Goal: Information Seeking & Learning: Learn about a topic

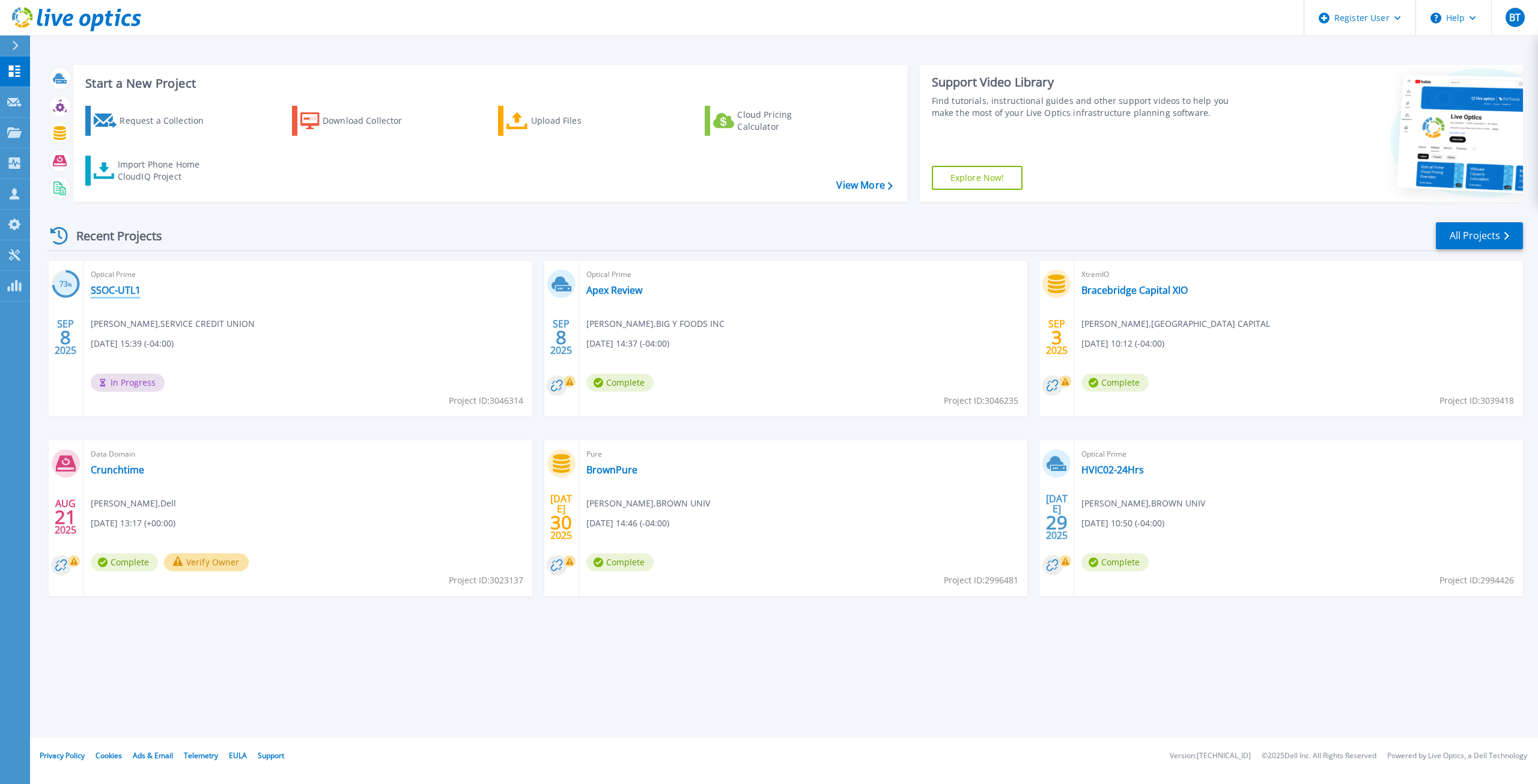
click at [123, 293] on link "SSOC-UTL1" at bounding box center [115, 290] width 50 height 12
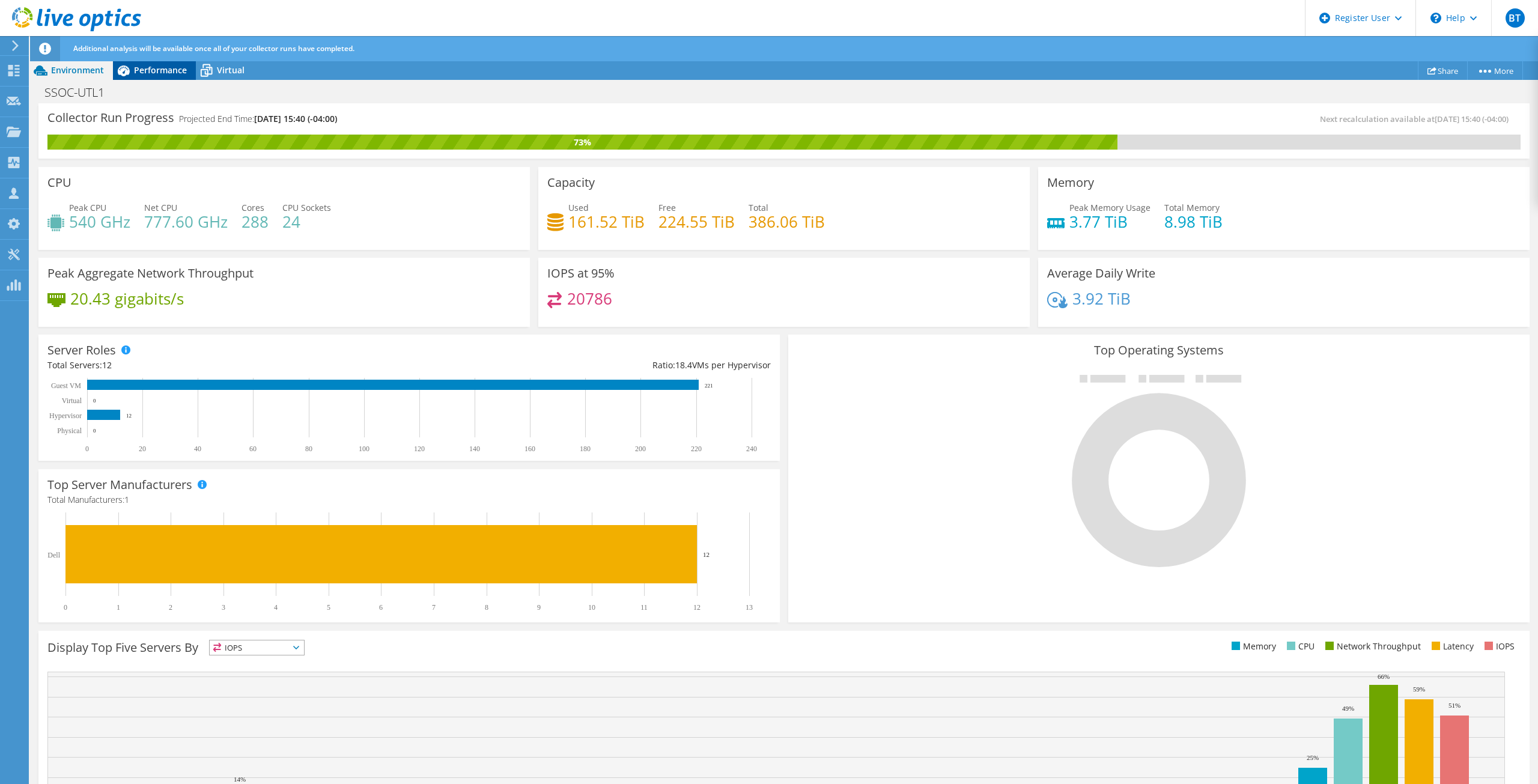
click at [147, 67] on span "Performance" at bounding box center [160, 70] width 53 height 11
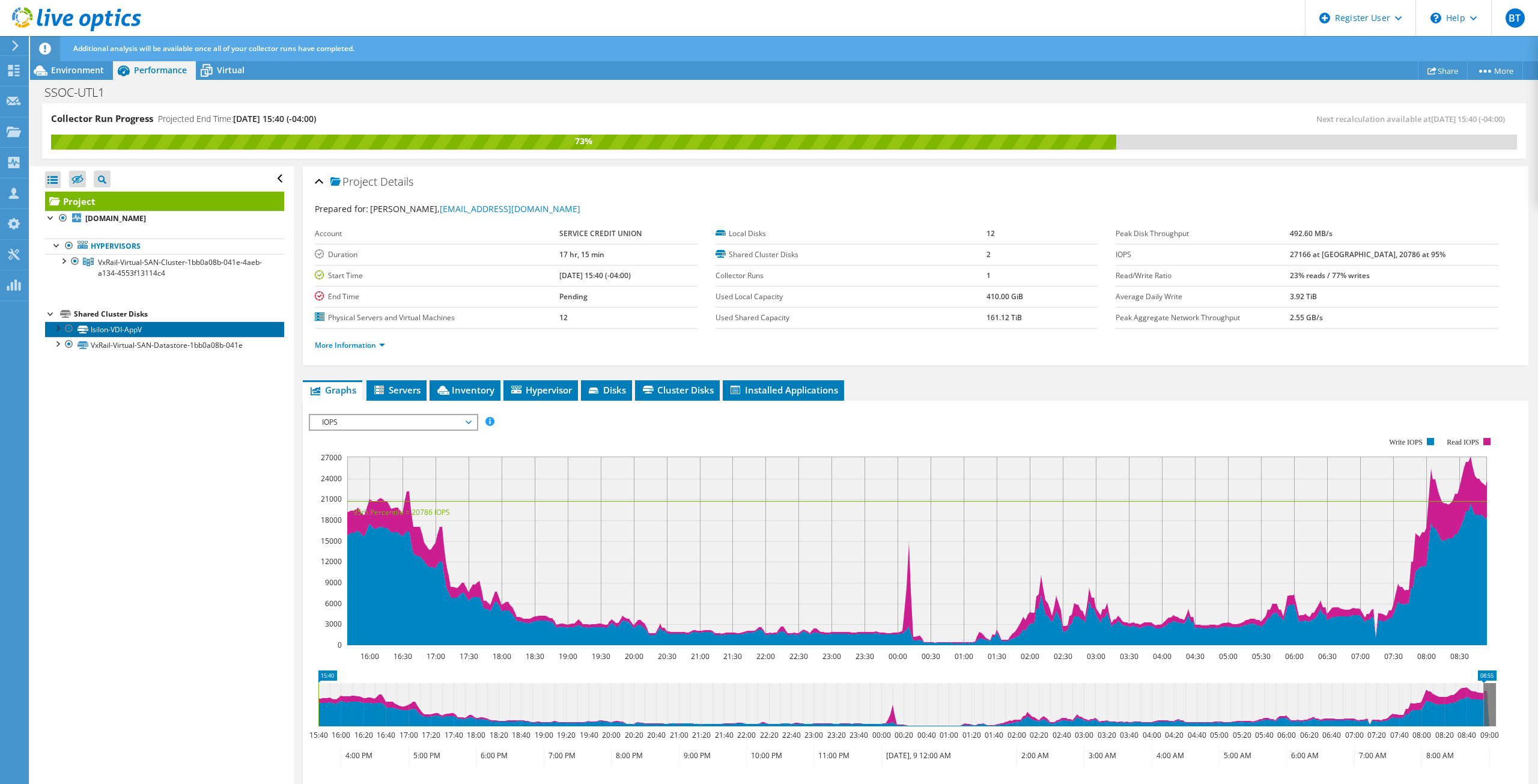
click at [146, 334] on link "Isilon-VDI-AppV" at bounding box center [165, 329] width 239 height 16
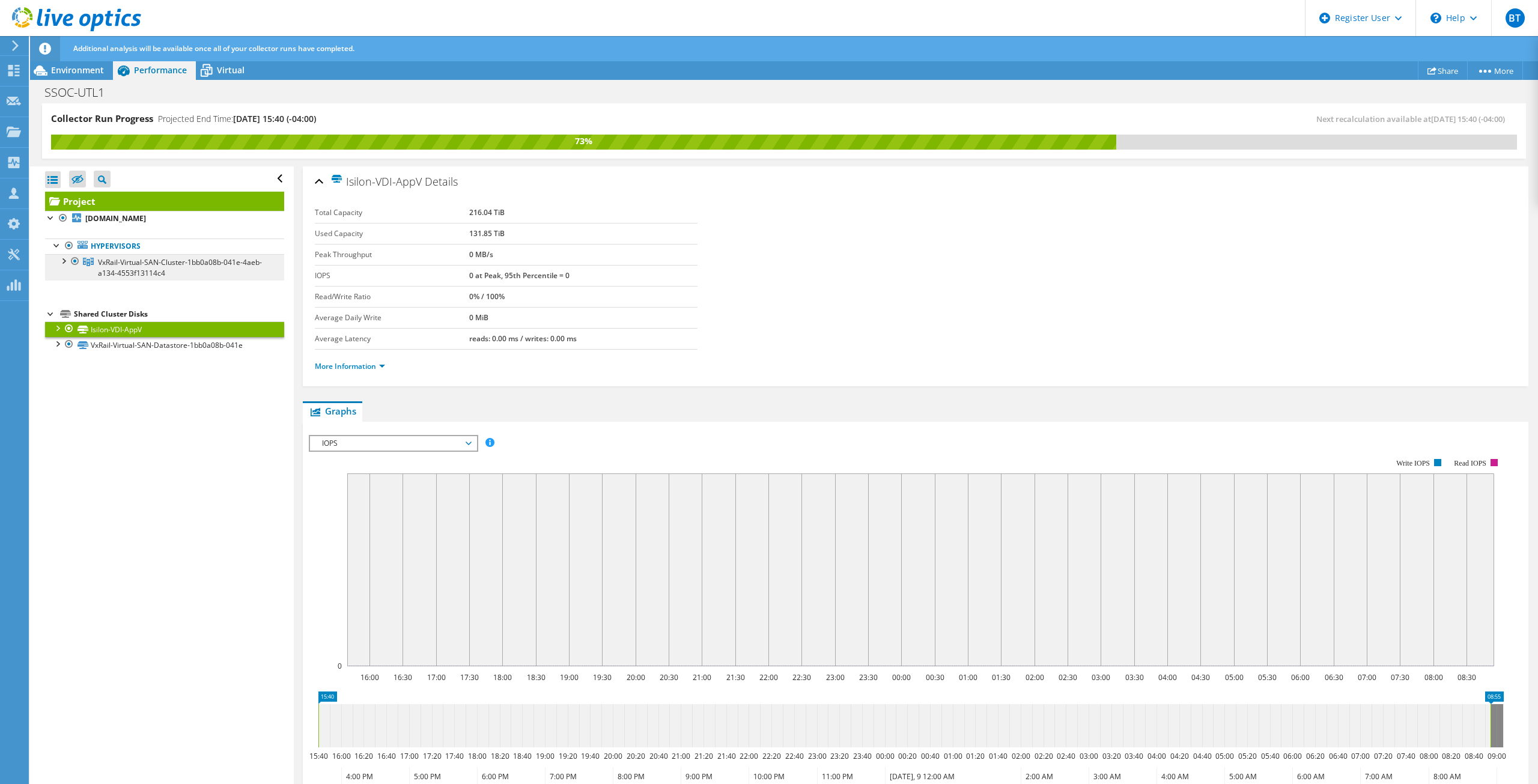
click at [175, 270] on span "VxRail-Virtual-SAN-Cluster-1bb0a08b-041e-4aeb-a134-4553f13114c4" at bounding box center [180, 268] width 164 height 21
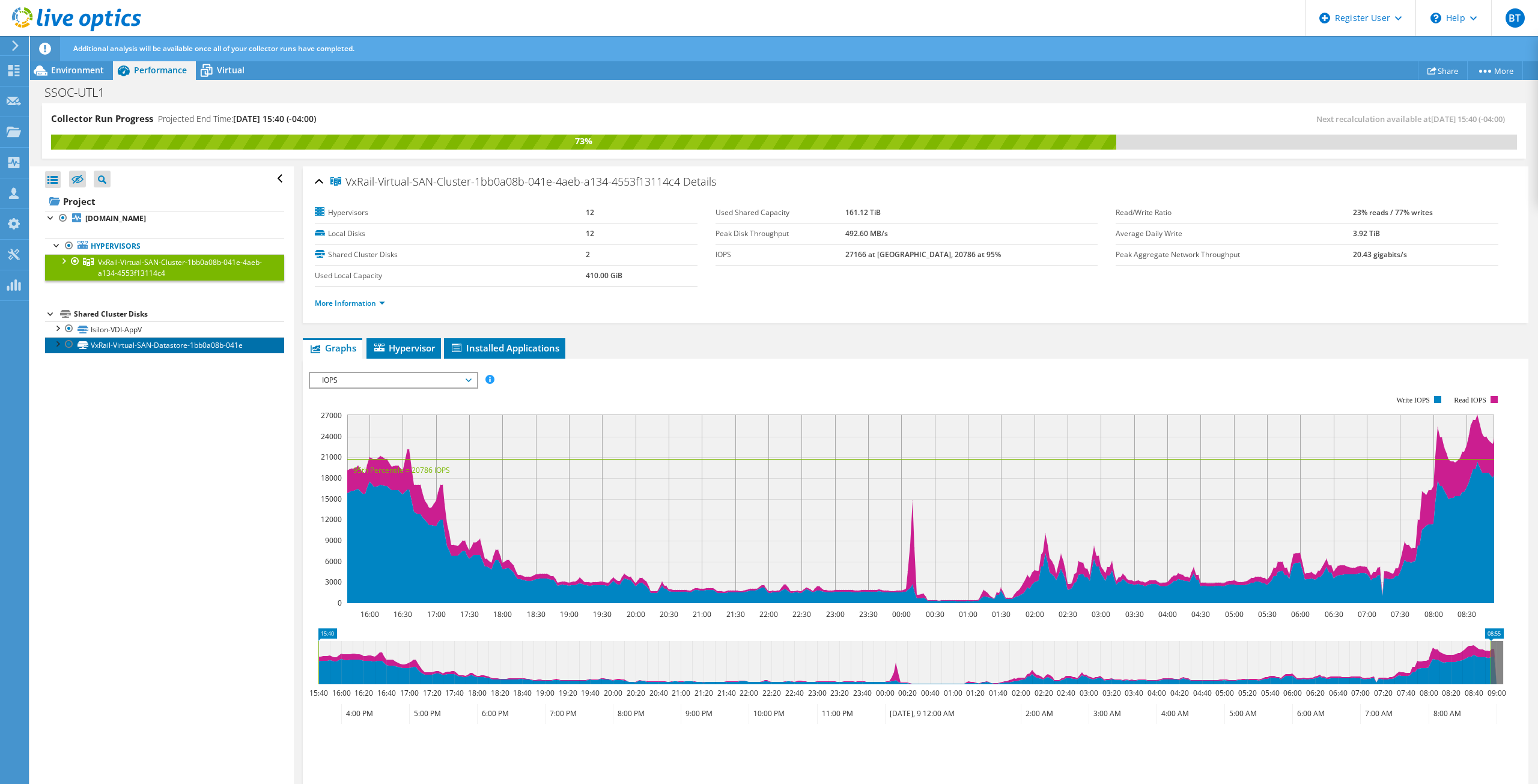
click at [146, 347] on link "VxRail-Virtual-SAN-Datastore-1bb0a08b-041e" at bounding box center [165, 345] width 239 height 16
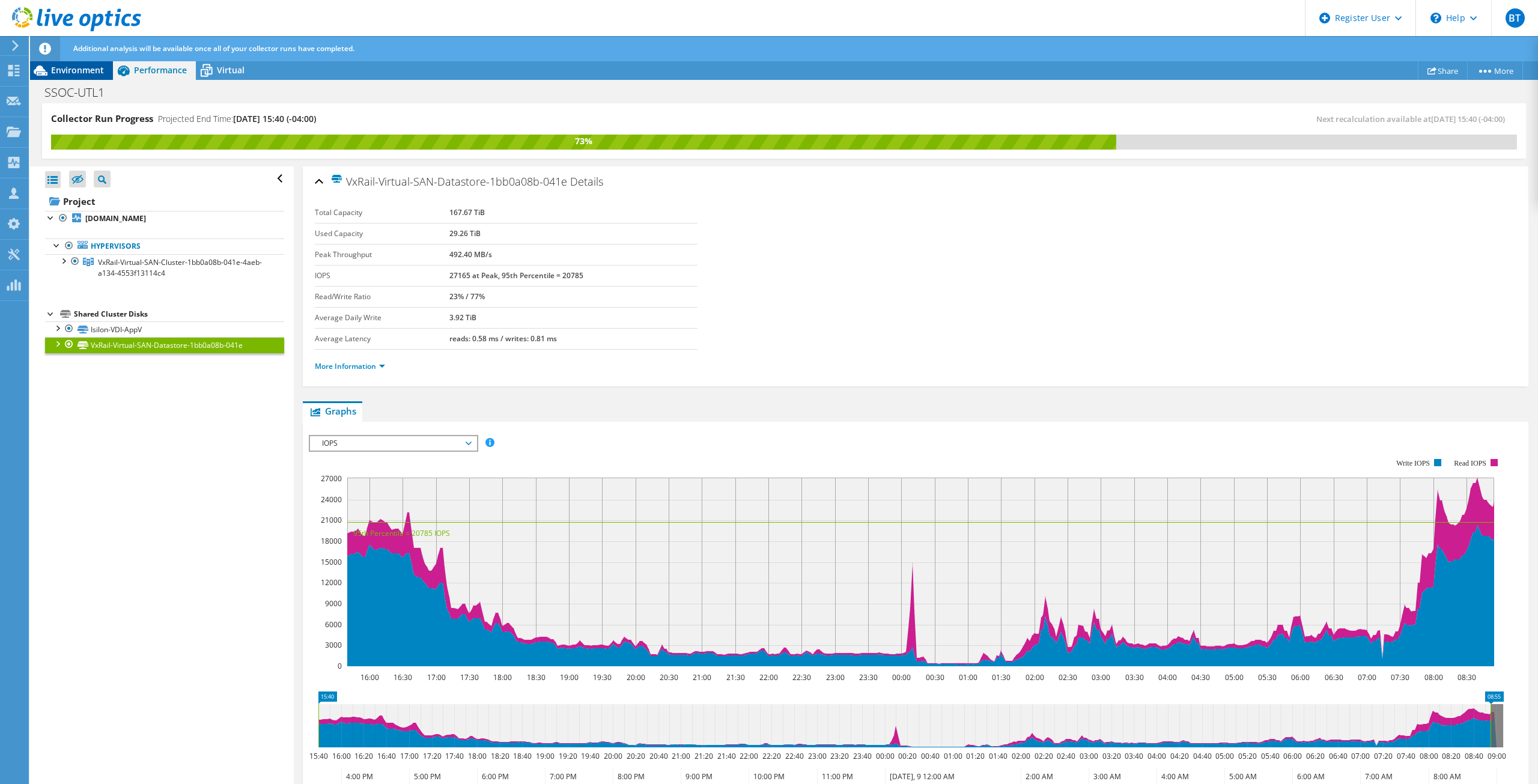
click at [95, 68] on span "Environment" at bounding box center [77, 70] width 53 height 11
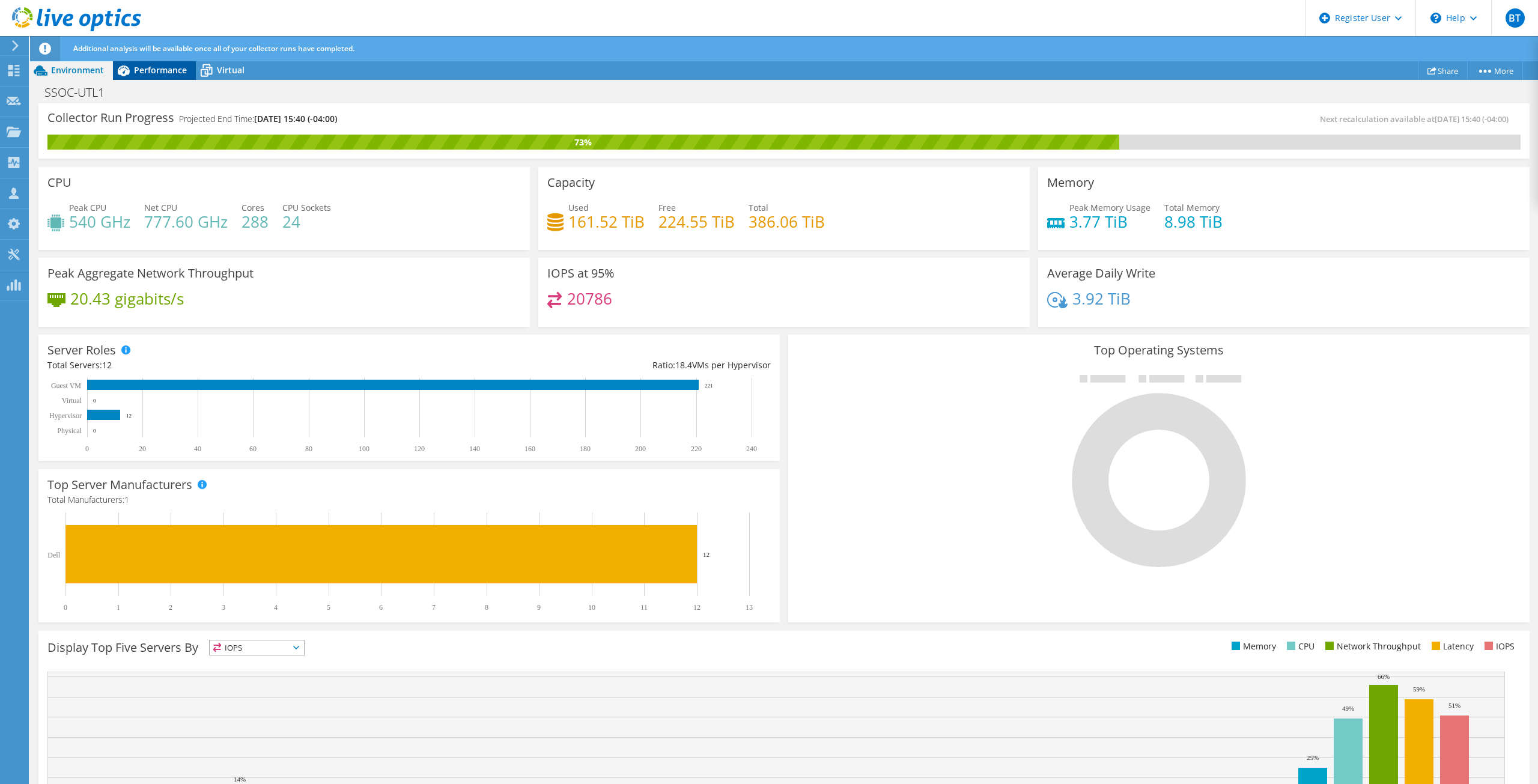
click at [160, 71] on span "Performance" at bounding box center [160, 70] width 53 height 11
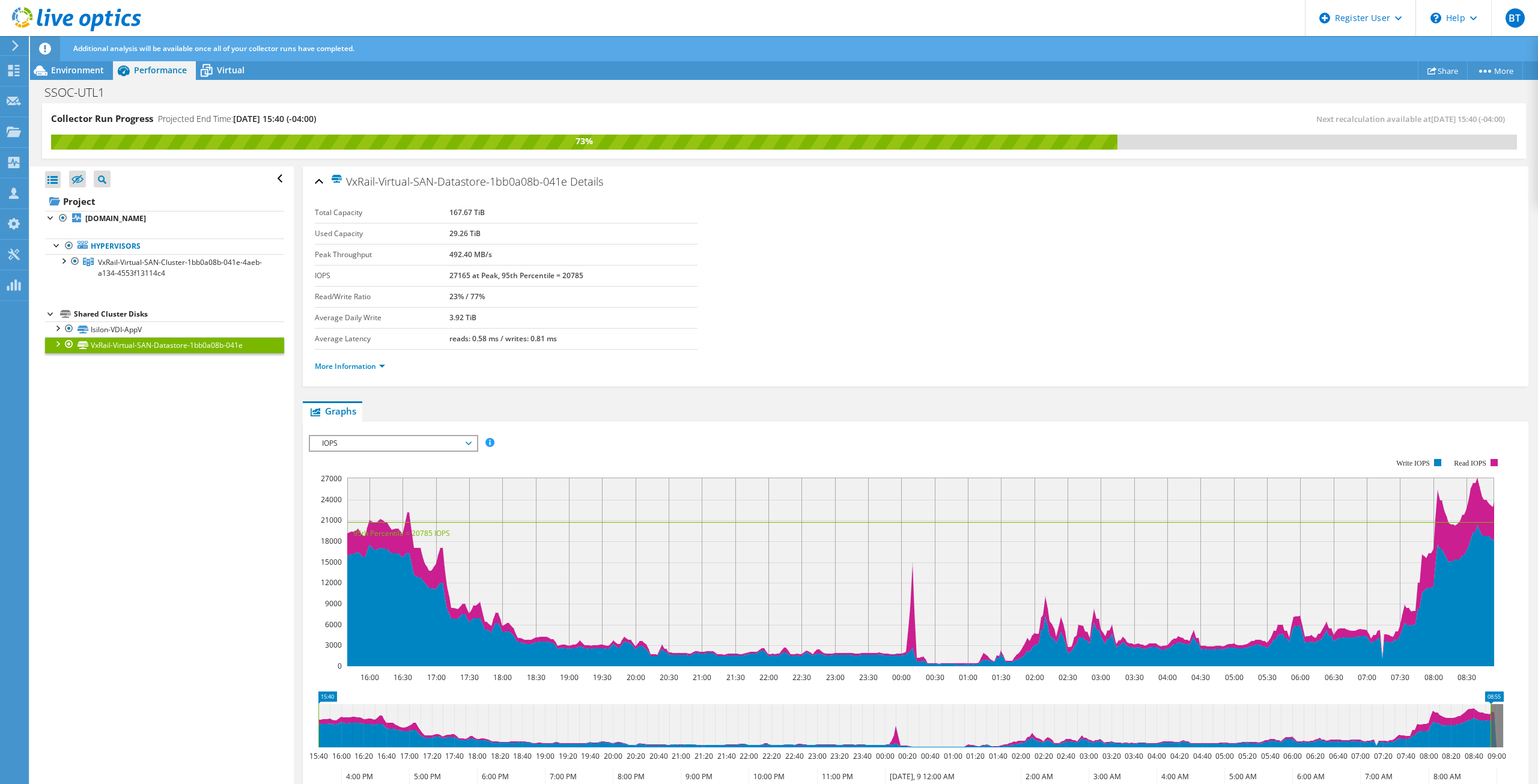
click at [424, 438] on span "IOPS" at bounding box center [393, 443] width 155 height 14
click at [390, 406] on ul "Graphs Servers Inventory Hypervisor Disks Cluster Disks Installed Applications" at bounding box center [916, 411] width 1226 height 20
click at [118, 215] on b "vdi-esxi-03dr.scu-corp.com" at bounding box center [116, 218] width 61 height 10
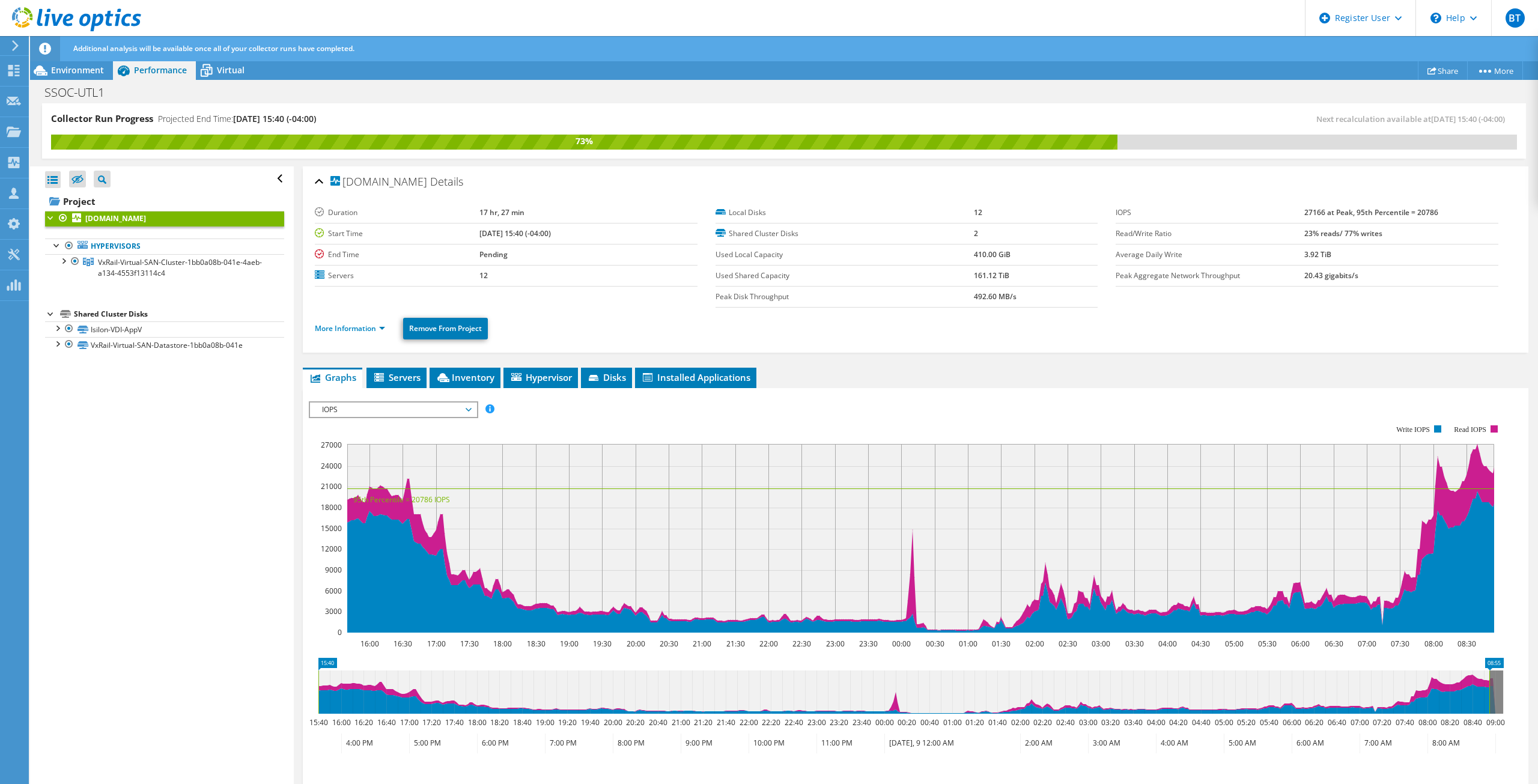
click at [369, 412] on span "IOPS" at bounding box center [393, 410] width 155 height 14
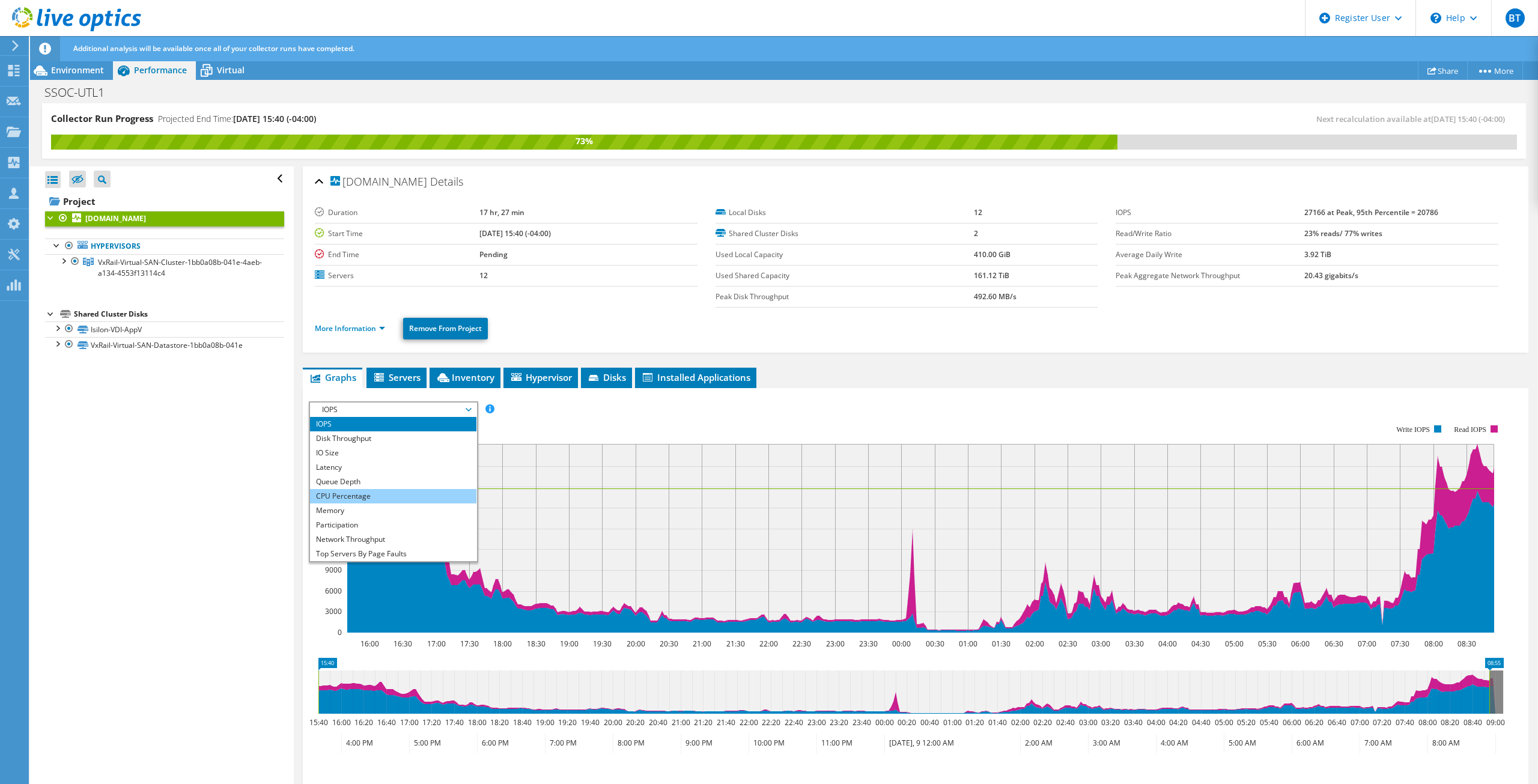
click at [362, 492] on li "CPU Percentage" at bounding box center [394, 496] width 167 height 14
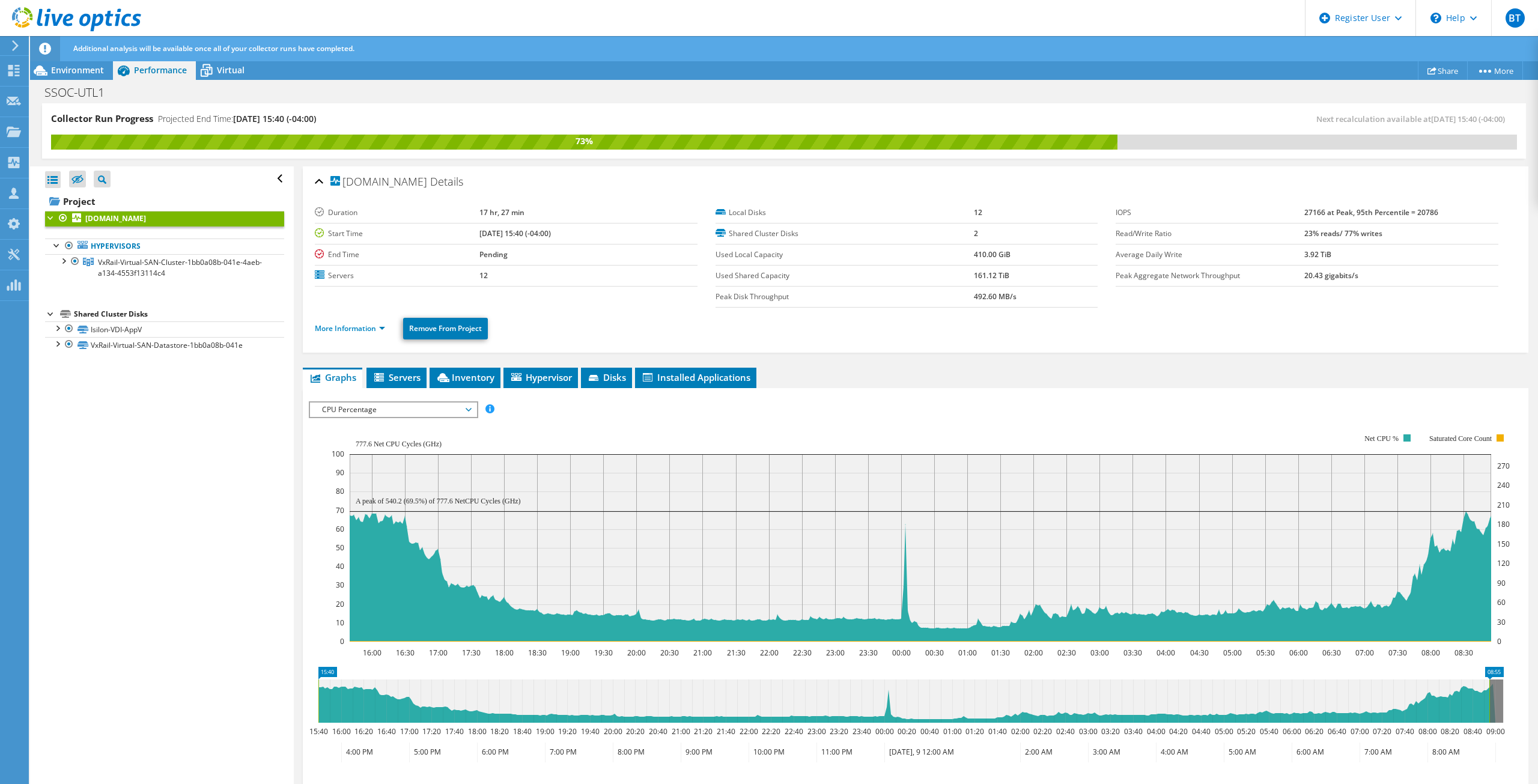
click at [348, 415] on span "CPU Percentage" at bounding box center [393, 410] width 155 height 14
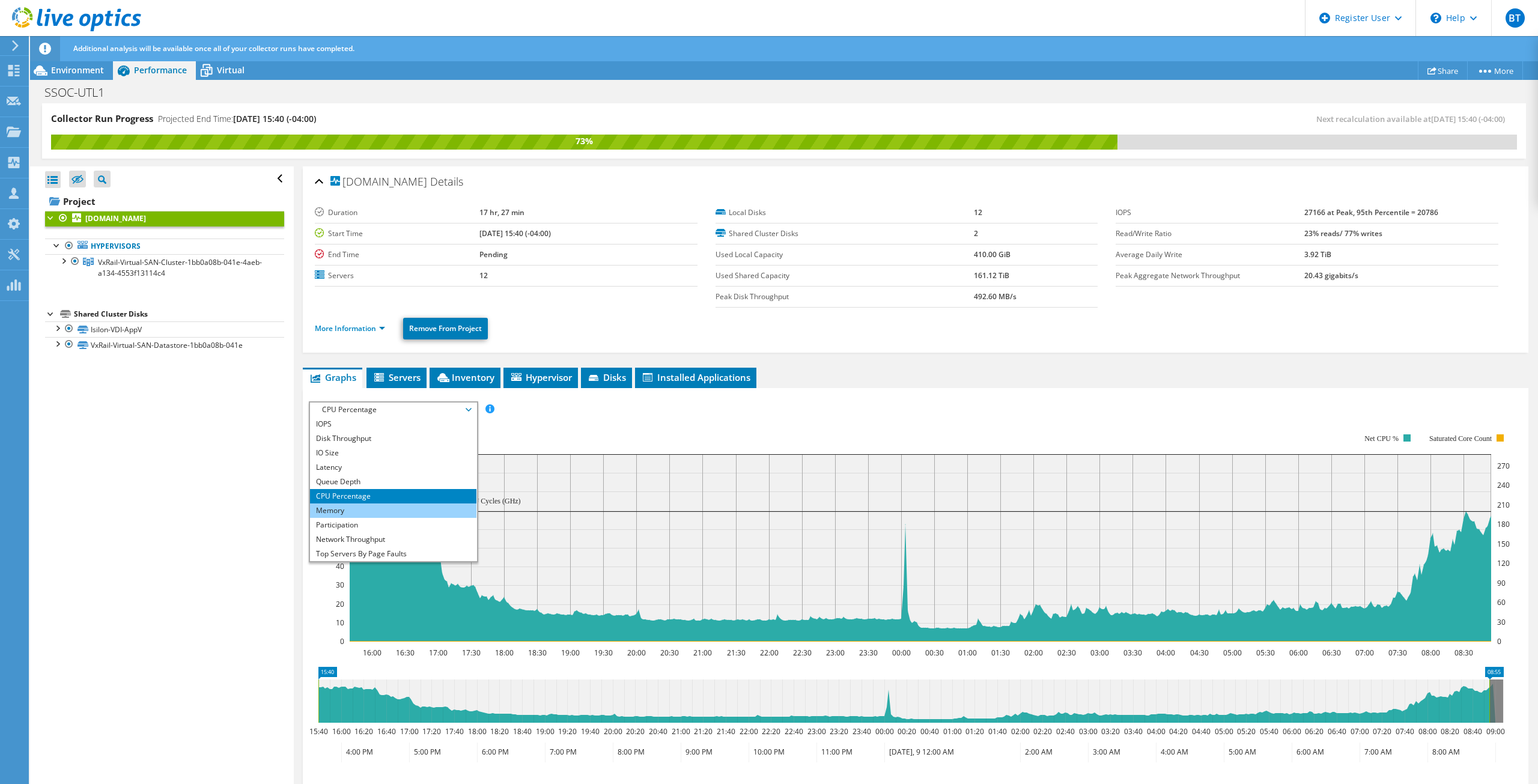
click at [345, 511] on li "Memory" at bounding box center [394, 511] width 167 height 14
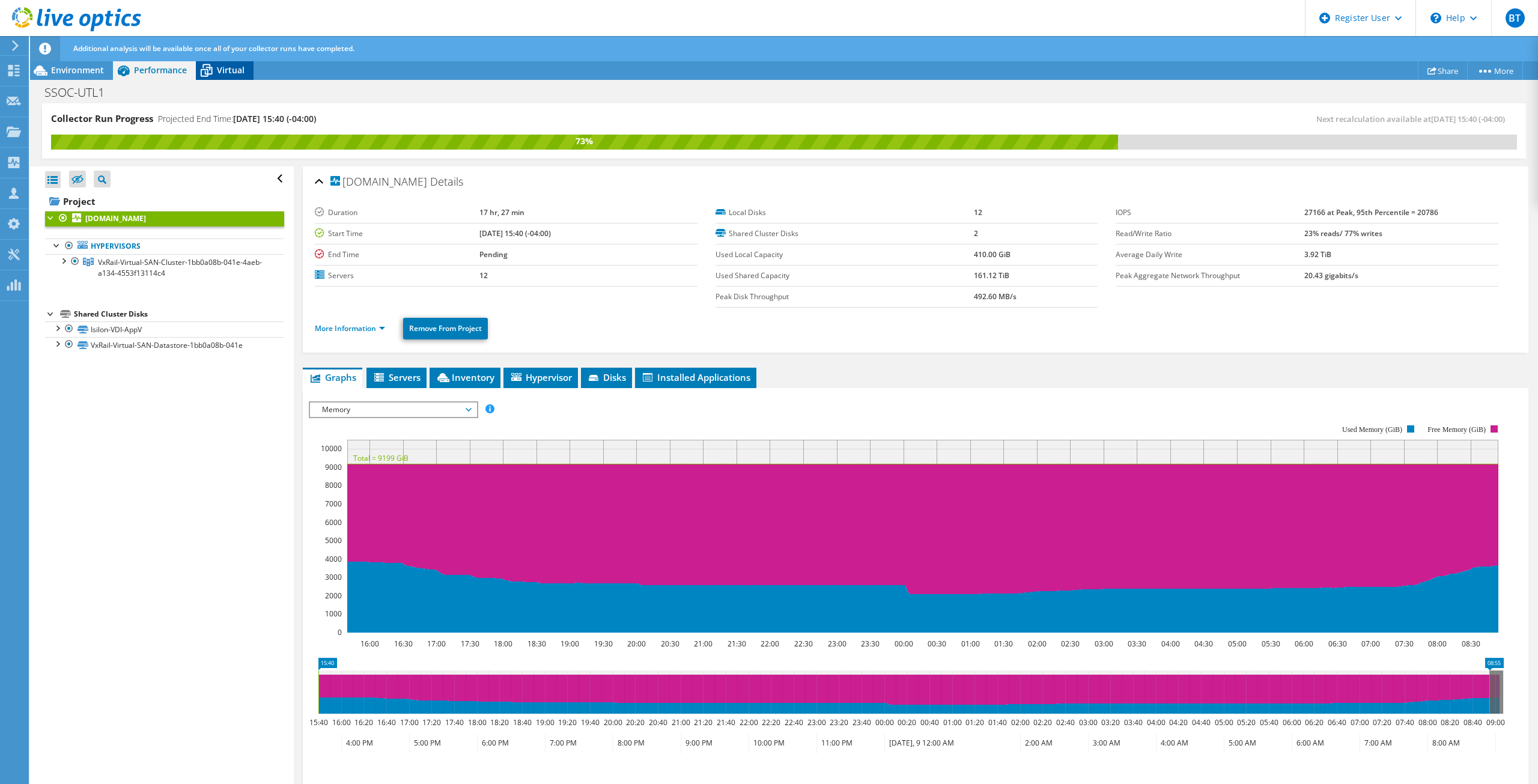
click at [242, 71] on span "Virtual" at bounding box center [230, 70] width 28 height 11
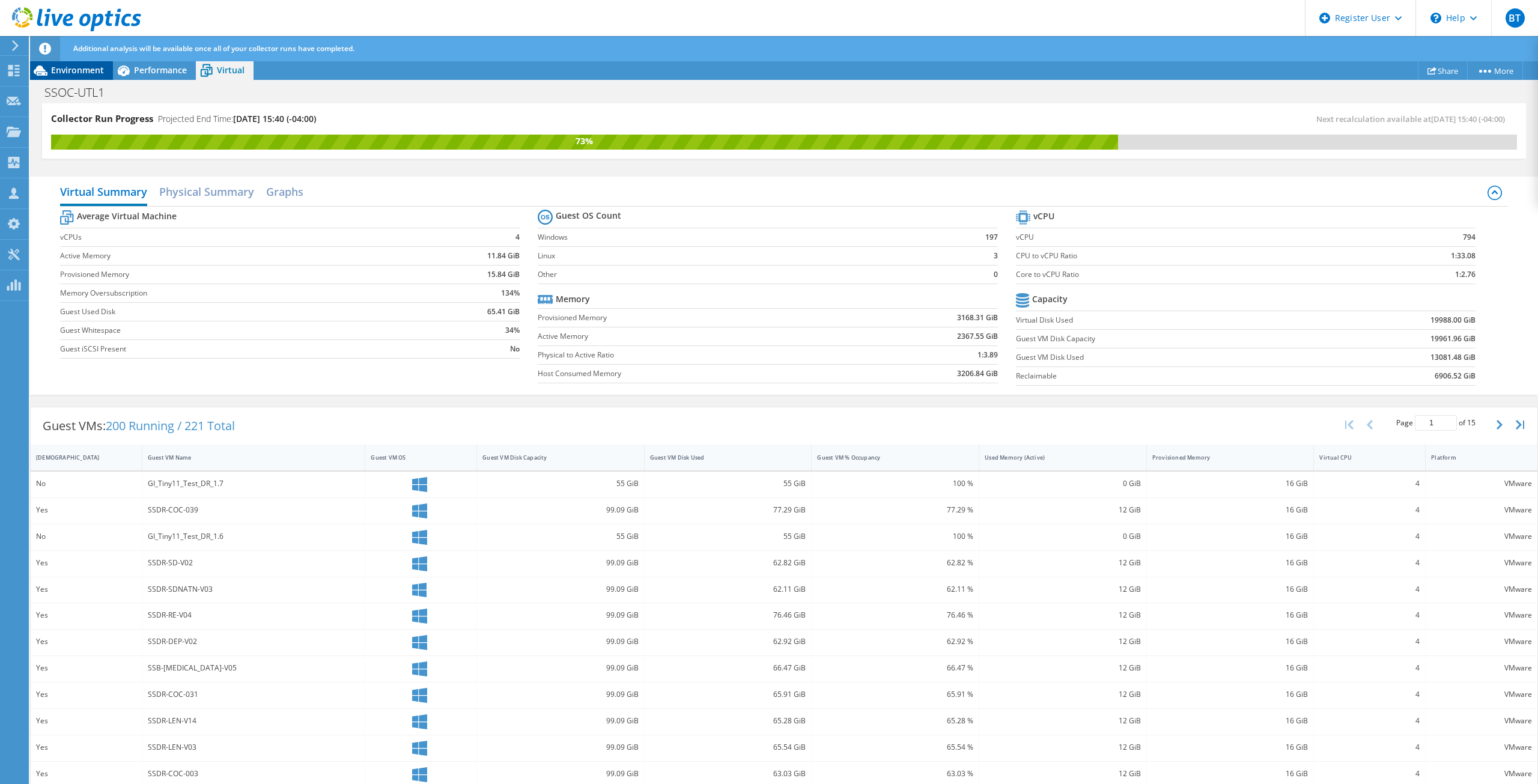
click at [84, 67] on span "Environment" at bounding box center [77, 70] width 53 height 11
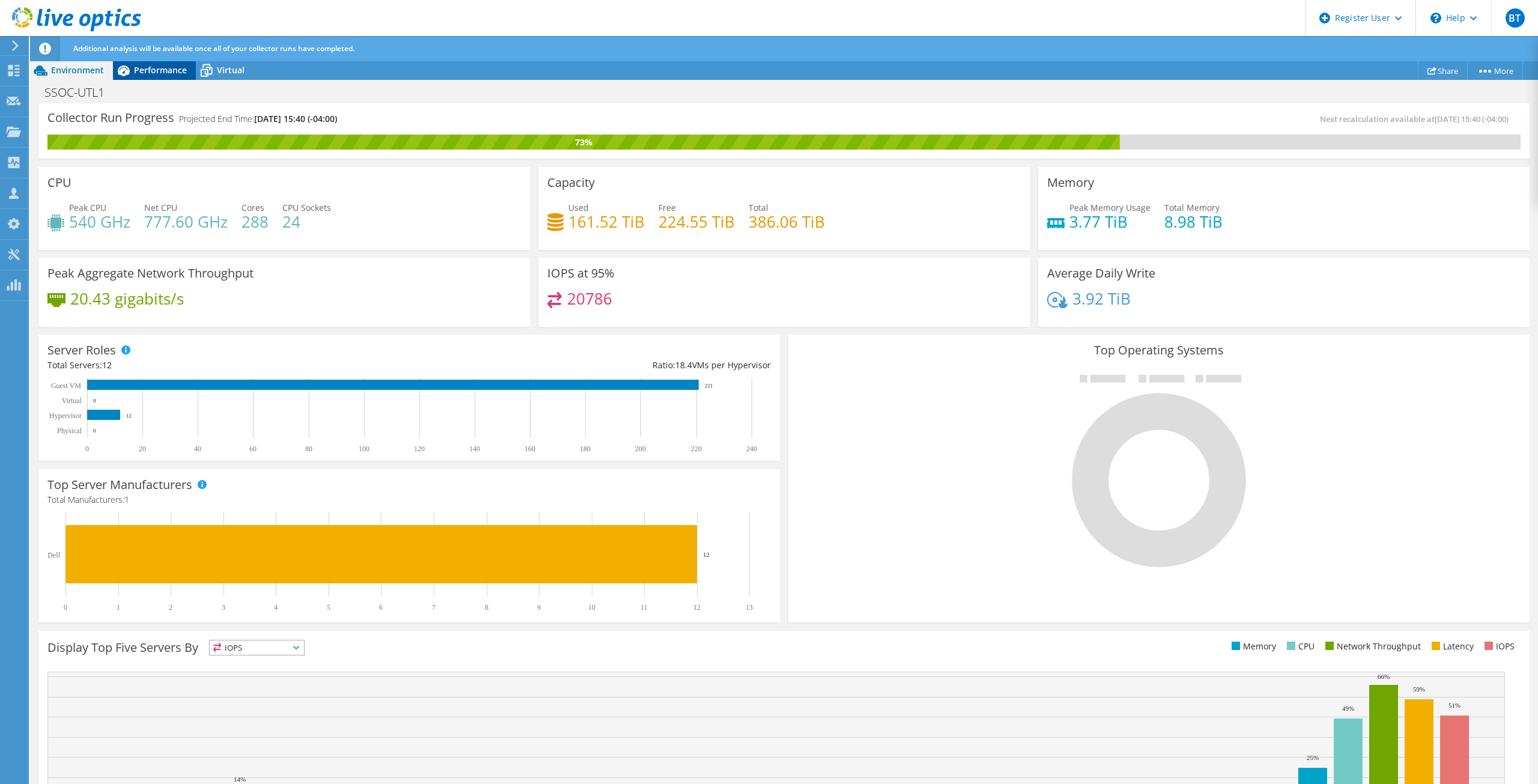
click at [150, 73] on span "Performance" at bounding box center [160, 70] width 53 height 11
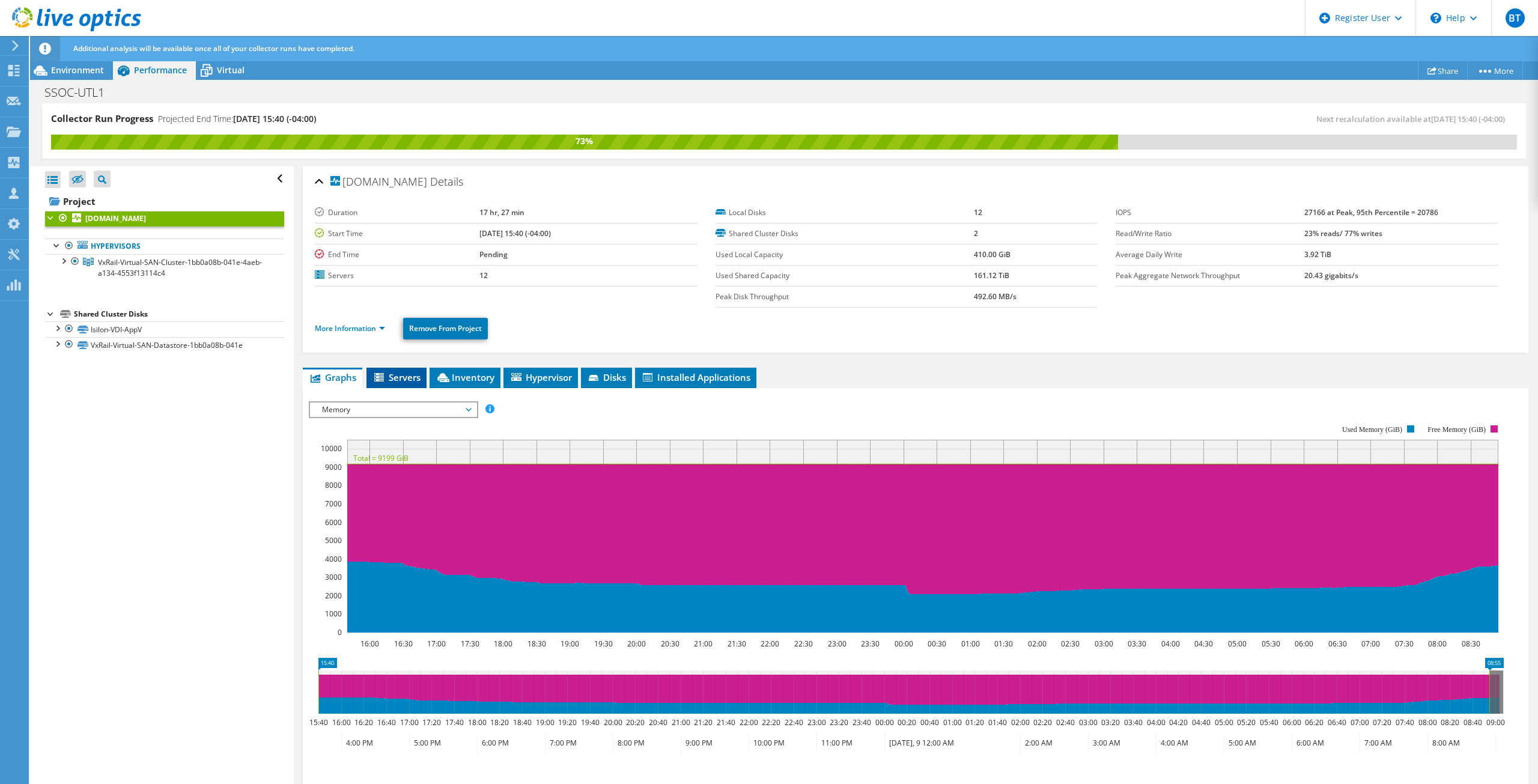
click at [392, 384] on li "Servers" at bounding box center [396, 378] width 60 height 20
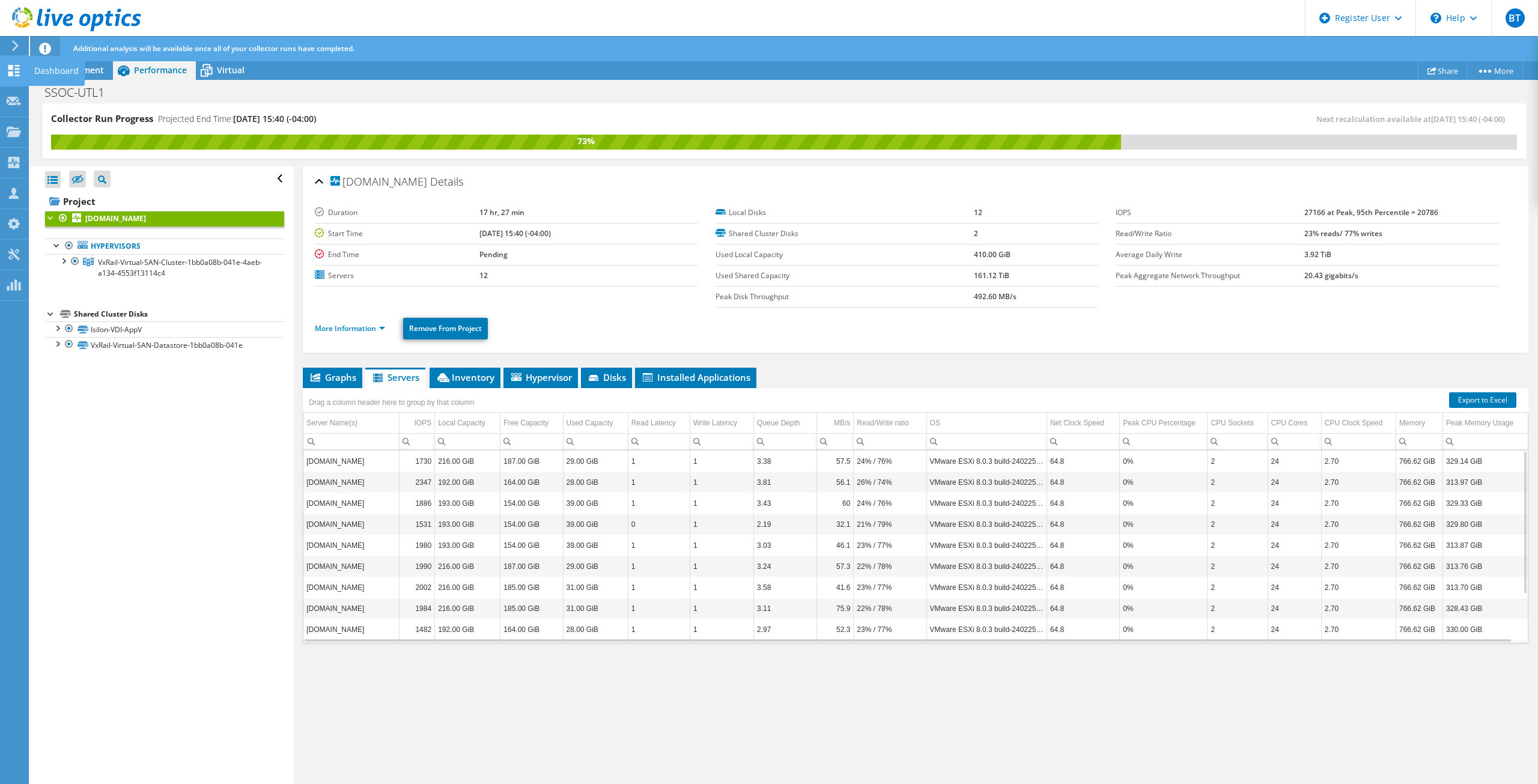
click at [11, 74] on use at bounding box center [14, 71] width 11 height 11
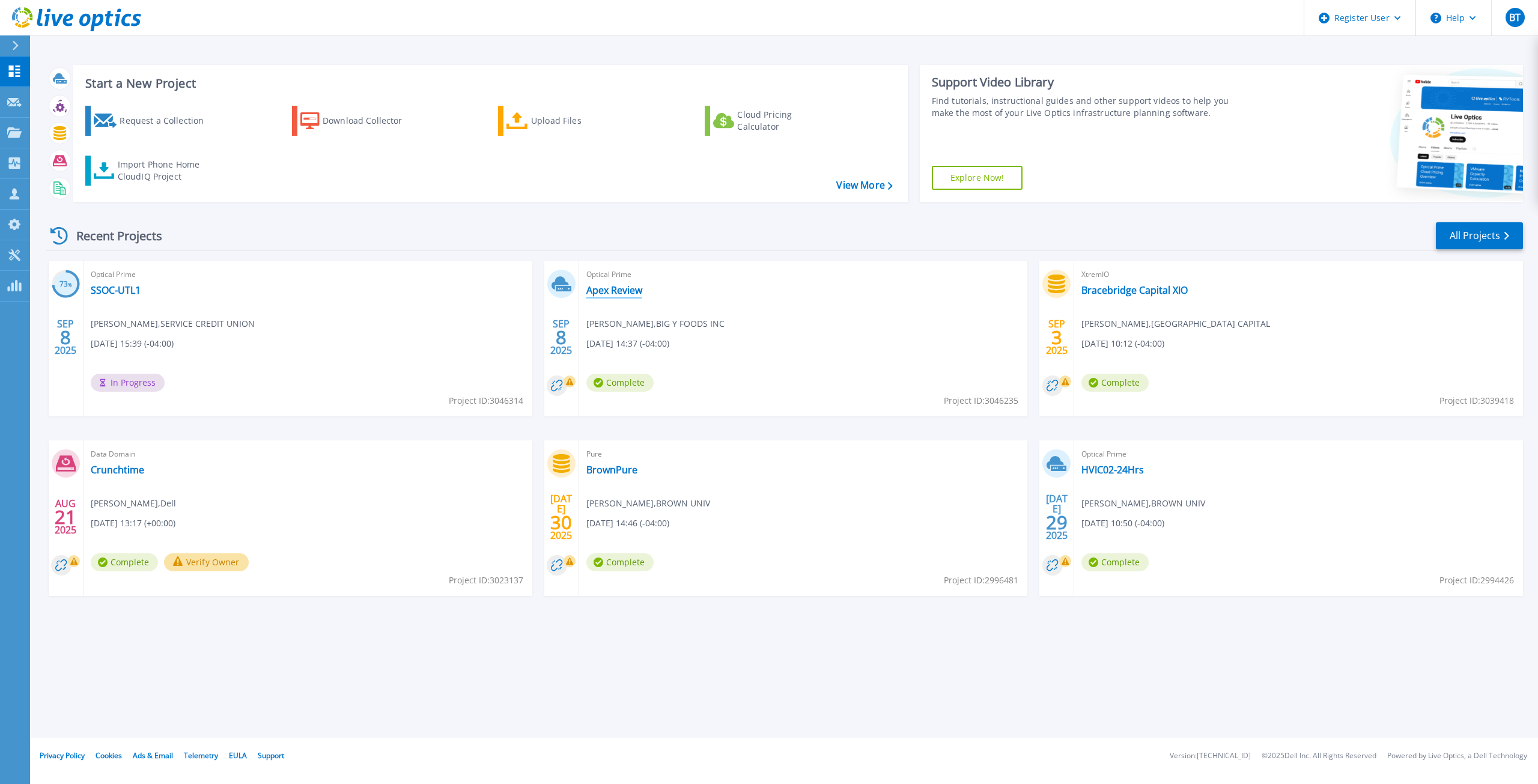
click at [630, 287] on link "Apex Review" at bounding box center [614, 290] width 56 height 12
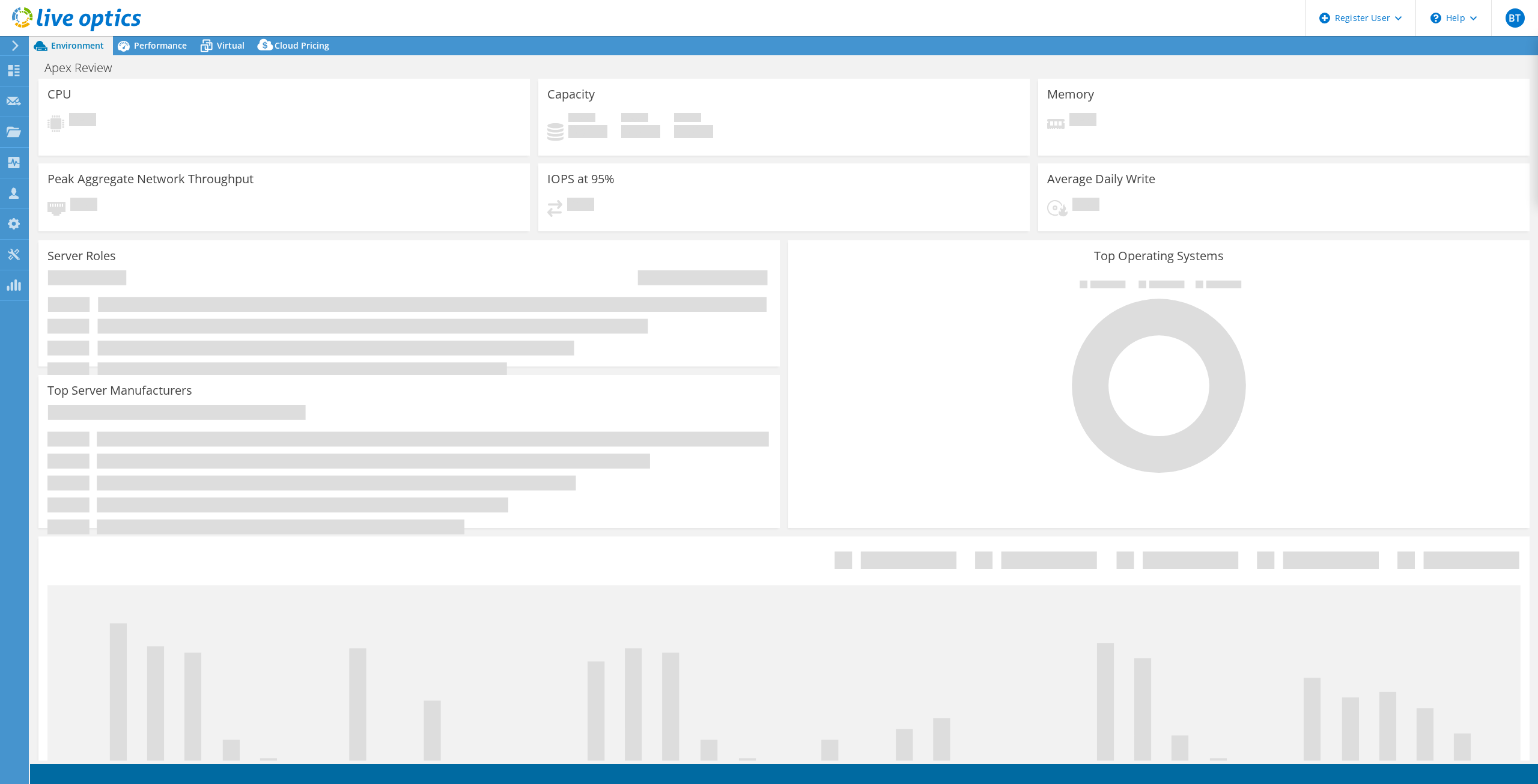
select select "USD"
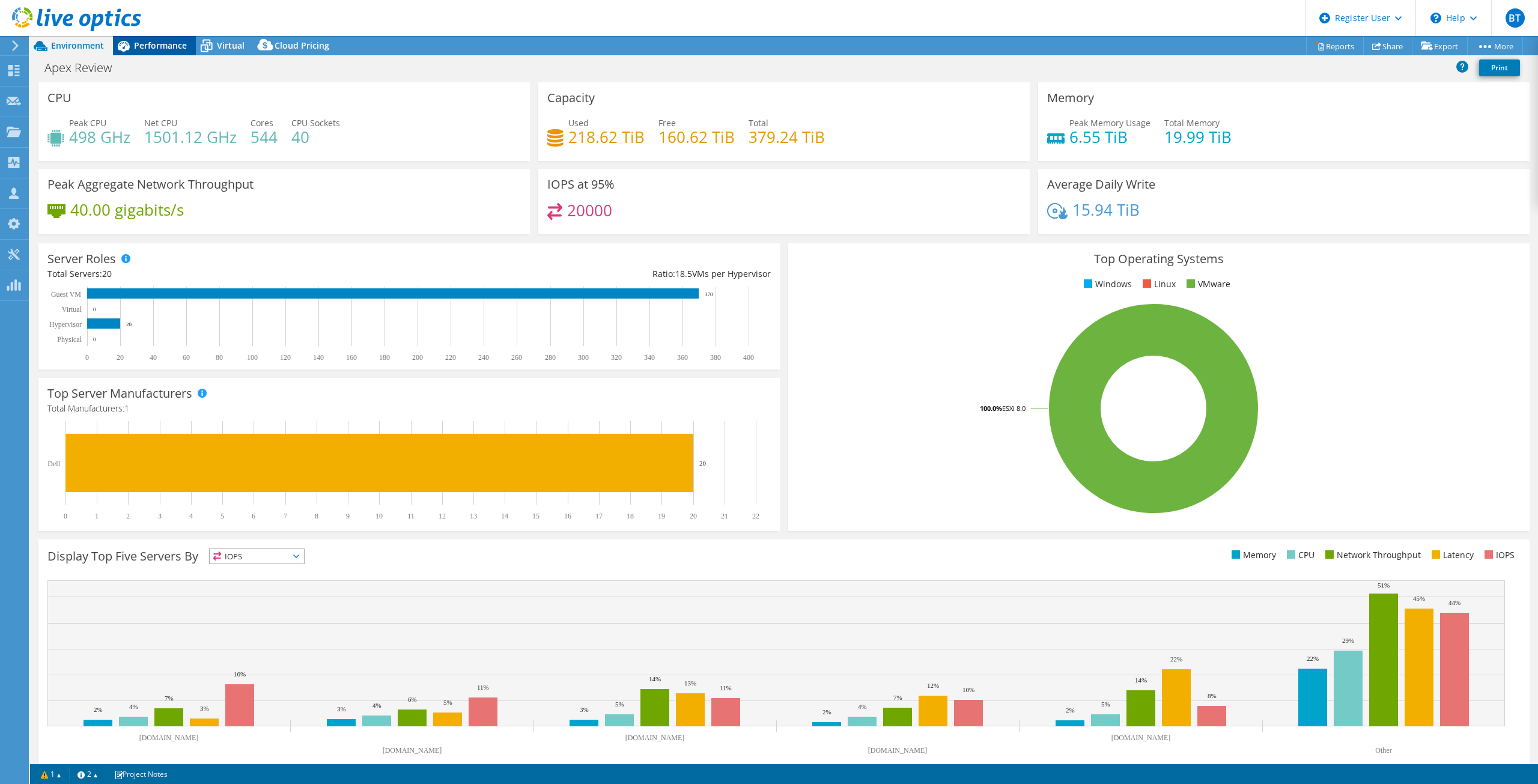
click at [163, 42] on span "Performance" at bounding box center [160, 45] width 53 height 11
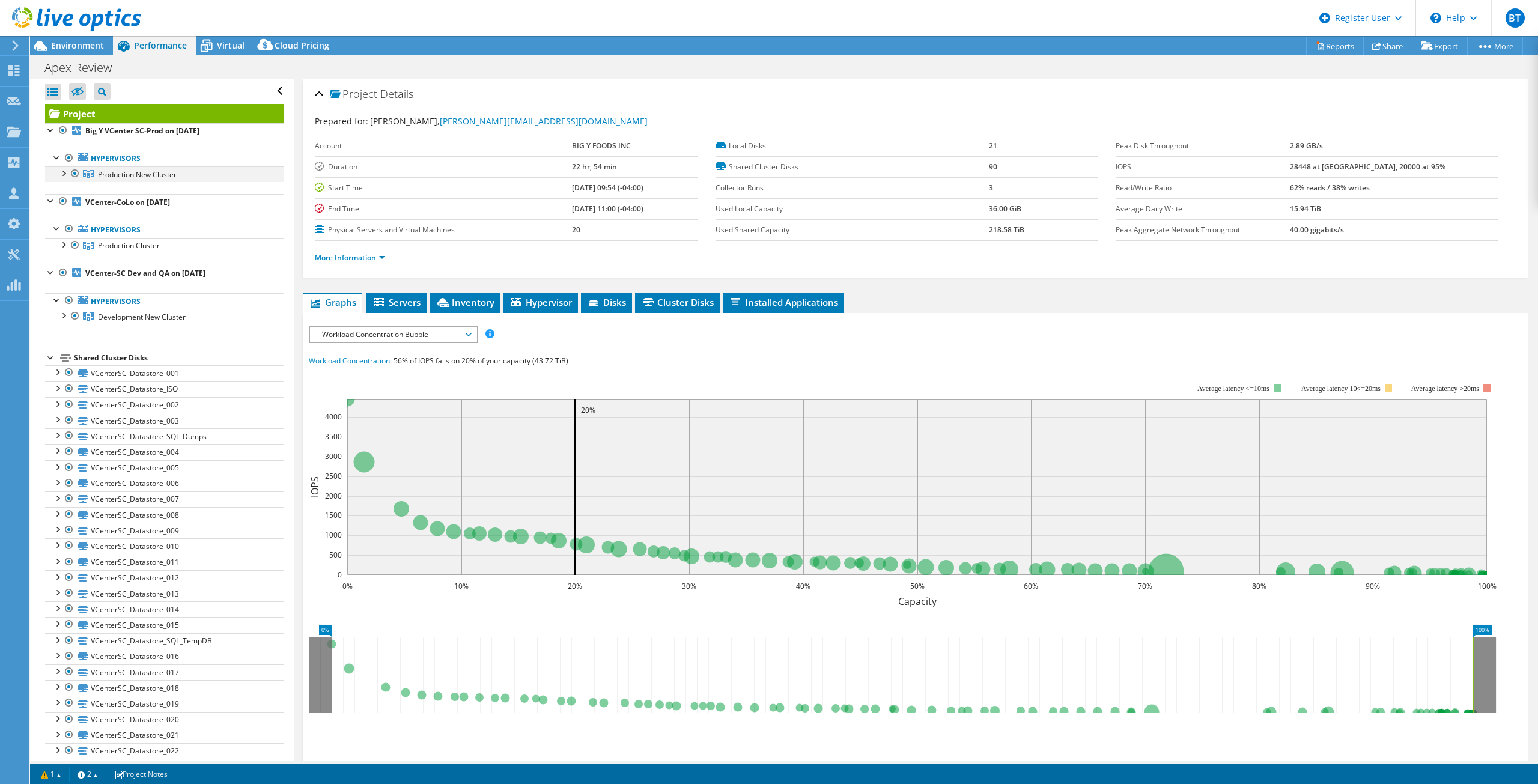
click at [62, 175] on div at bounding box center [63, 172] width 12 height 12
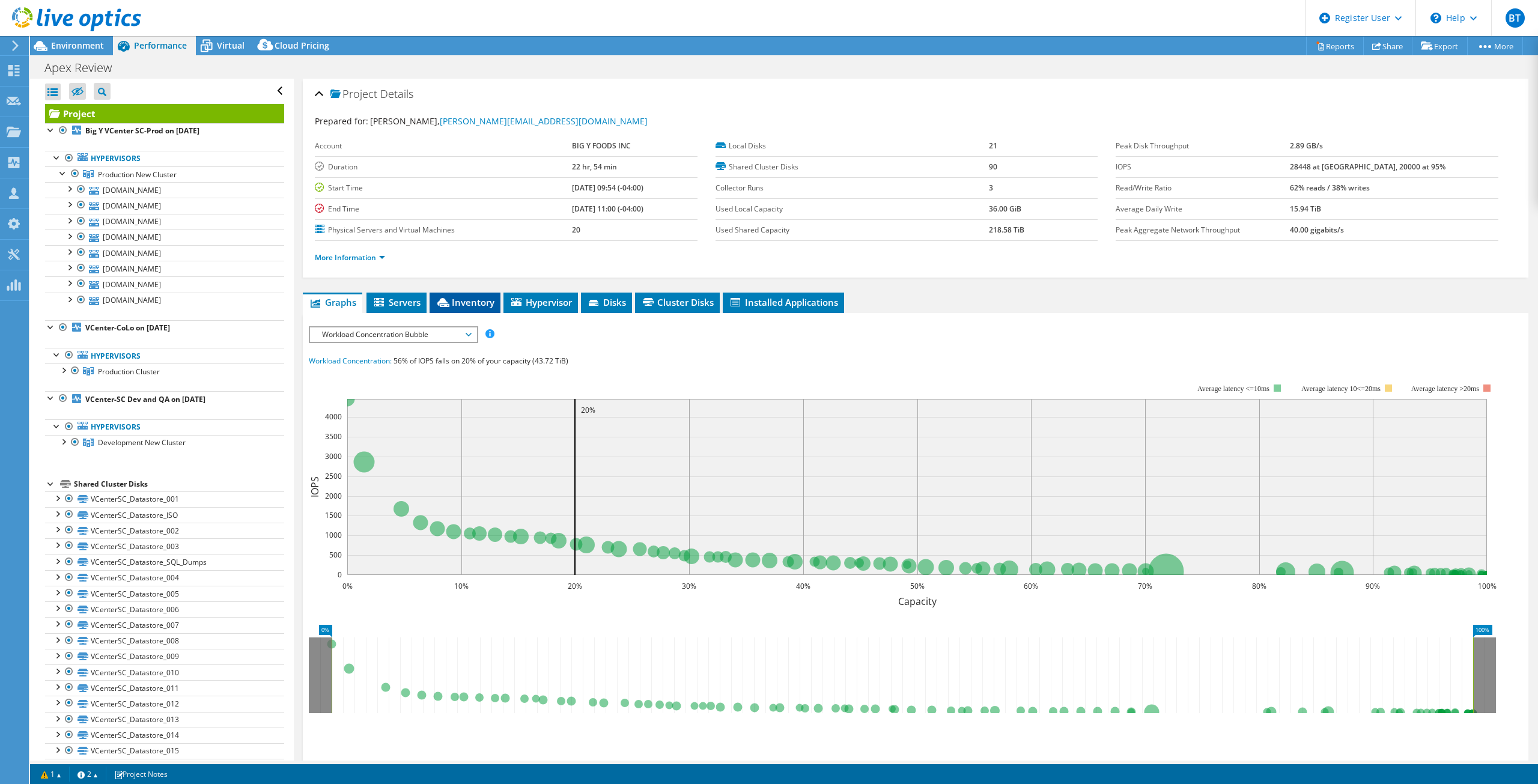
click at [477, 303] on span "Inventory" at bounding box center [465, 302] width 59 height 12
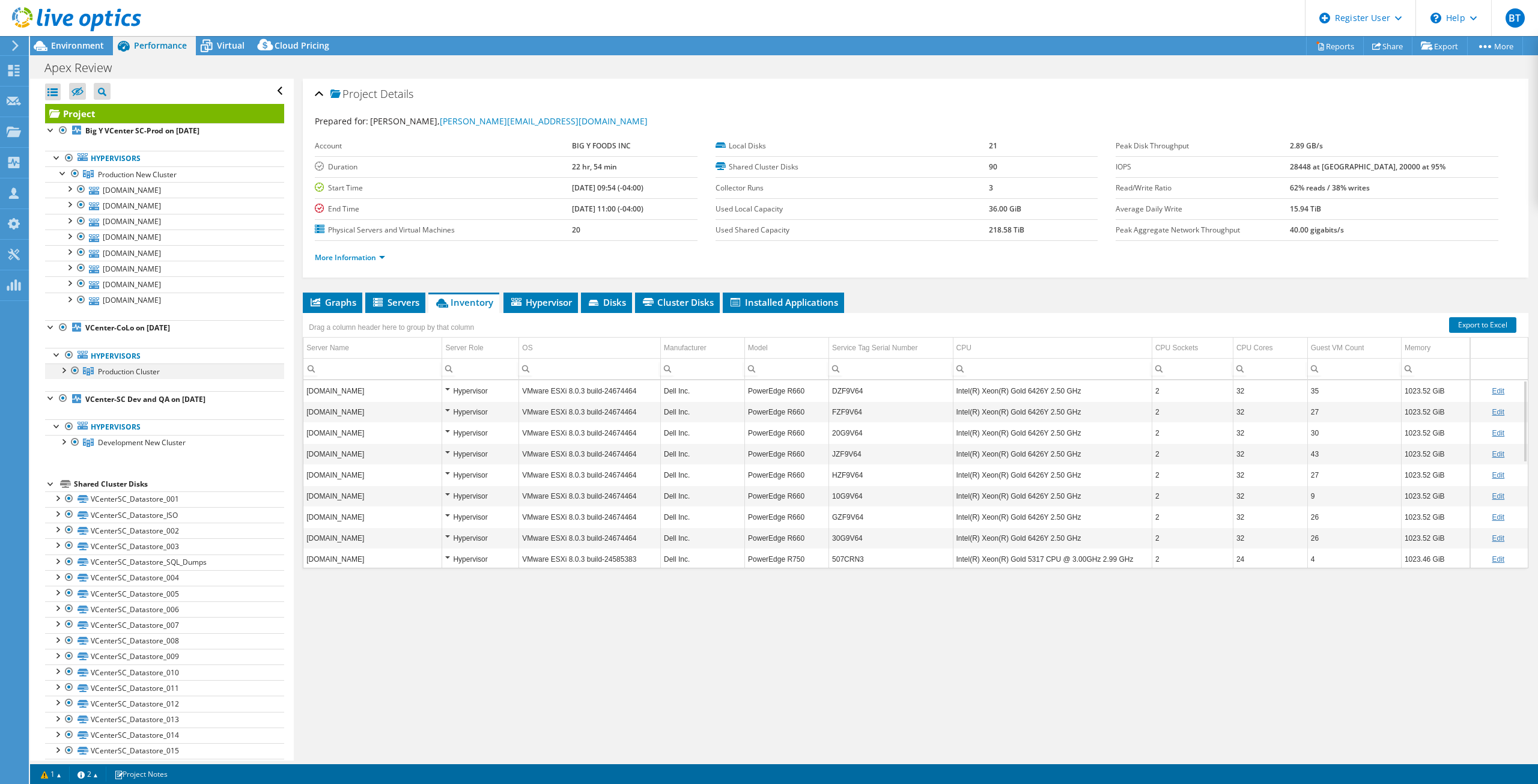
click at [62, 371] on div at bounding box center [63, 369] width 12 height 12
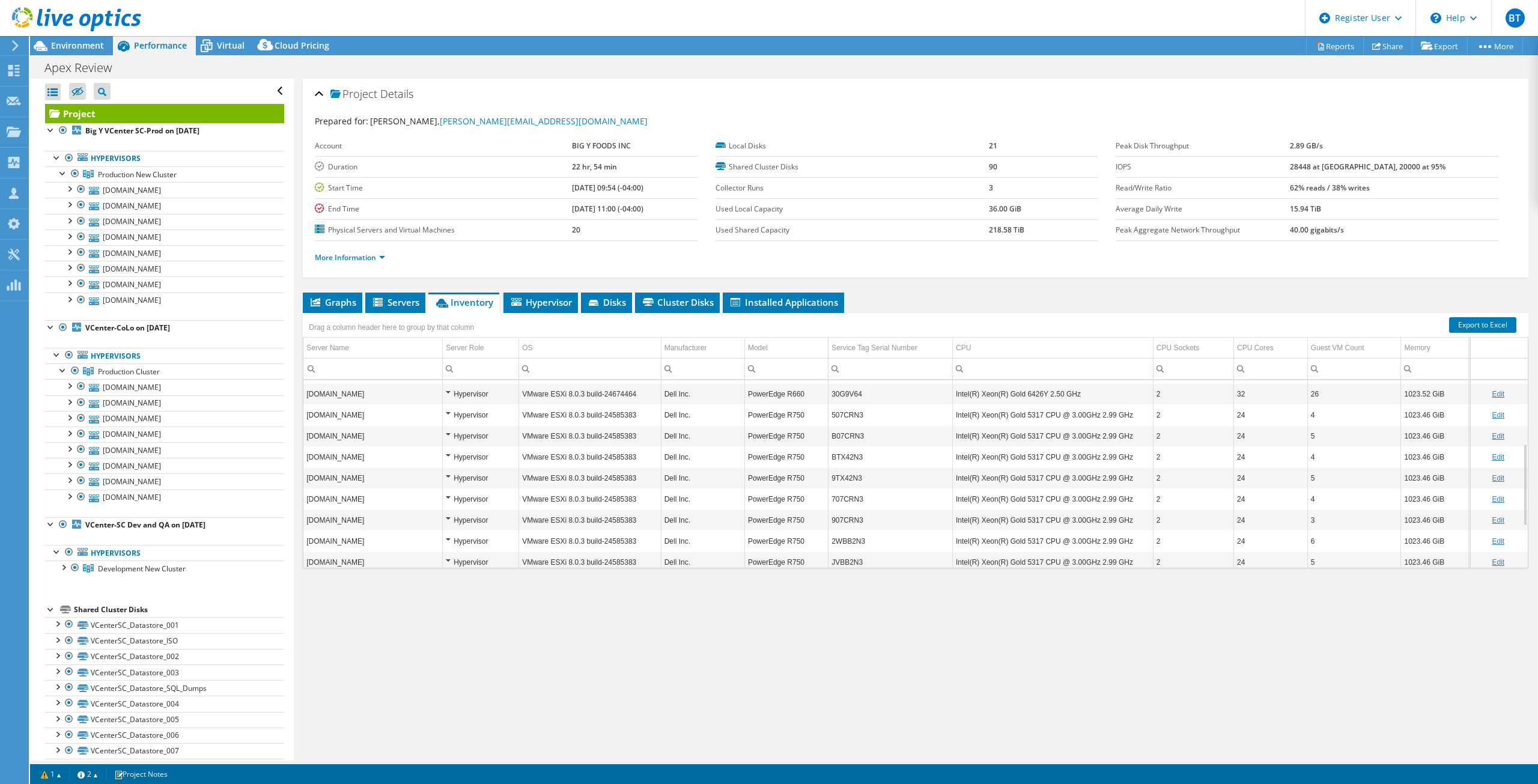
scroll to position [239, 0]
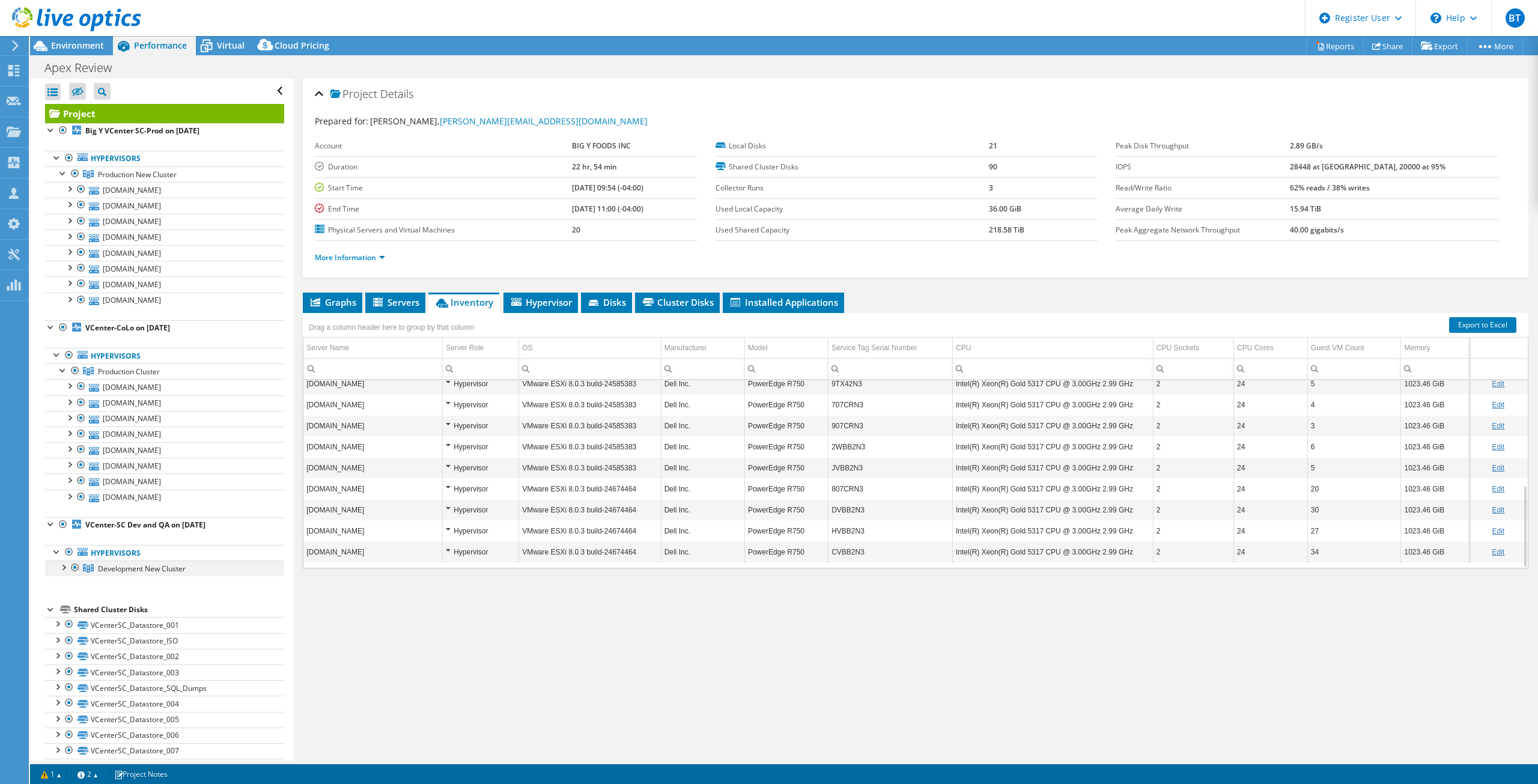
click at [59, 567] on div at bounding box center [63, 566] width 12 height 12
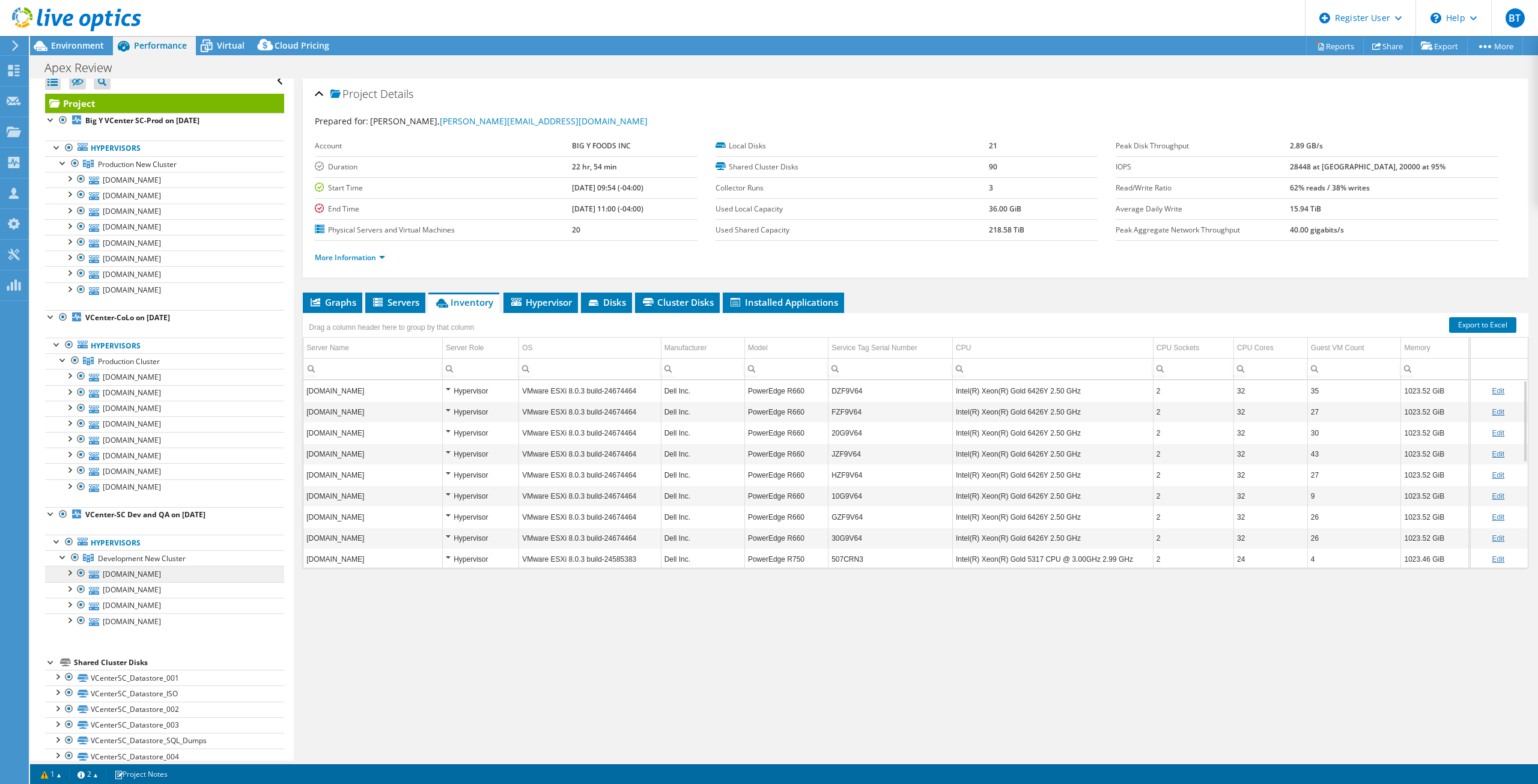
scroll to position [0, 0]
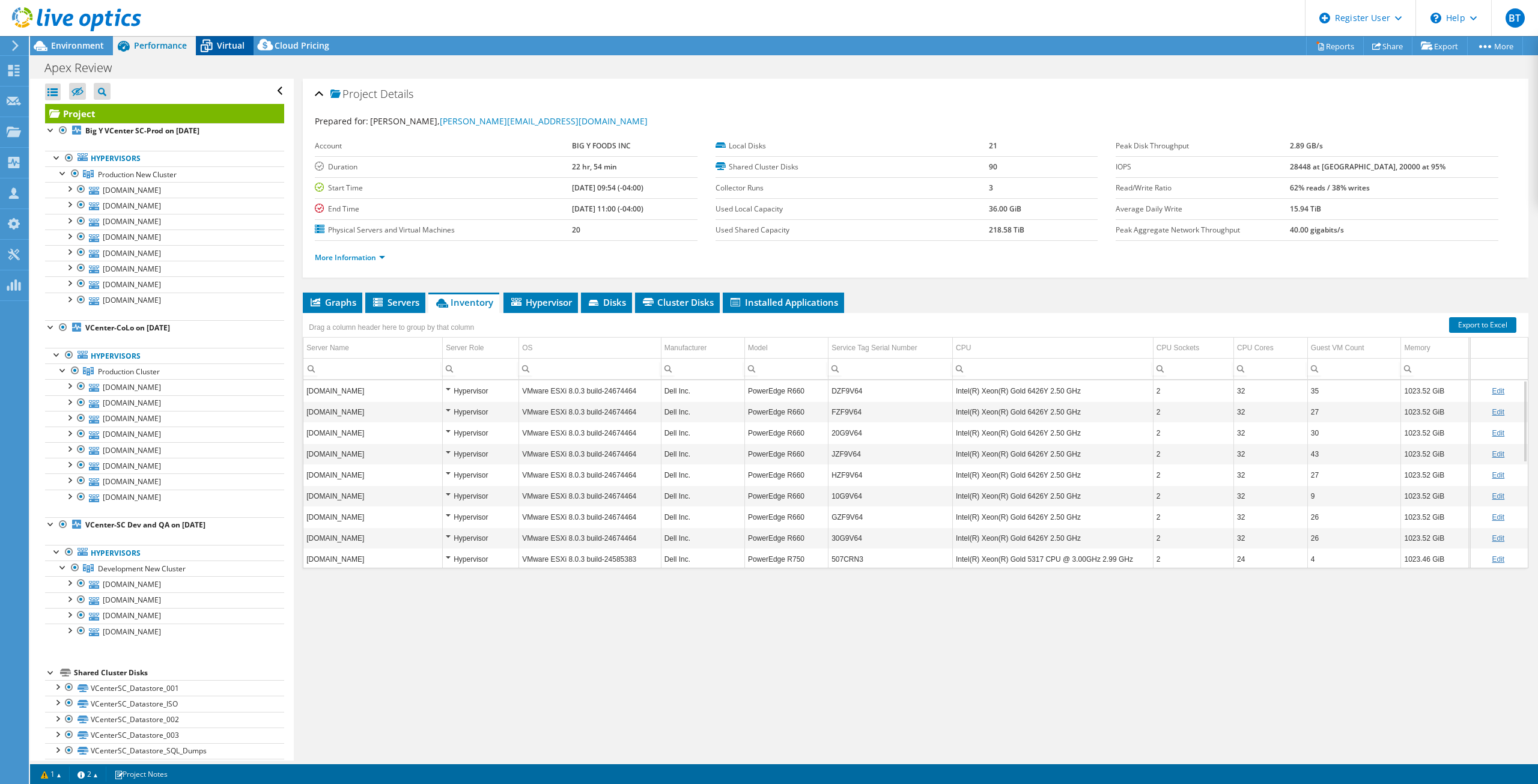
click at [233, 45] on span "Virtual" at bounding box center [230, 45] width 28 height 11
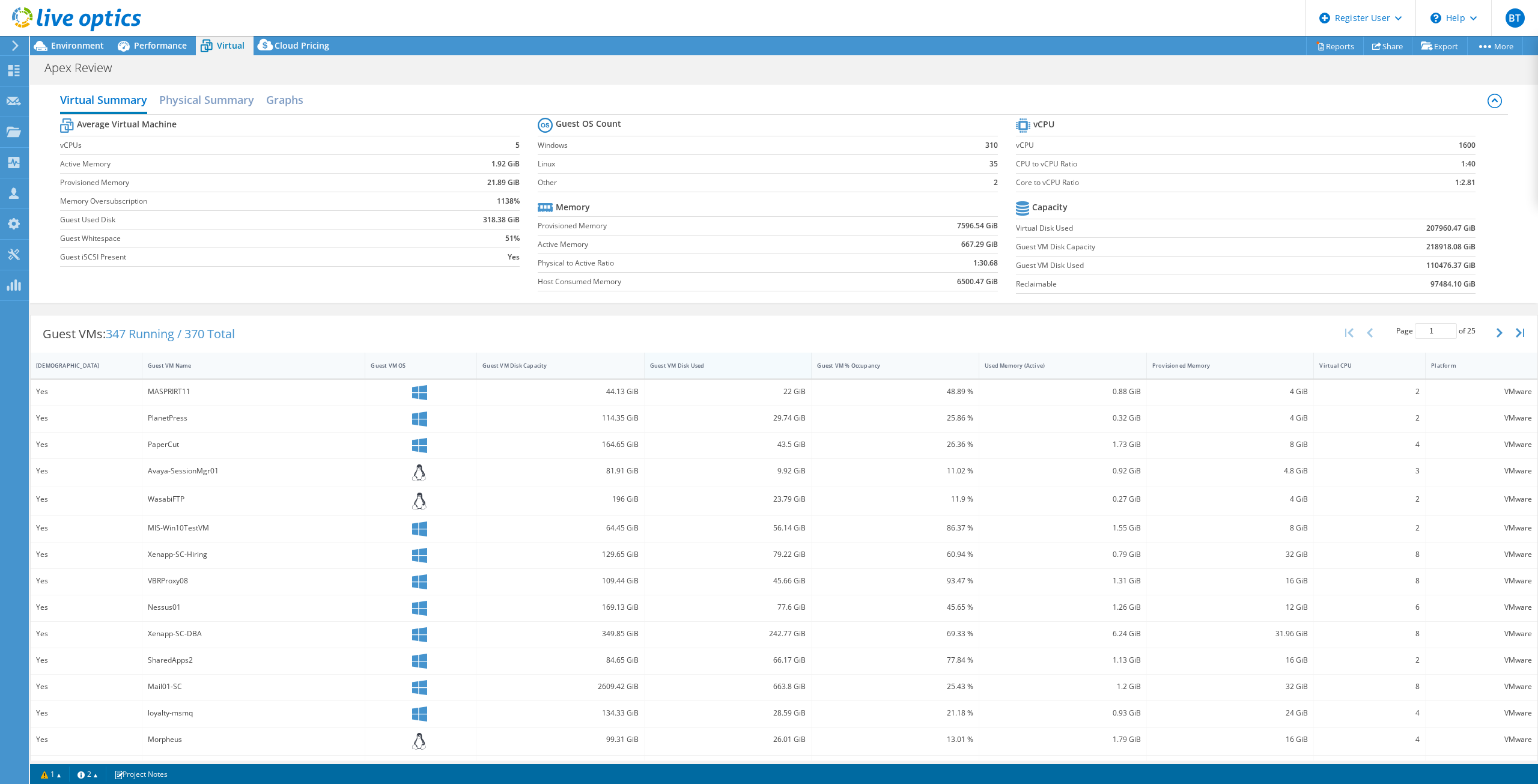
click at [718, 369] on div "Guest VM Disk Used" at bounding box center [721, 365] width 142 height 8
click at [1491, 338] on button "button" at bounding box center [1501, 333] width 20 height 23
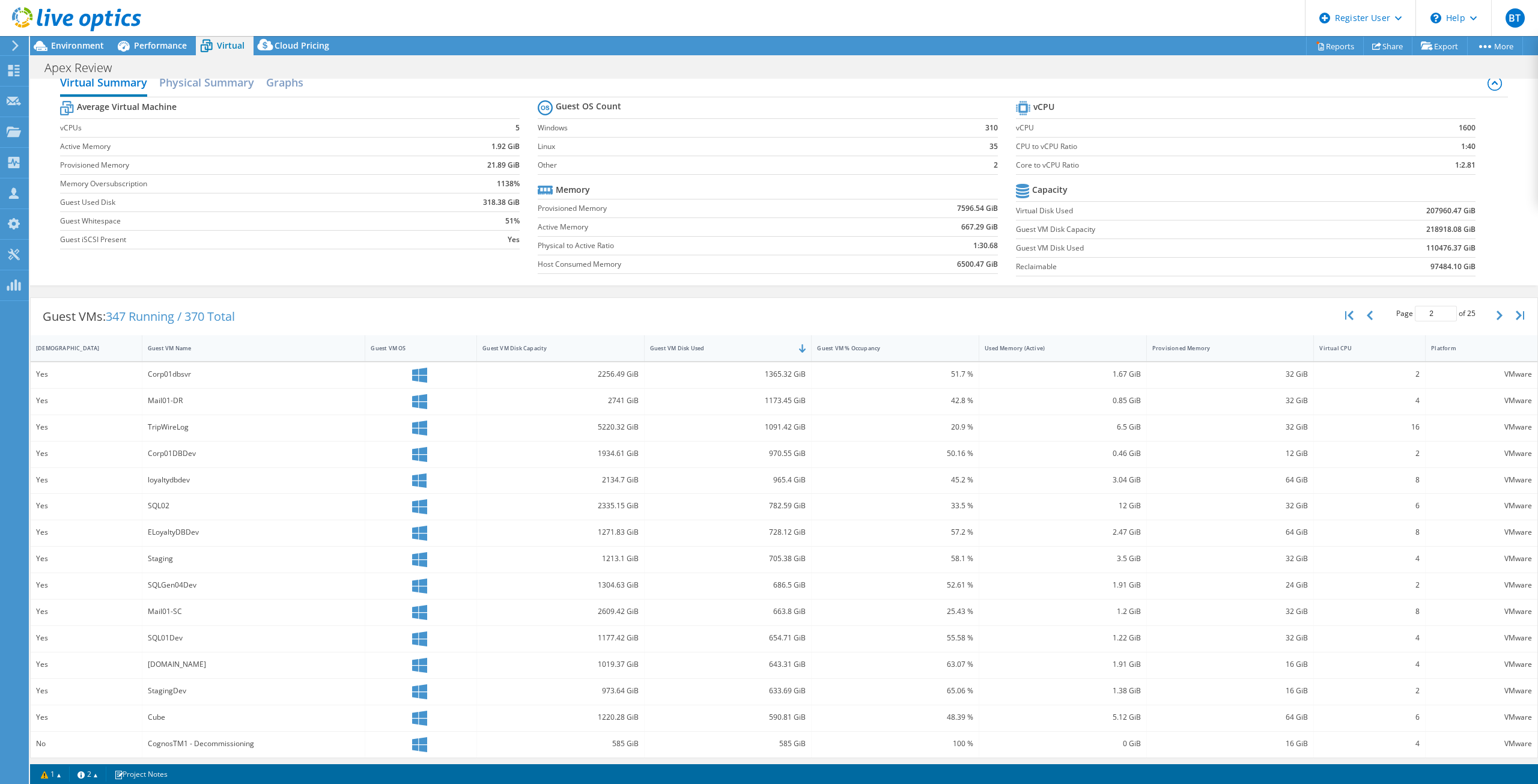
scroll to position [21, 0]
click at [1491, 314] on button "button" at bounding box center [1501, 311] width 20 height 23
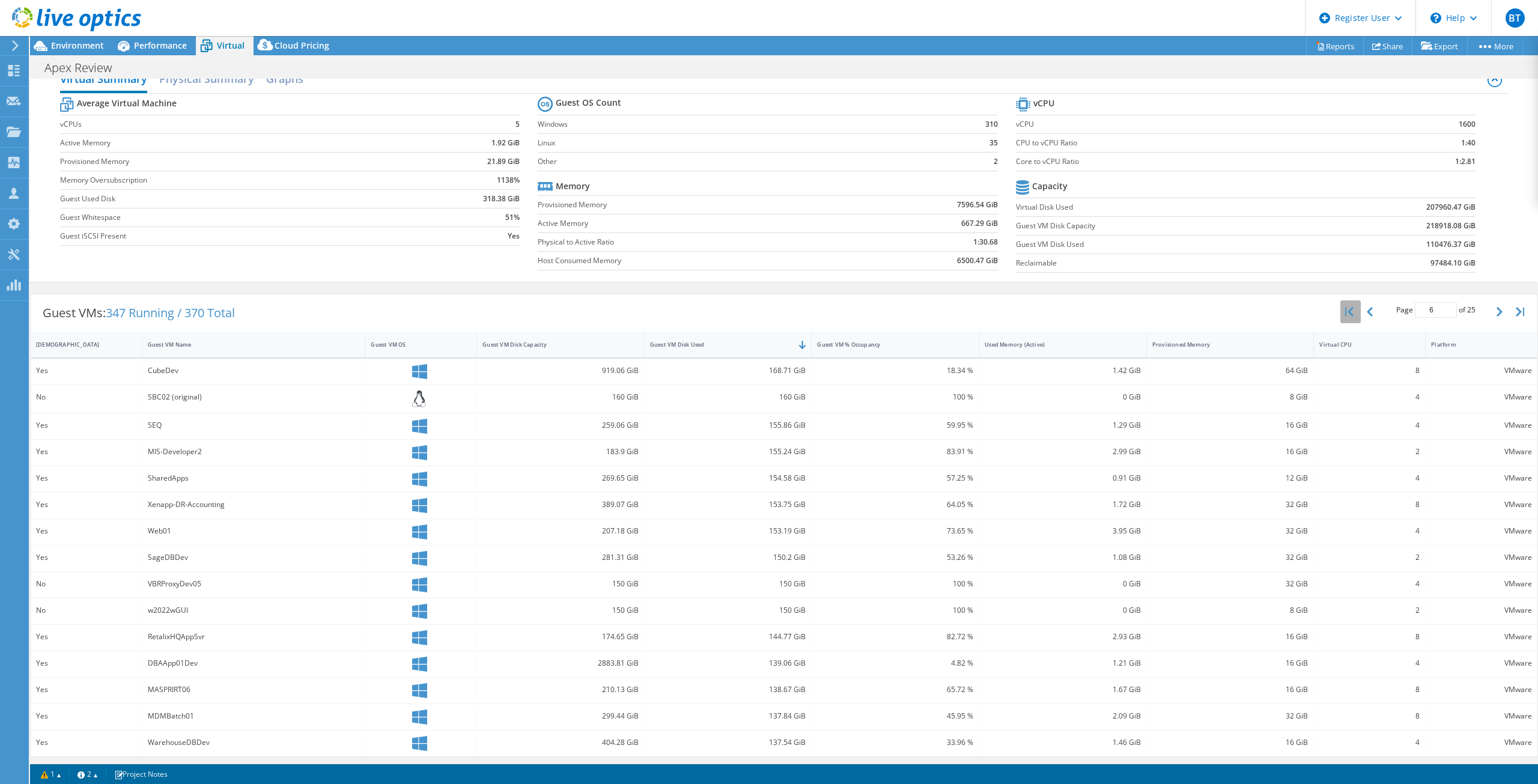
click at [1345, 311] on icon "button" at bounding box center [1349, 312] width 8 height 10
type input "1"
click at [148, 42] on span "Performance" at bounding box center [160, 45] width 53 height 11
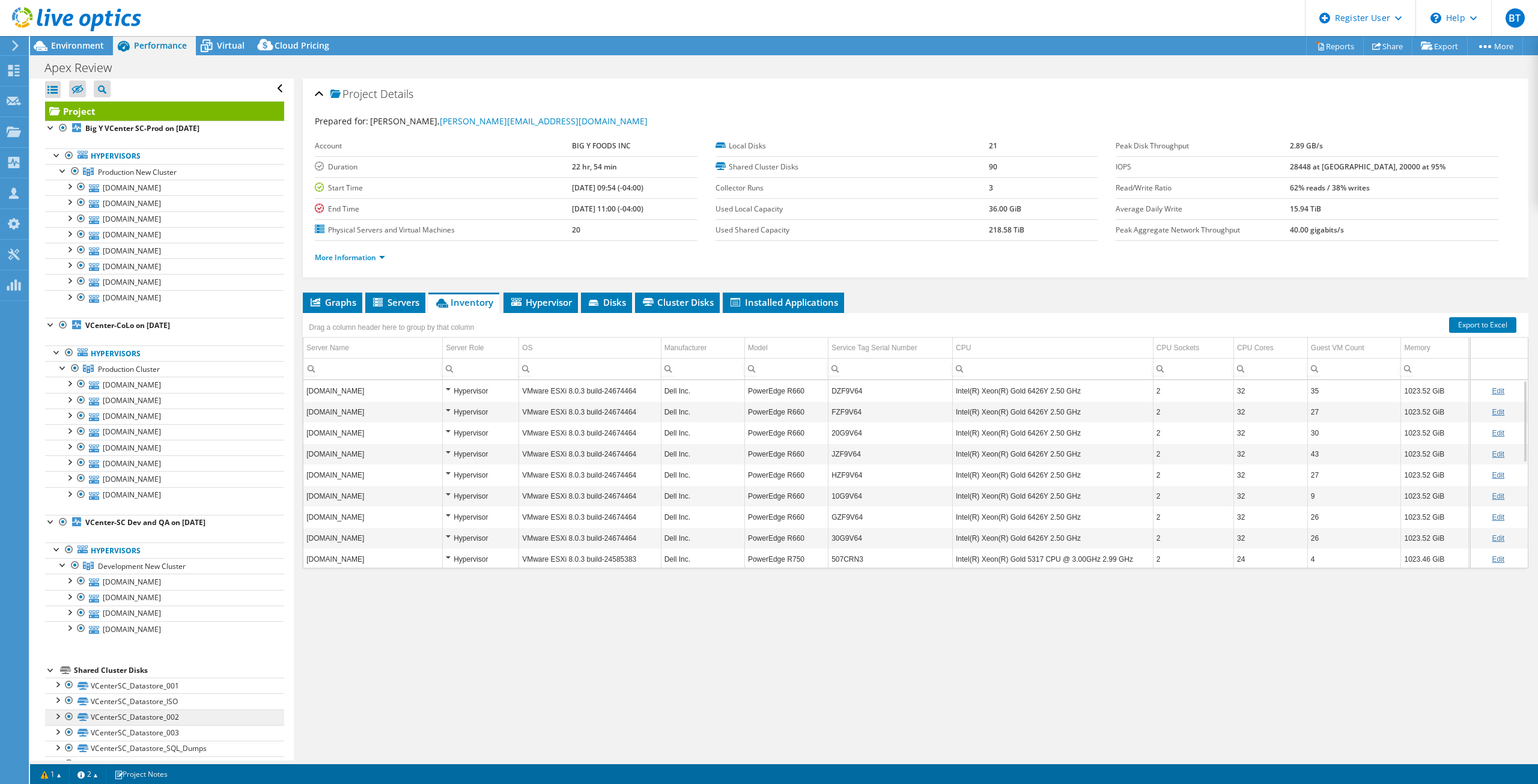
scroll to position [0, 0]
click at [158, 175] on span "Production New Cluster" at bounding box center [137, 174] width 78 height 10
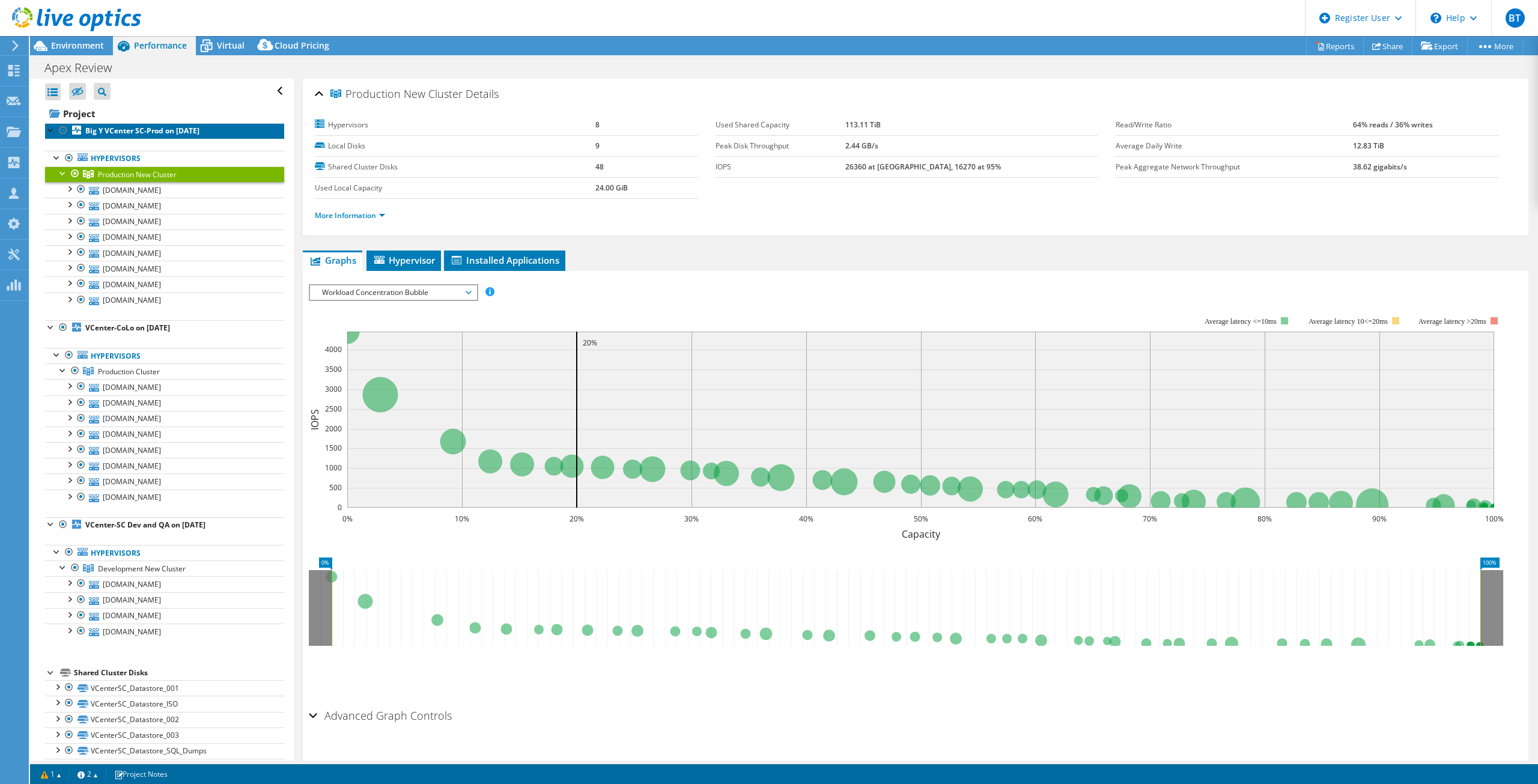
click at [157, 133] on b "Big Y VCenter SC-Prod on 9/8/2025" at bounding box center [143, 131] width 114 height 10
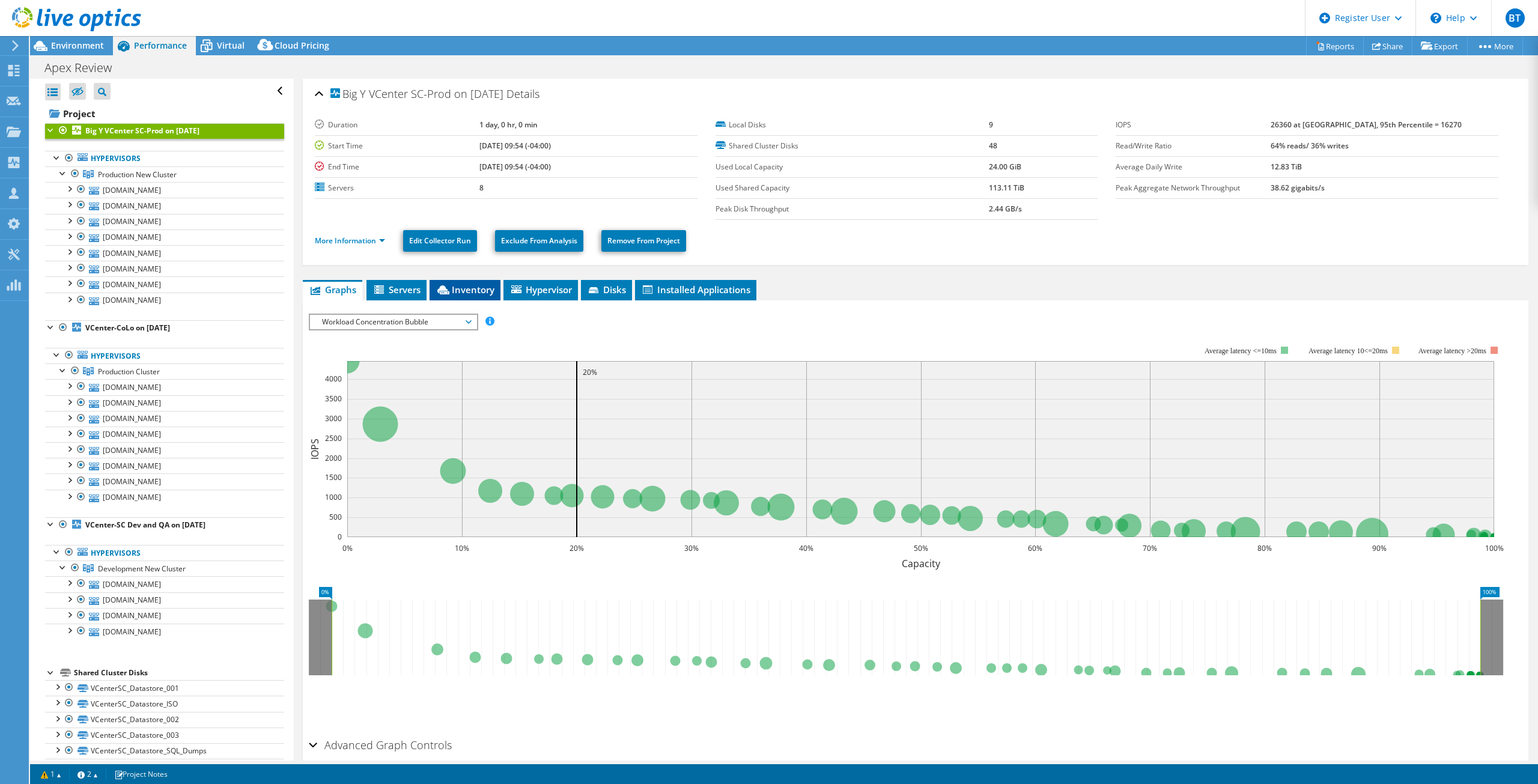
click at [455, 289] on span "Inventory" at bounding box center [465, 289] width 59 height 12
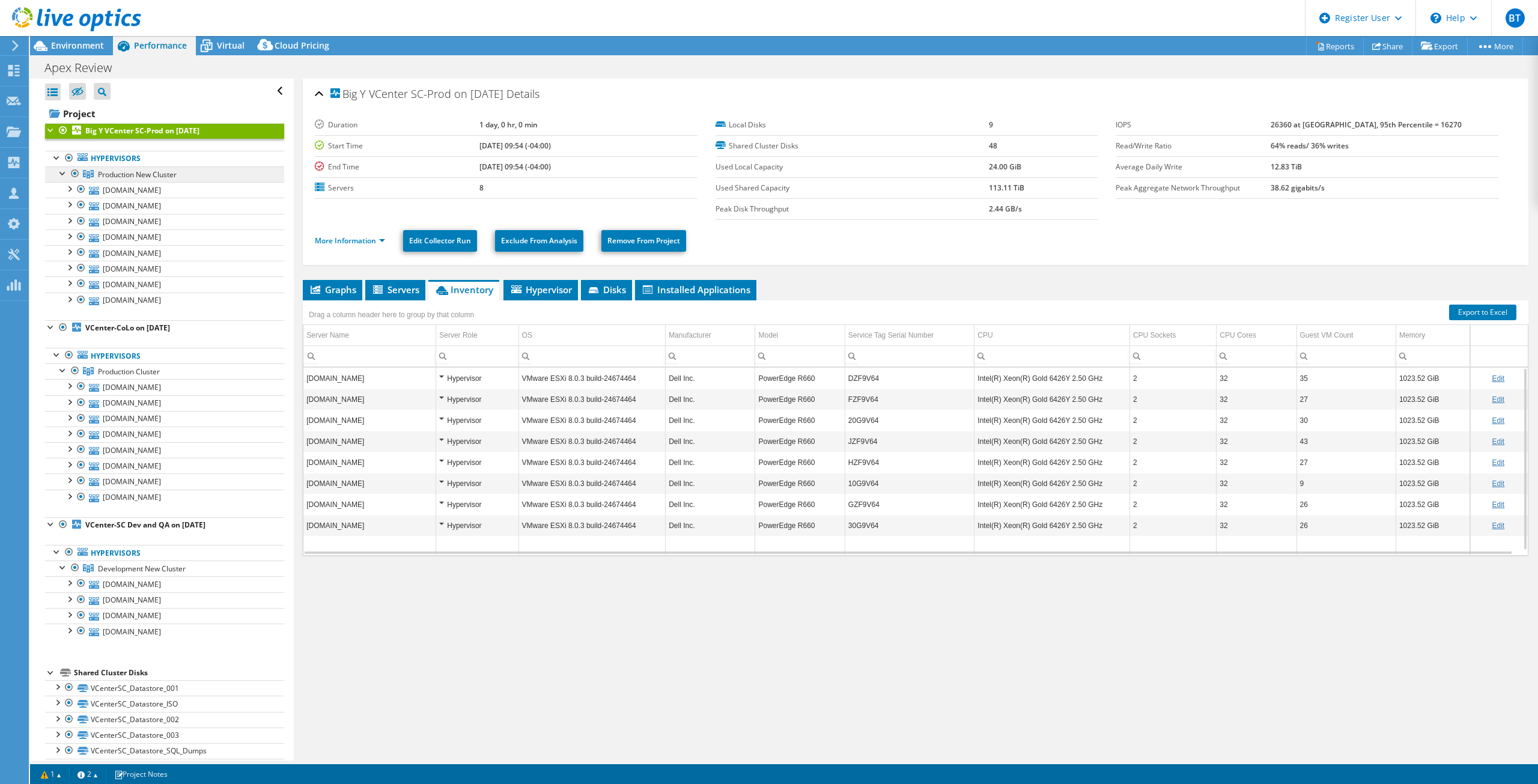
click at [141, 171] on span "Production New Cluster" at bounding box center [137, 174] width 78 height 10
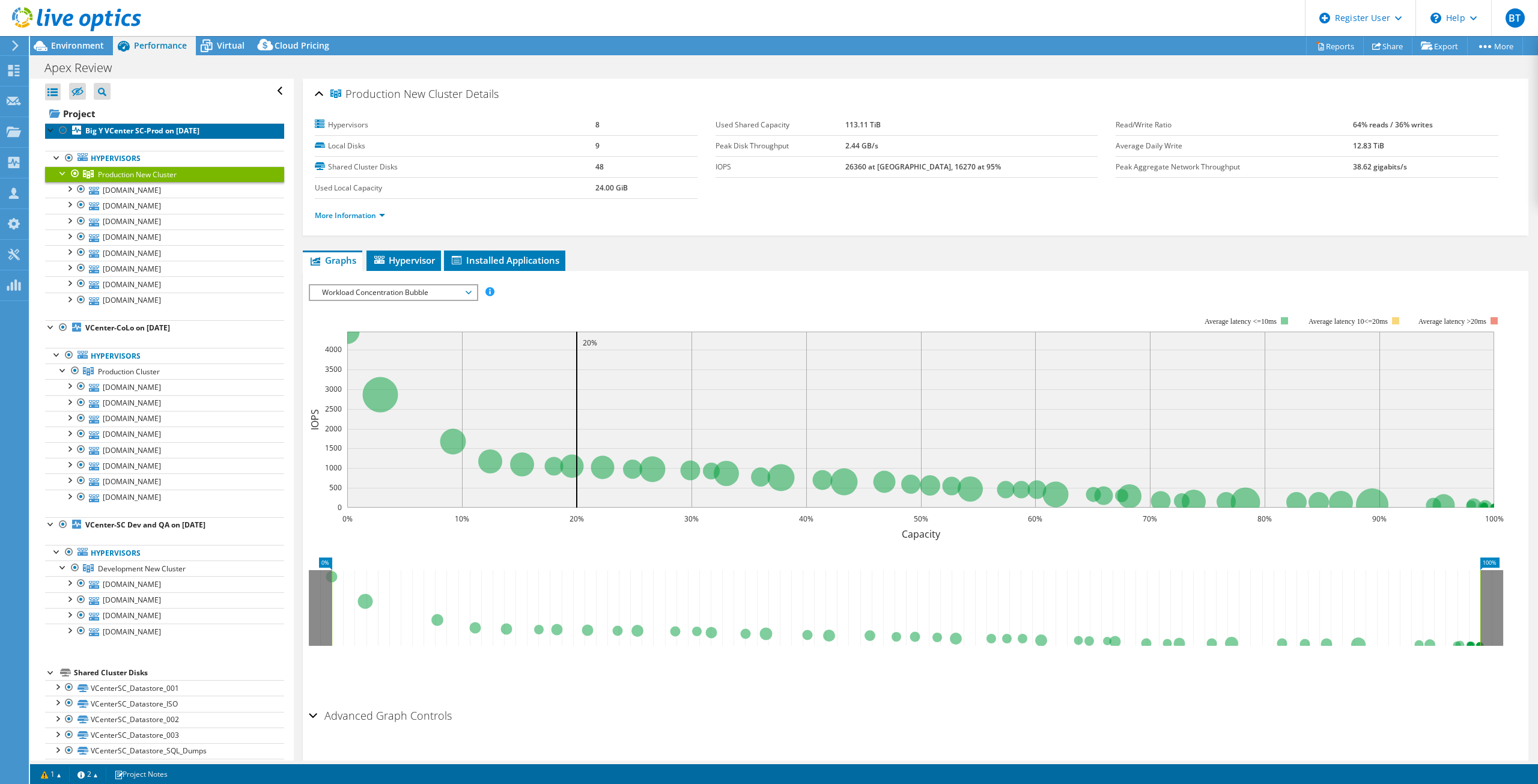
click at [119, 131] on b "Big Y VCenter SC-Prod on 9/8/2025" at bounding box center [143, 131] width 114 height 10
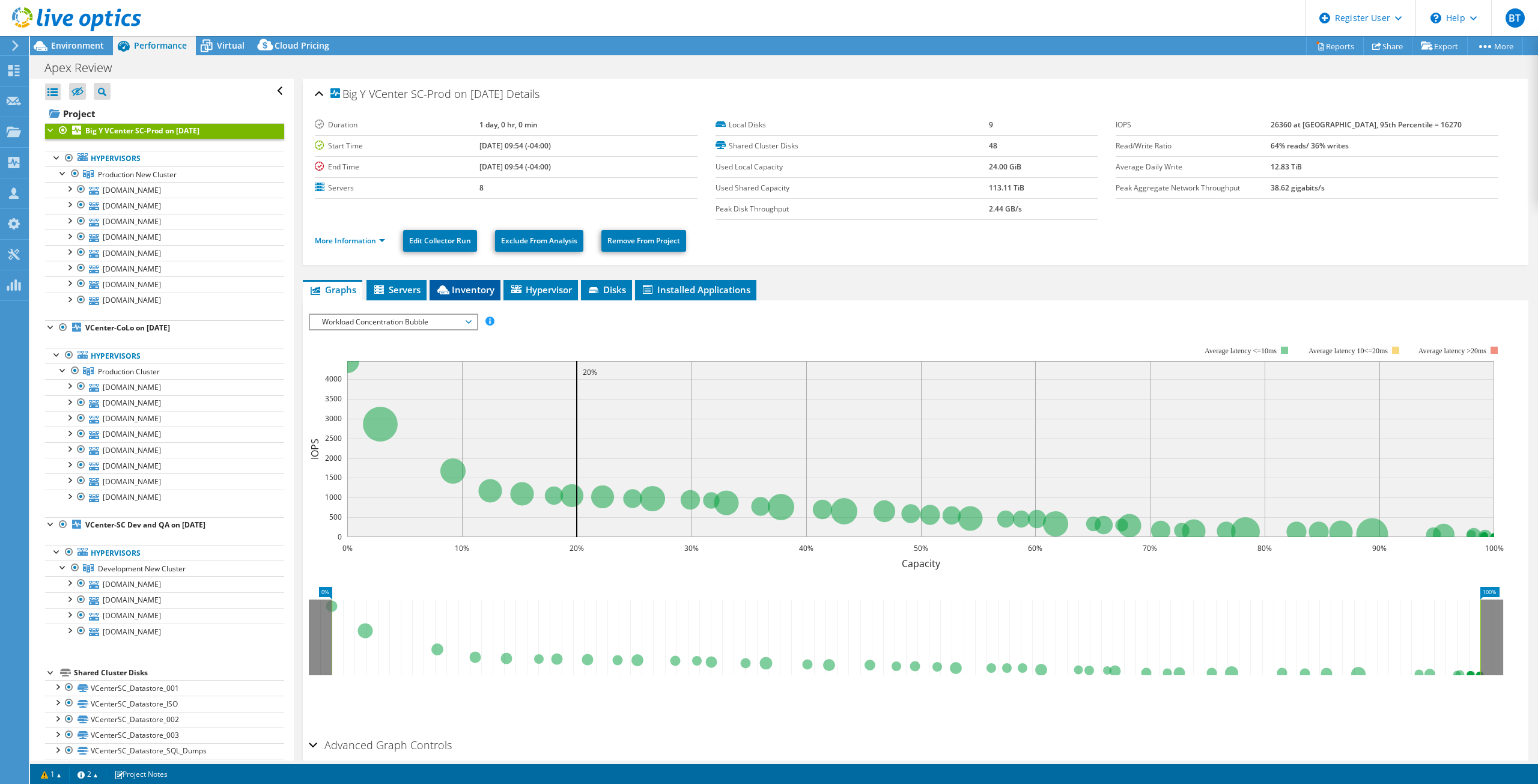
click at [447, 284] on span "Inventory" at bounding box center [465, 289] width 59 height 12
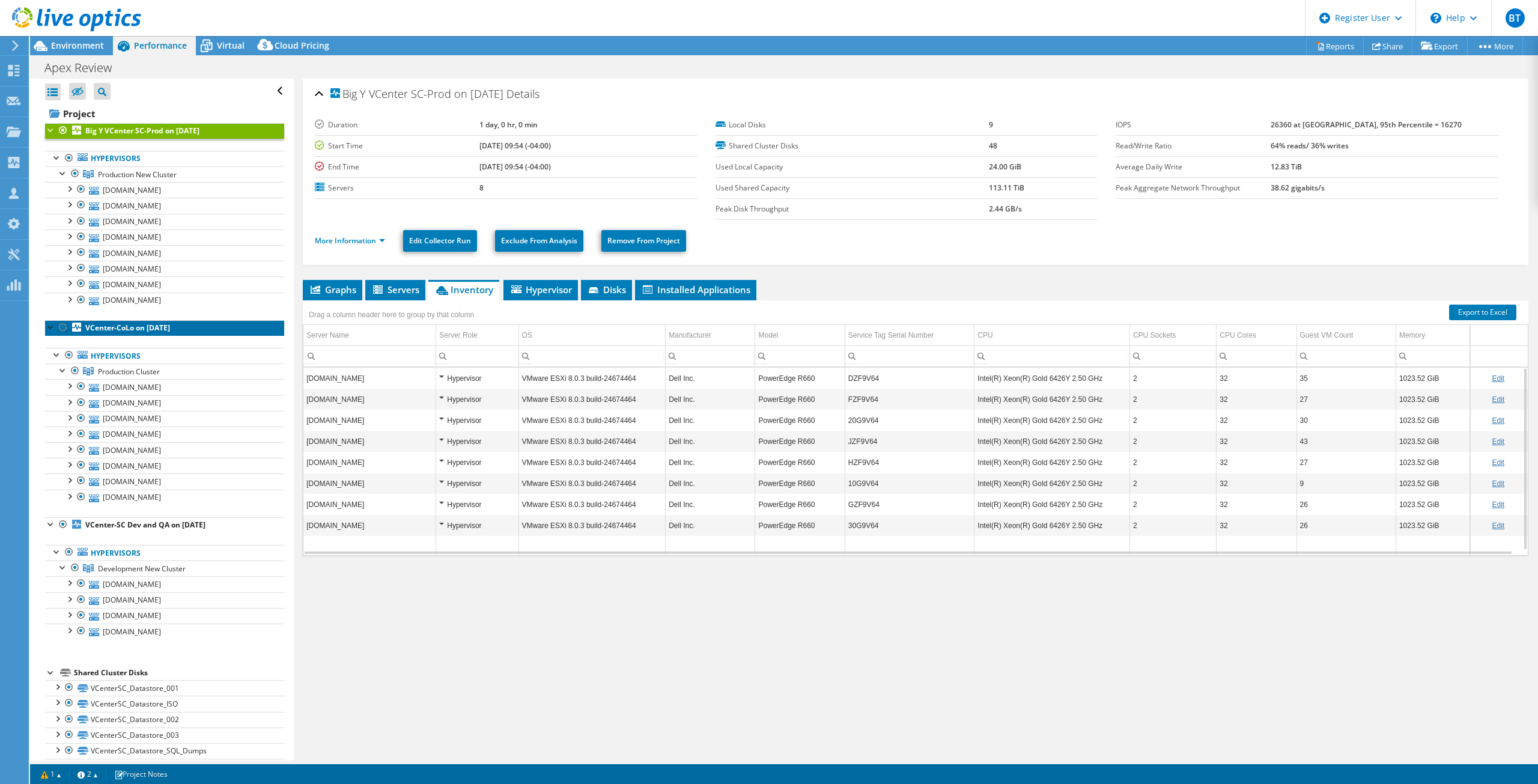
click at [167, 321] on link "VCenter-CoLo on [DATE]" at bounding box center [165, 328] width 239 height 16
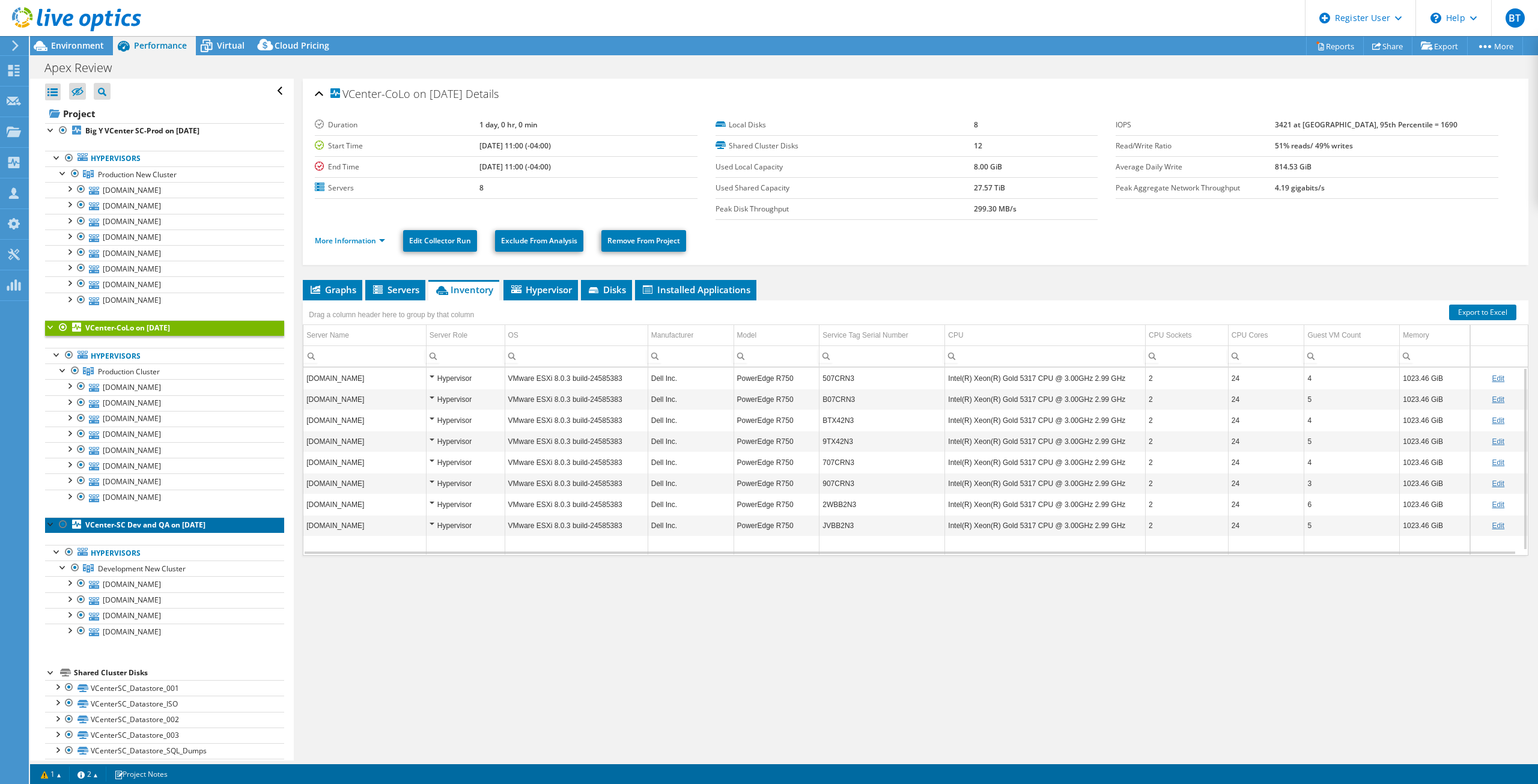
click at [148, 528] on b "VCenter-SC Dev and QA on [DATE]" at bounding box center [146, 525] width 120 height 10
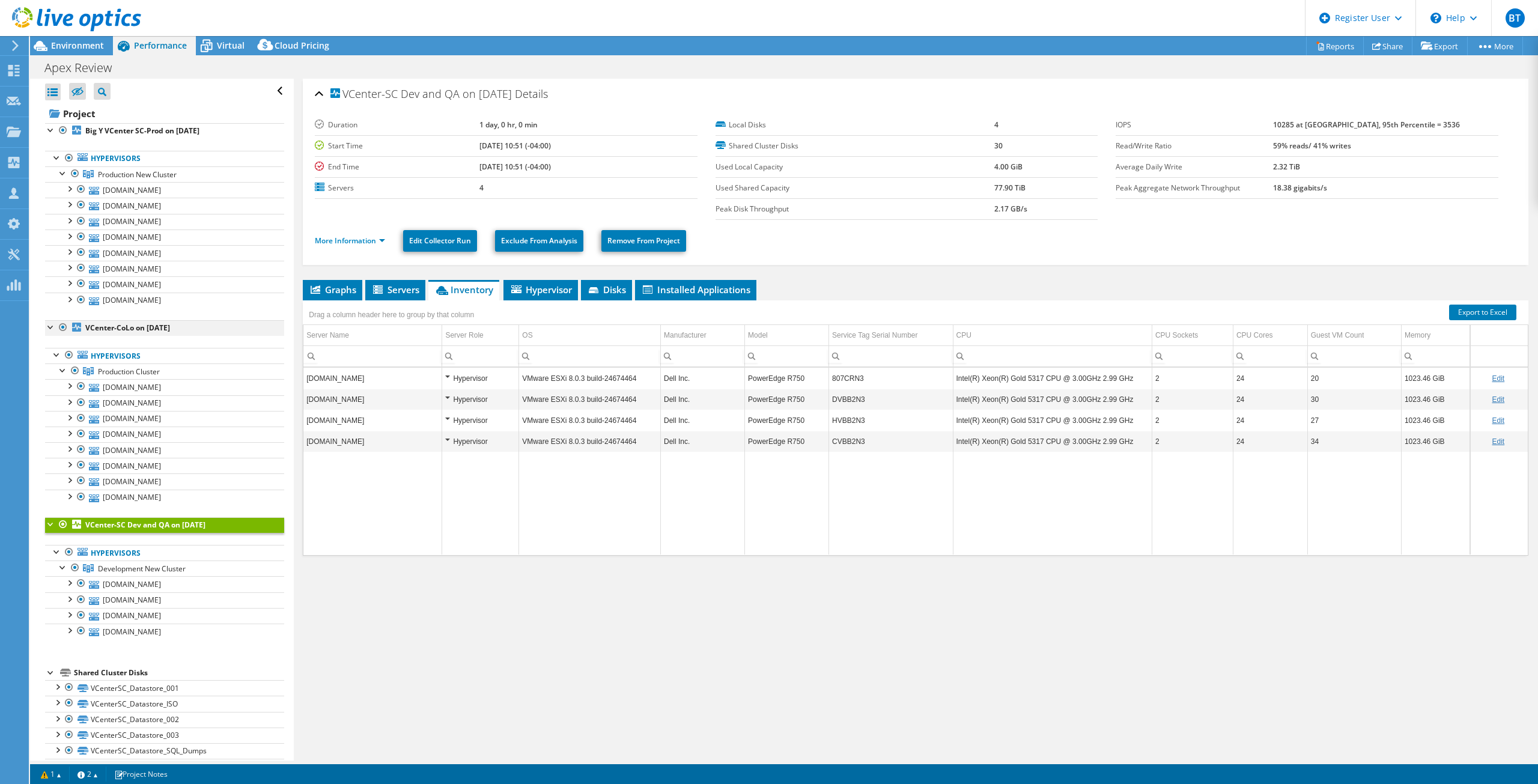
click at [61, 323] on div at bounding box center [63, 327] width 12 height 14
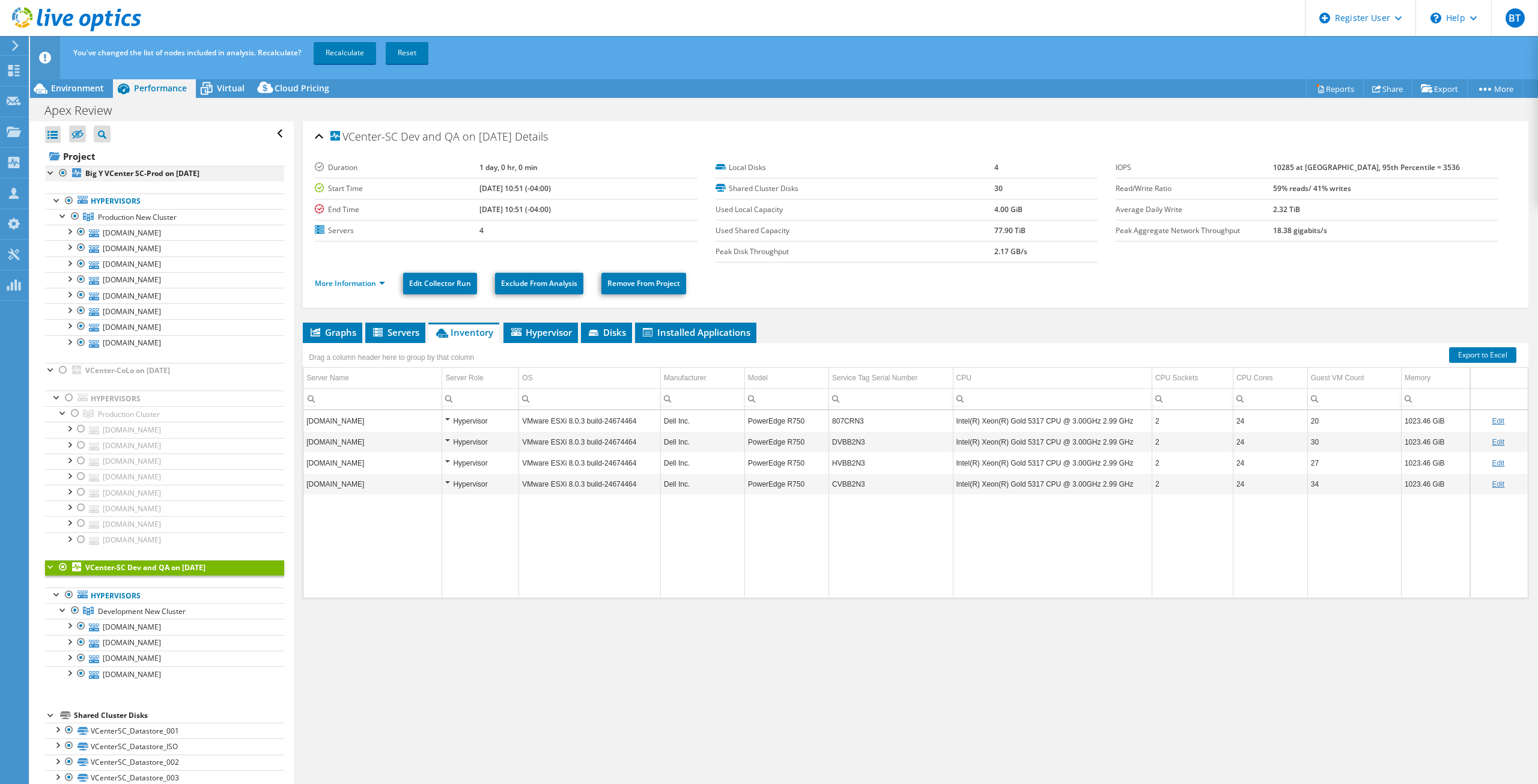
click at [61, 167] on div at bounding box center [63, 173] width 12 height 14
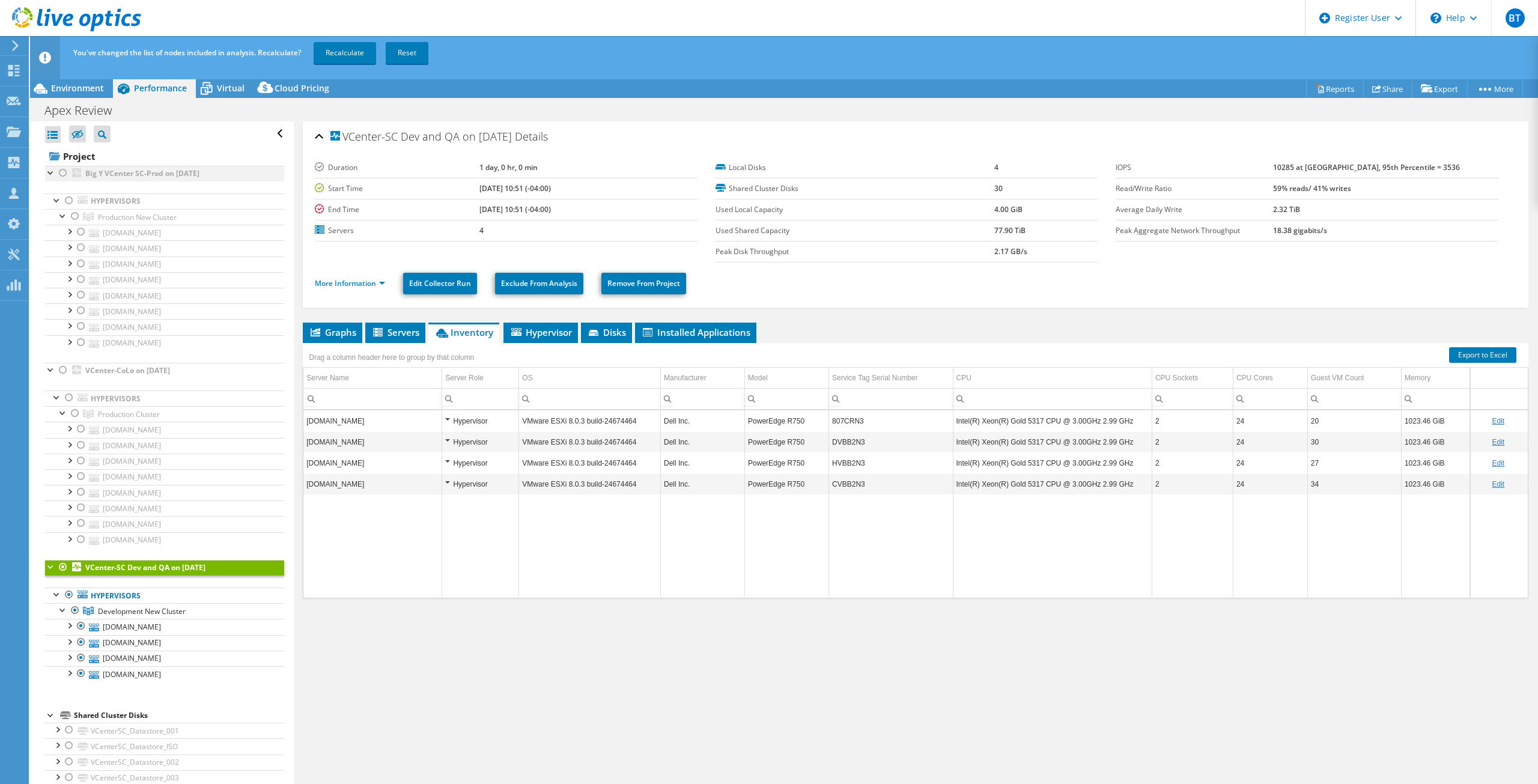
click at [63, 172] on div at bounding box center [63, 173] width 12 height 14
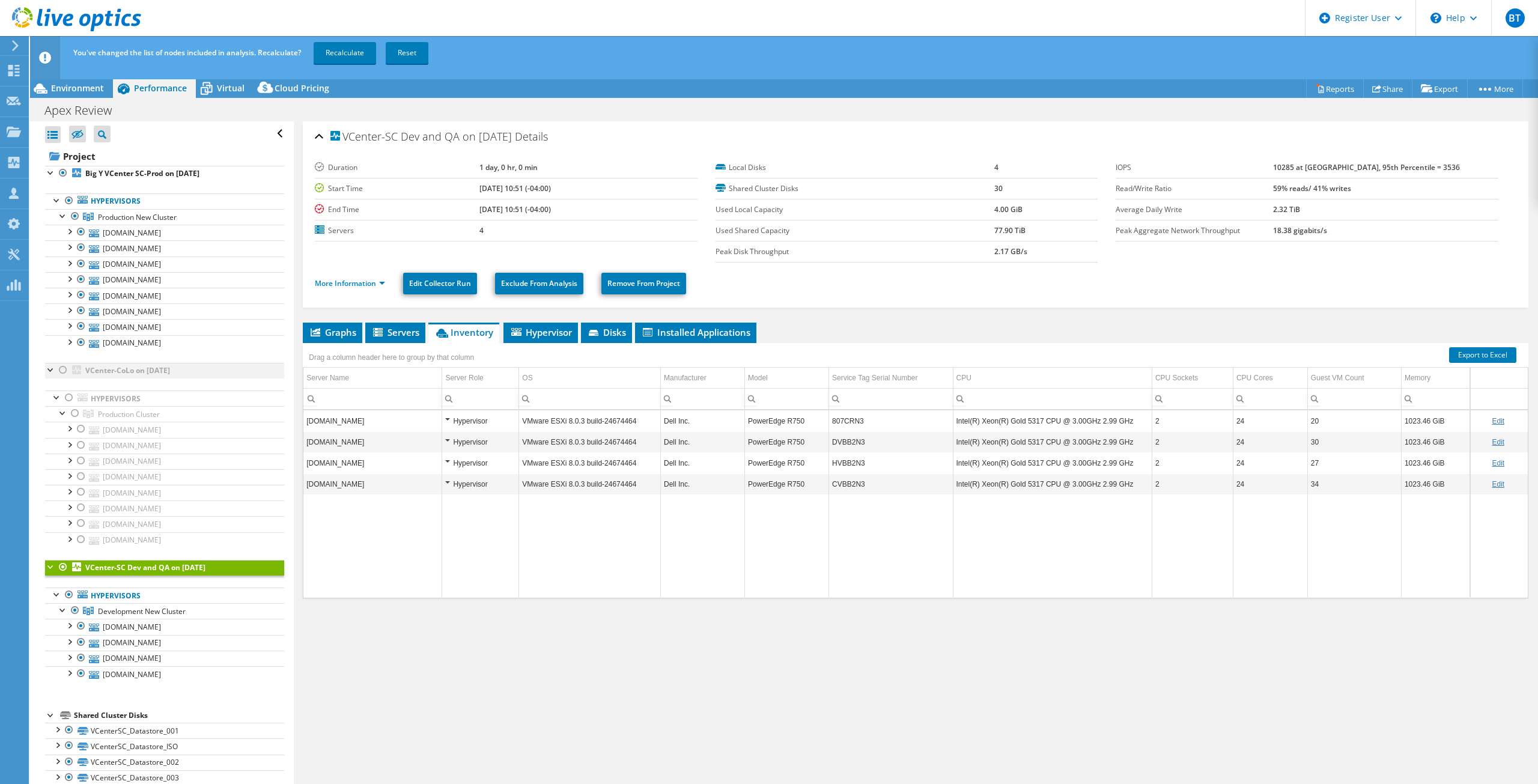
click at [63, 372] on div at bounding box center [63, 370] width 12 height 14
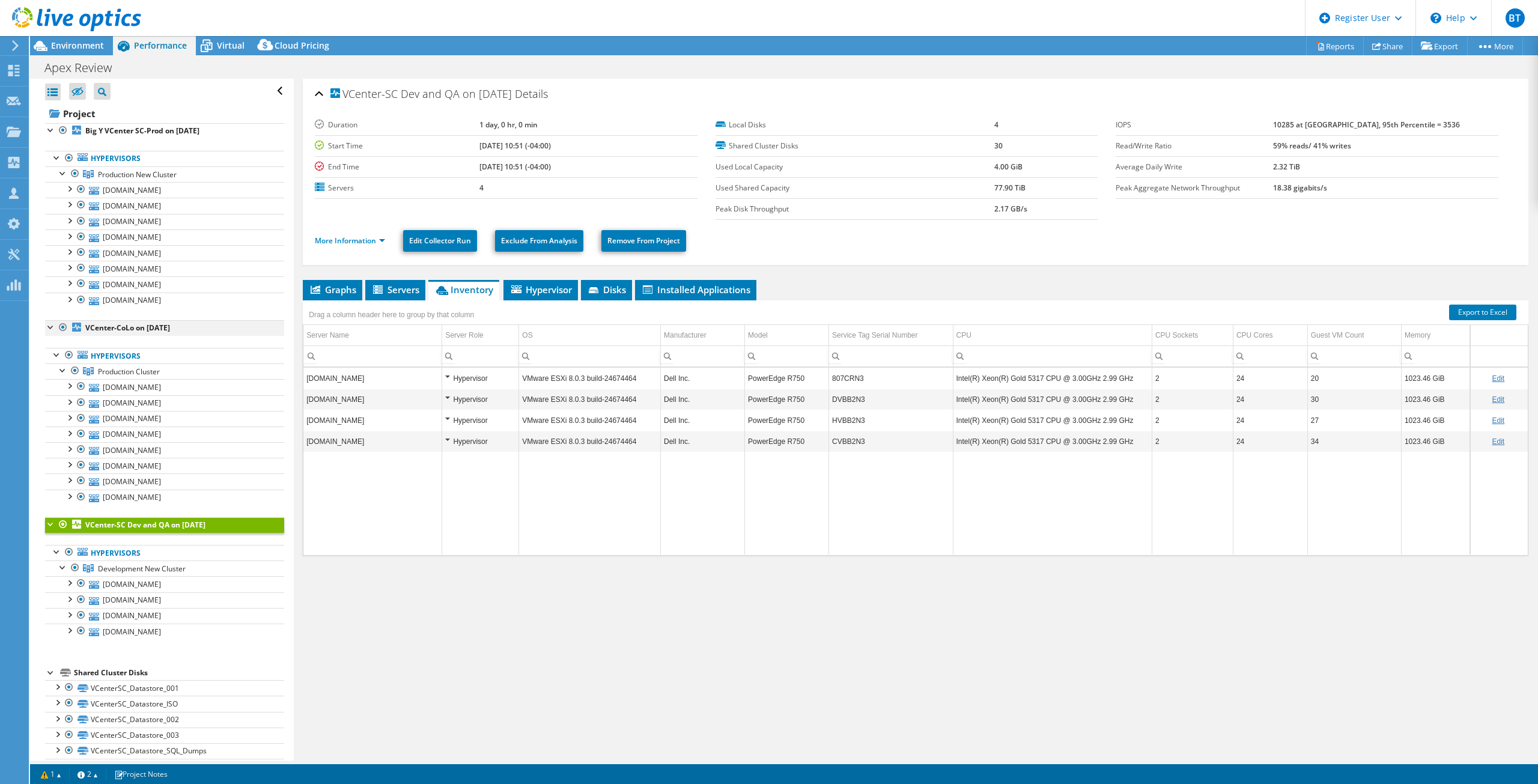
click at [66, 328] on div at bounding box center [63, 327] width 12 height 14
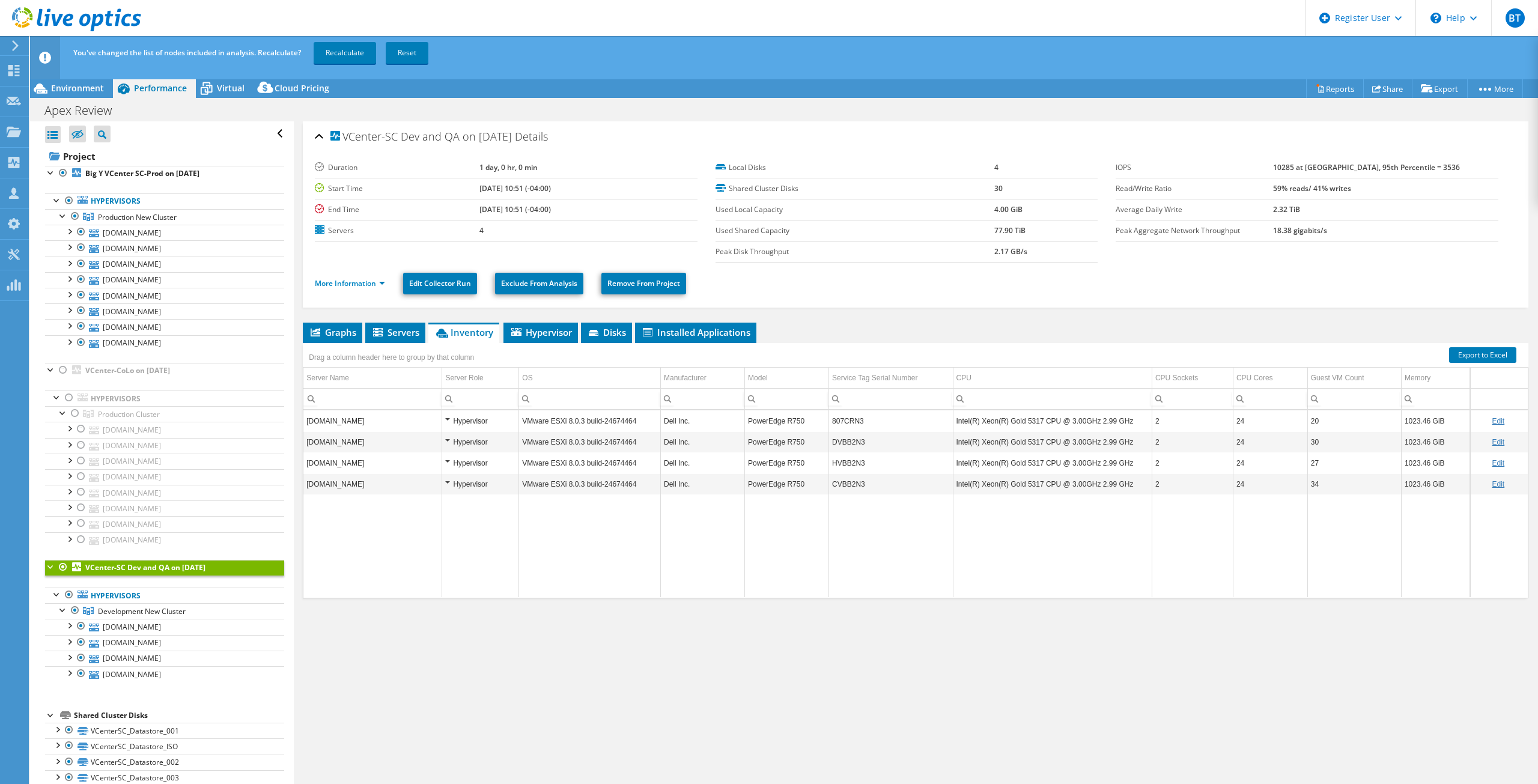
click at [64, 564] on div at bounding box center [63, 567] width 12 height 14
click at [342, 54] on link "Recalculate" at bounding box center [345, 53] width 62 height 22
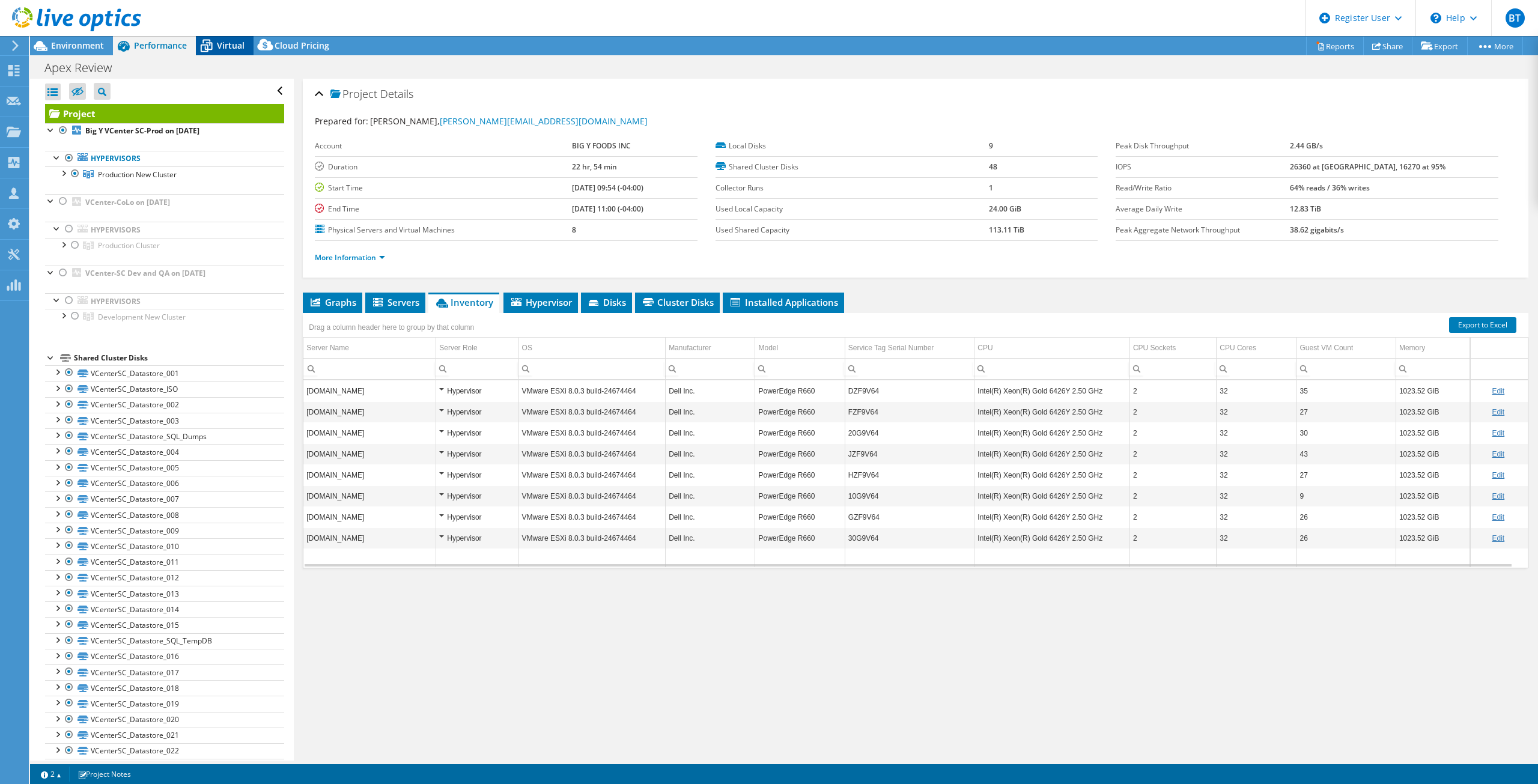
click at [225, 38] on div "Virtual" at bounding box center [225, 45] width 58 height 19
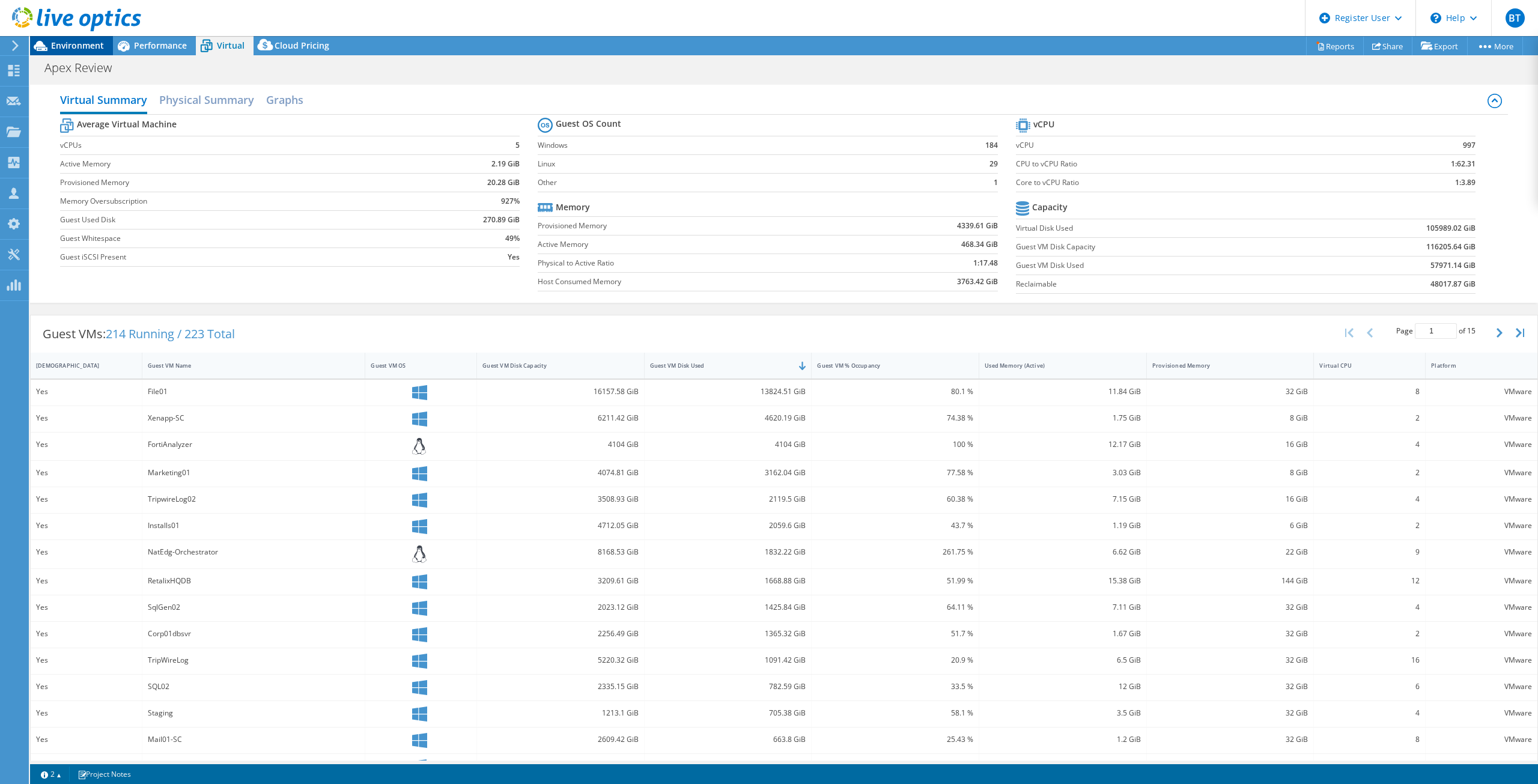
click at [66, 44] on span "Environment" at bounding box center [77, 45] width 53 height 11
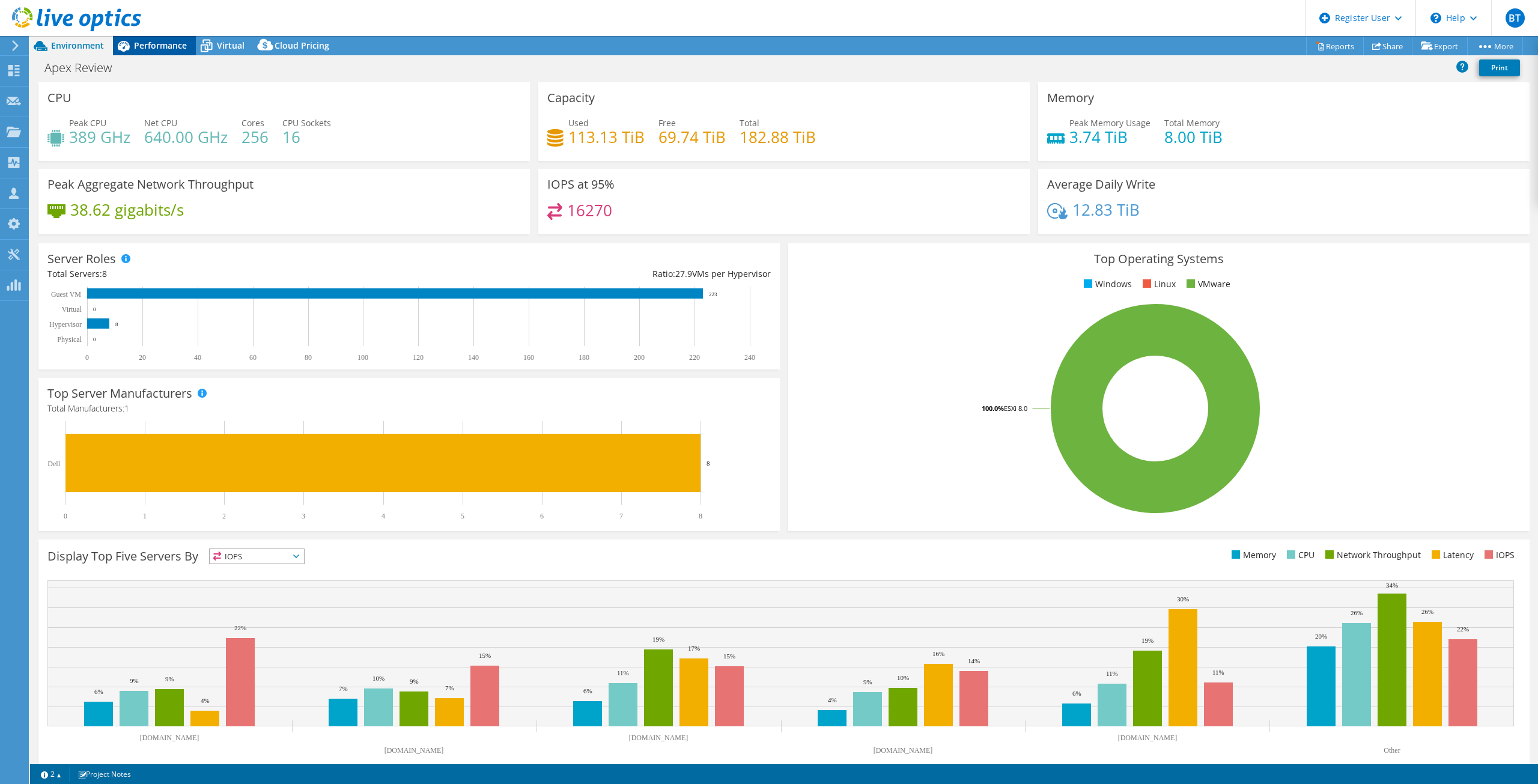
click at [141, 42] on span "Performance" at bounding box center [160, 45] width 53 height 11
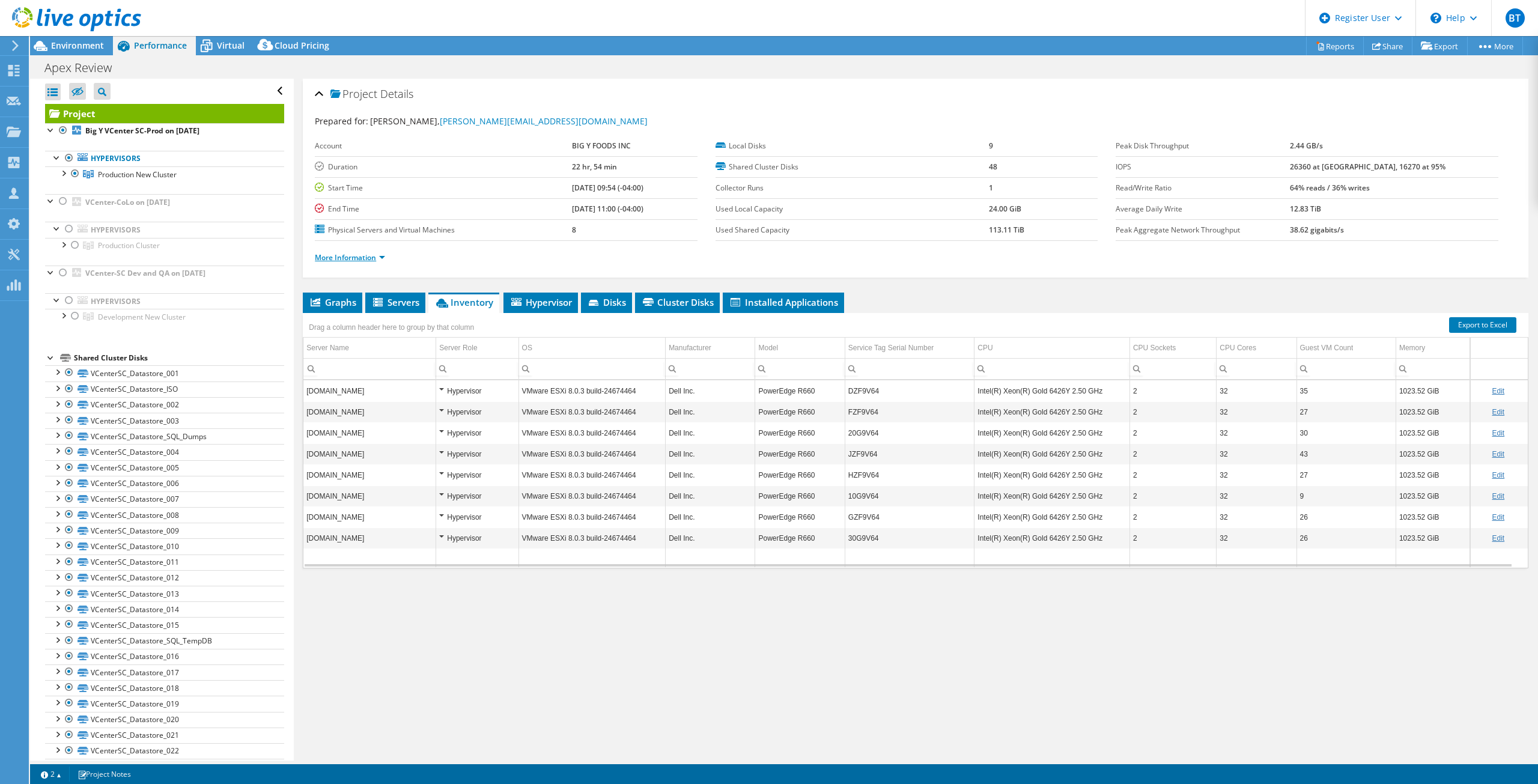
click at [341, 260] on link "More Information" at bounding box center [350, 257] width 71 height 10
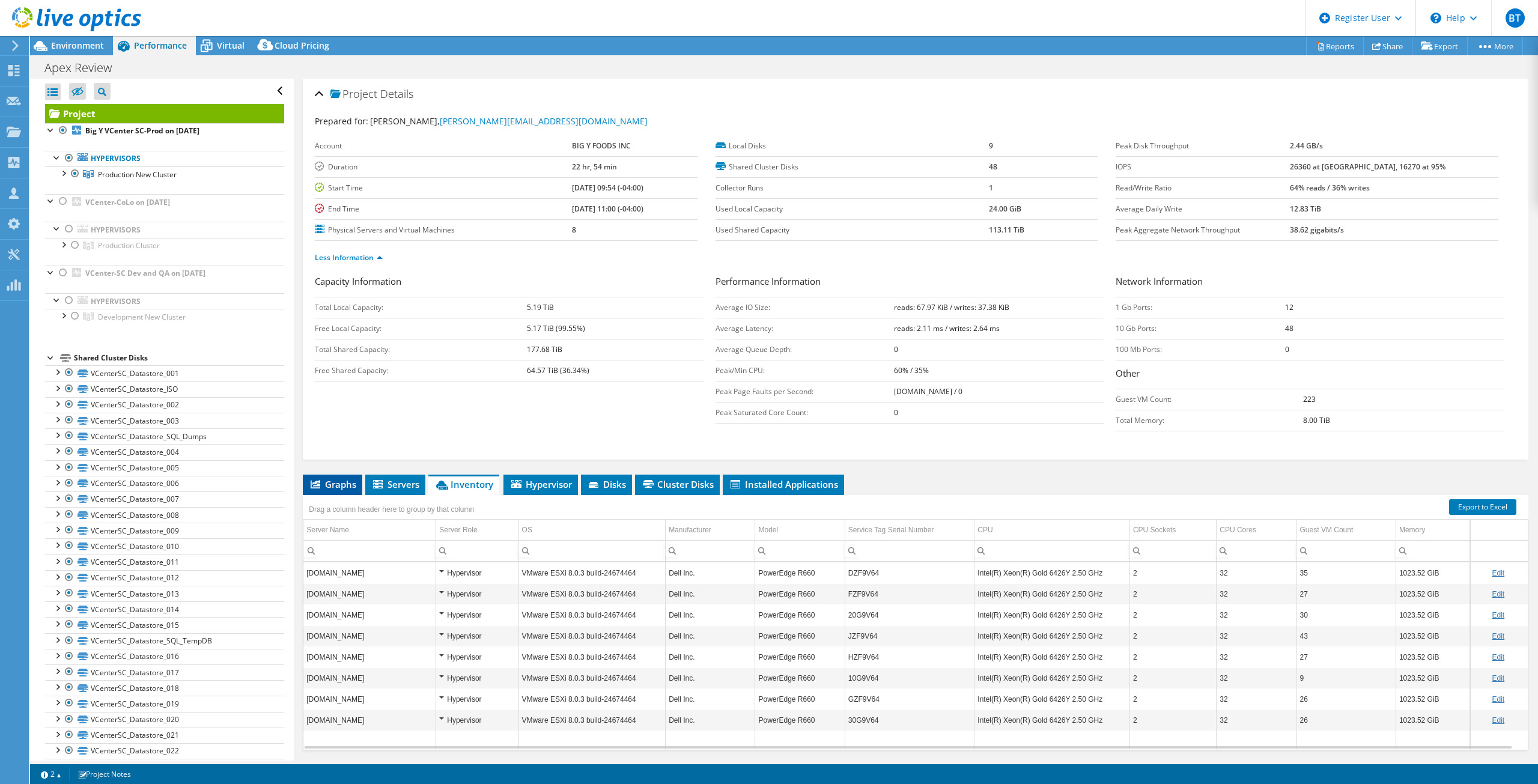
click at [347, 482] on span "Graphs" at bounding box center [332, 484] width 47 height 12
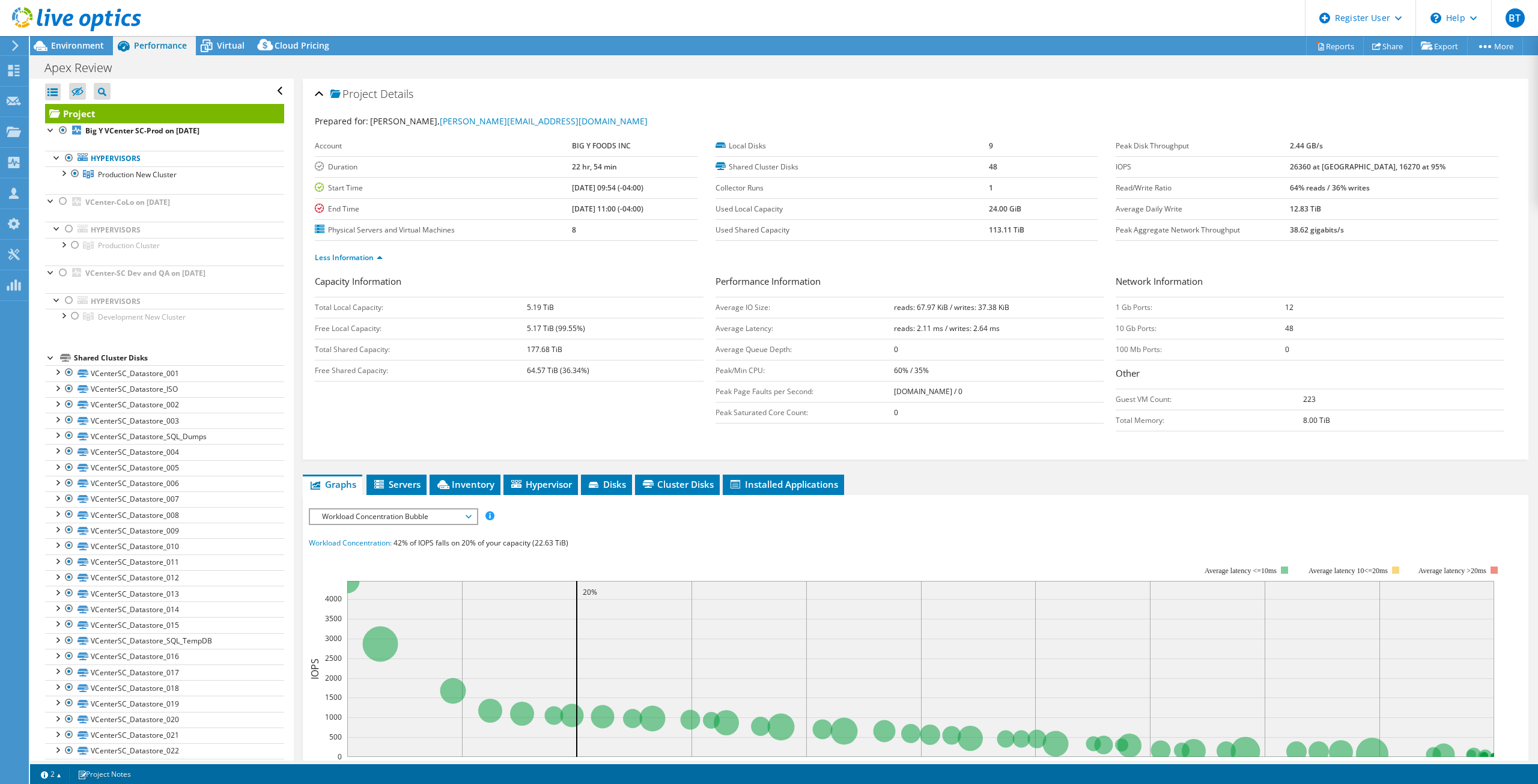
click at [404, 521] on span "Workload Concentration Bubble" at bounding box center [393, 516] width 155 height 14
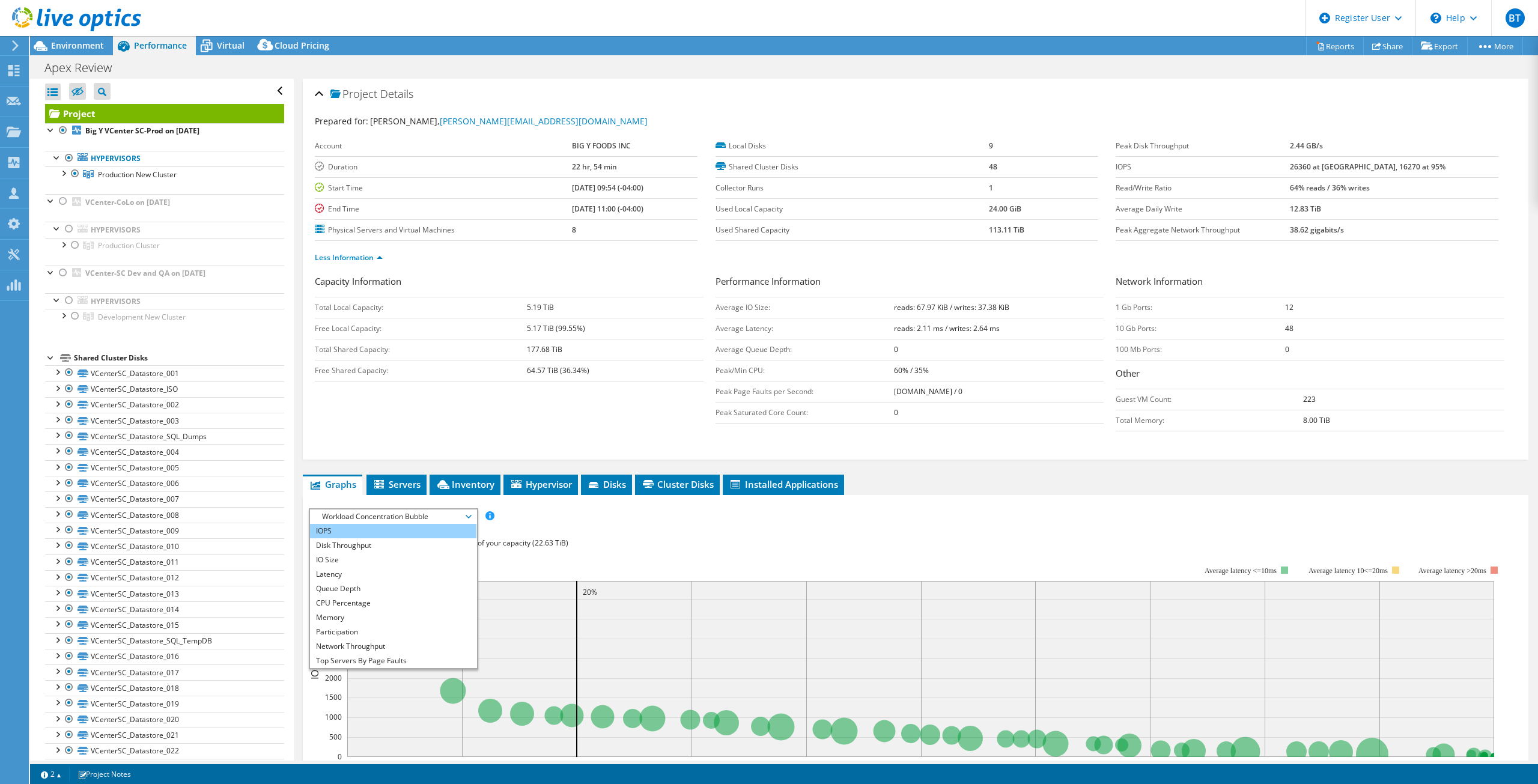
click at [367, 533] on li "IOPS" at bounding box center [394, 531] width 167 height 14
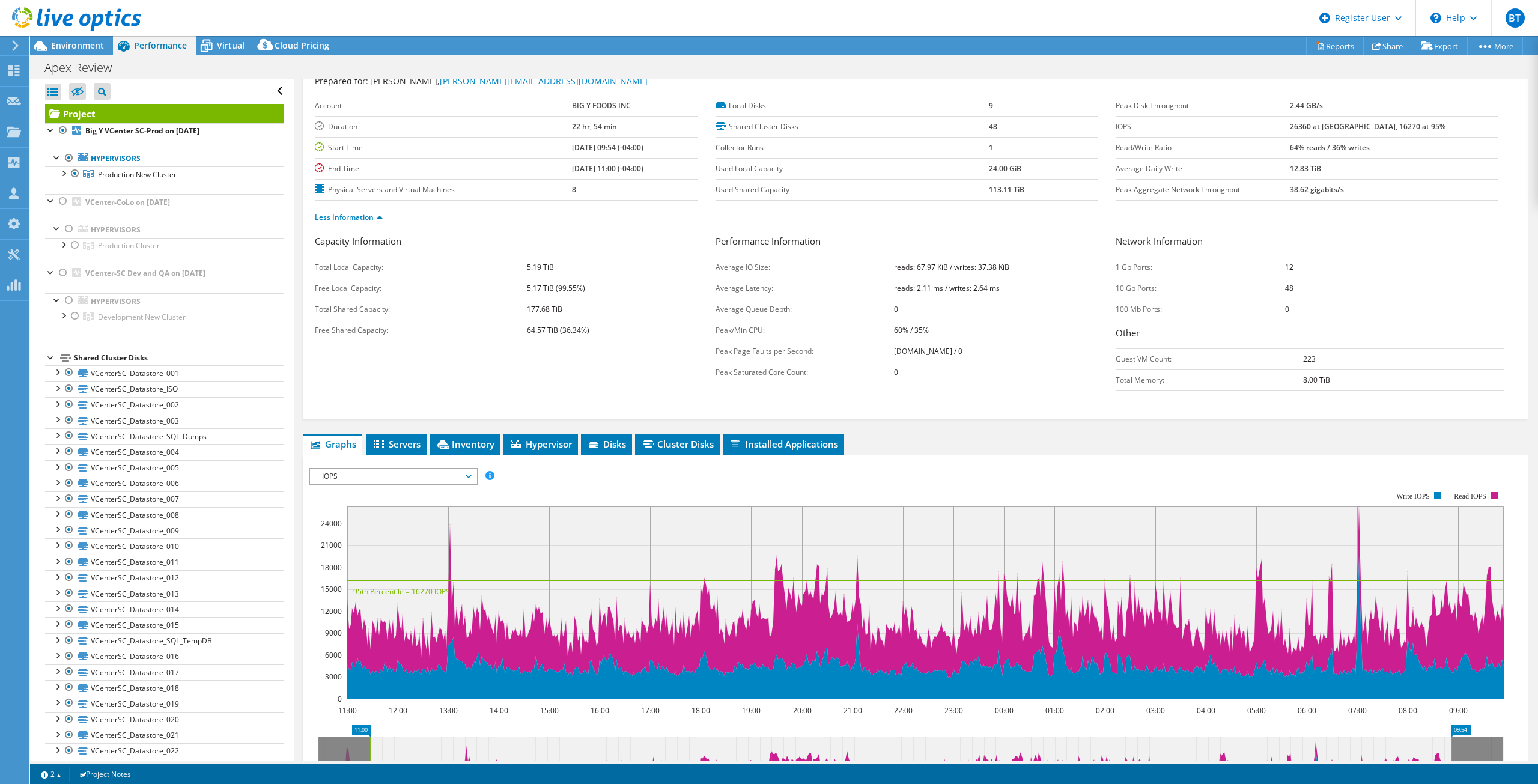
scroll to position [60, 0]
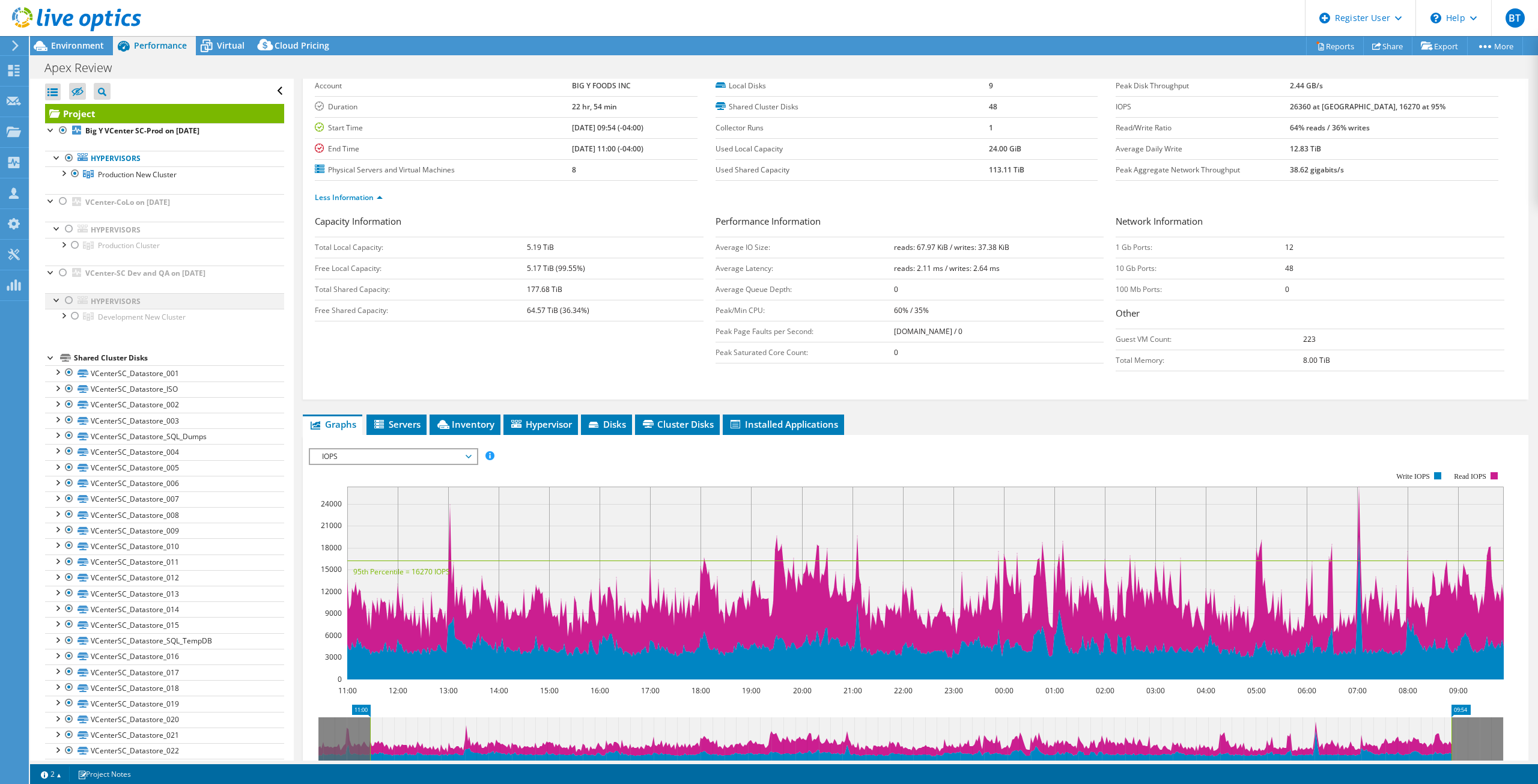
click at [69, 299] on div at bounding box center [69, 300] width 12 height 14
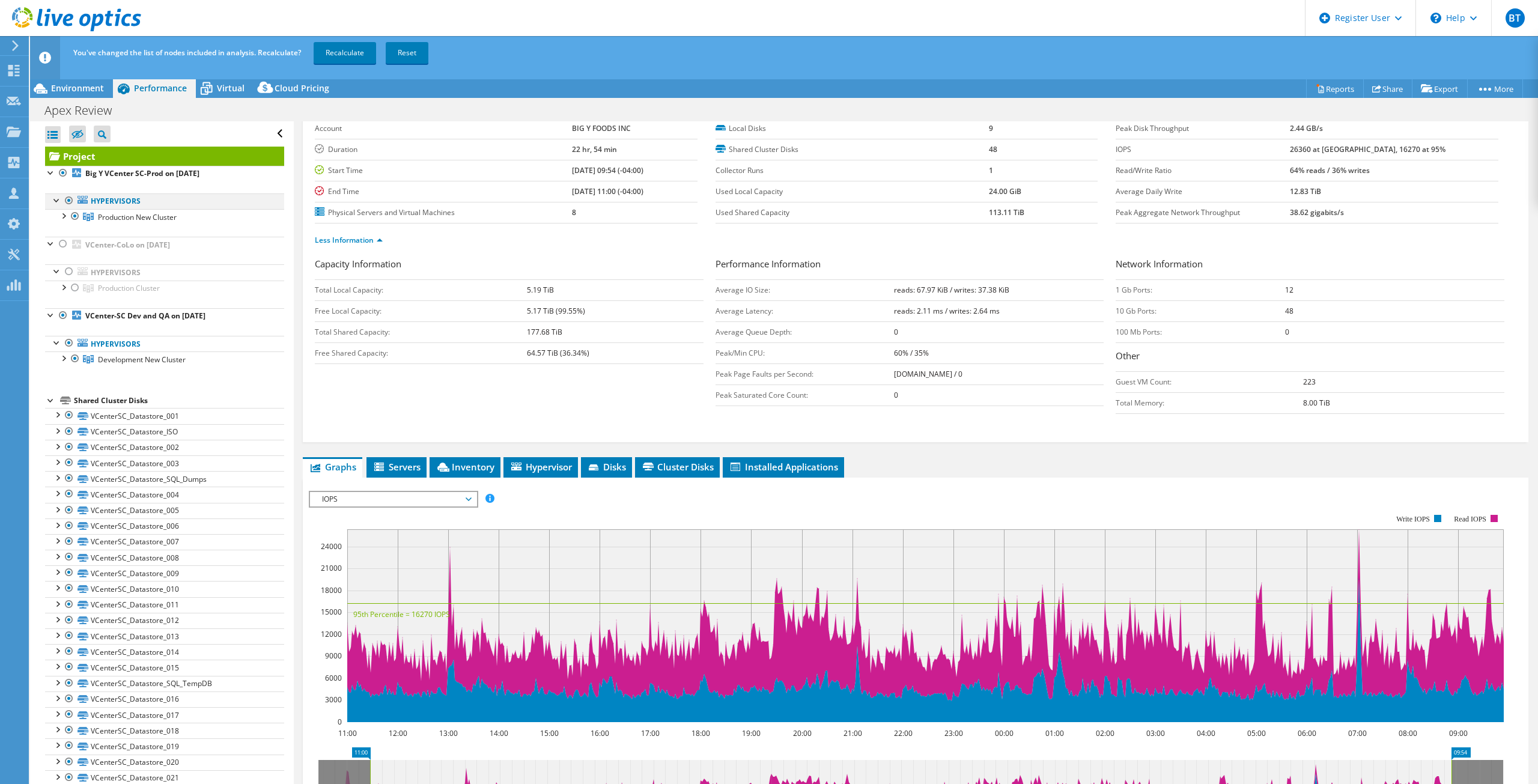
click at [68, 197] on div at bounding box center [69, 201] width 12 height 14
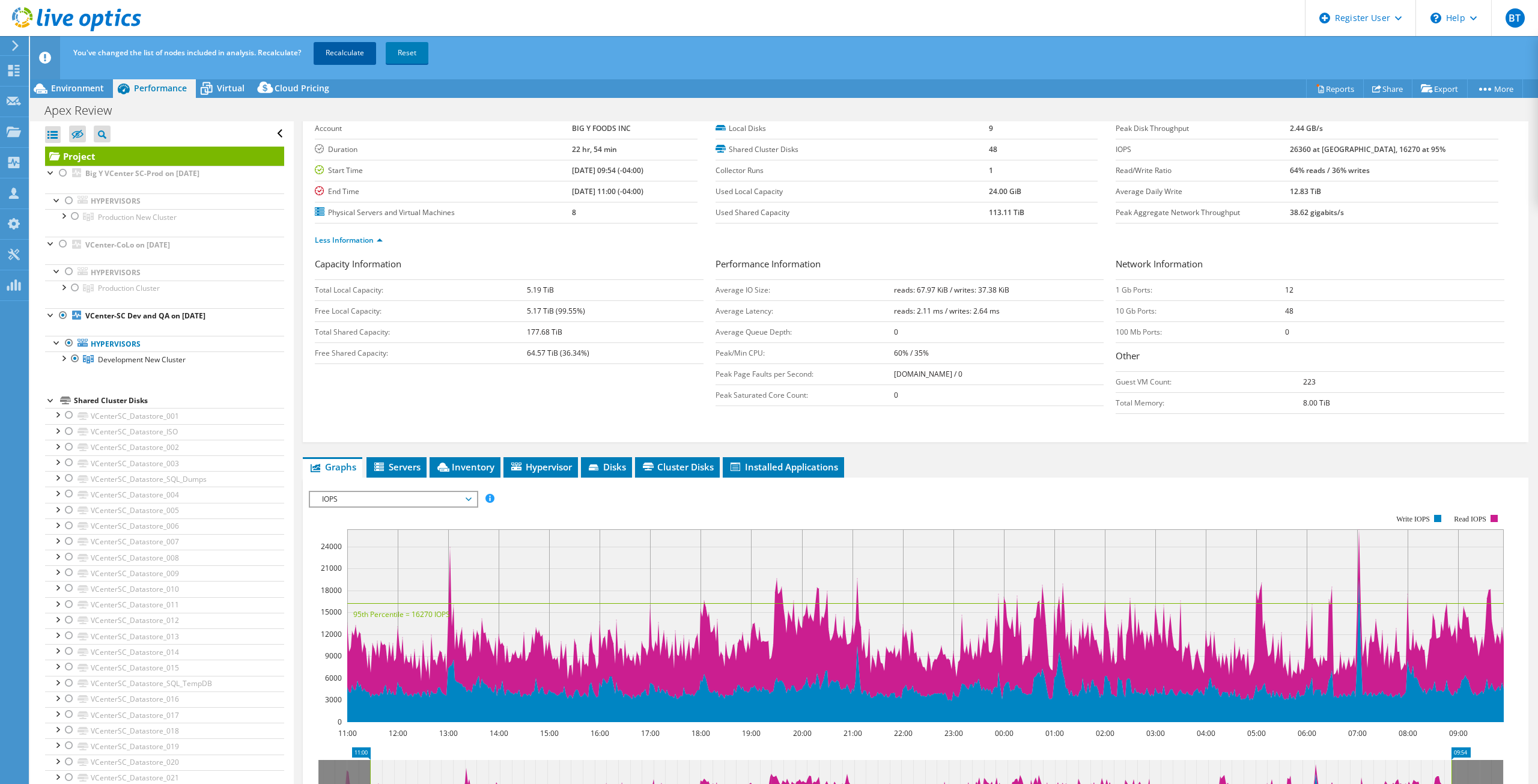
click at [331, 50] on link "Recalculate" at bounding box center [345, 53] width 62 height 22
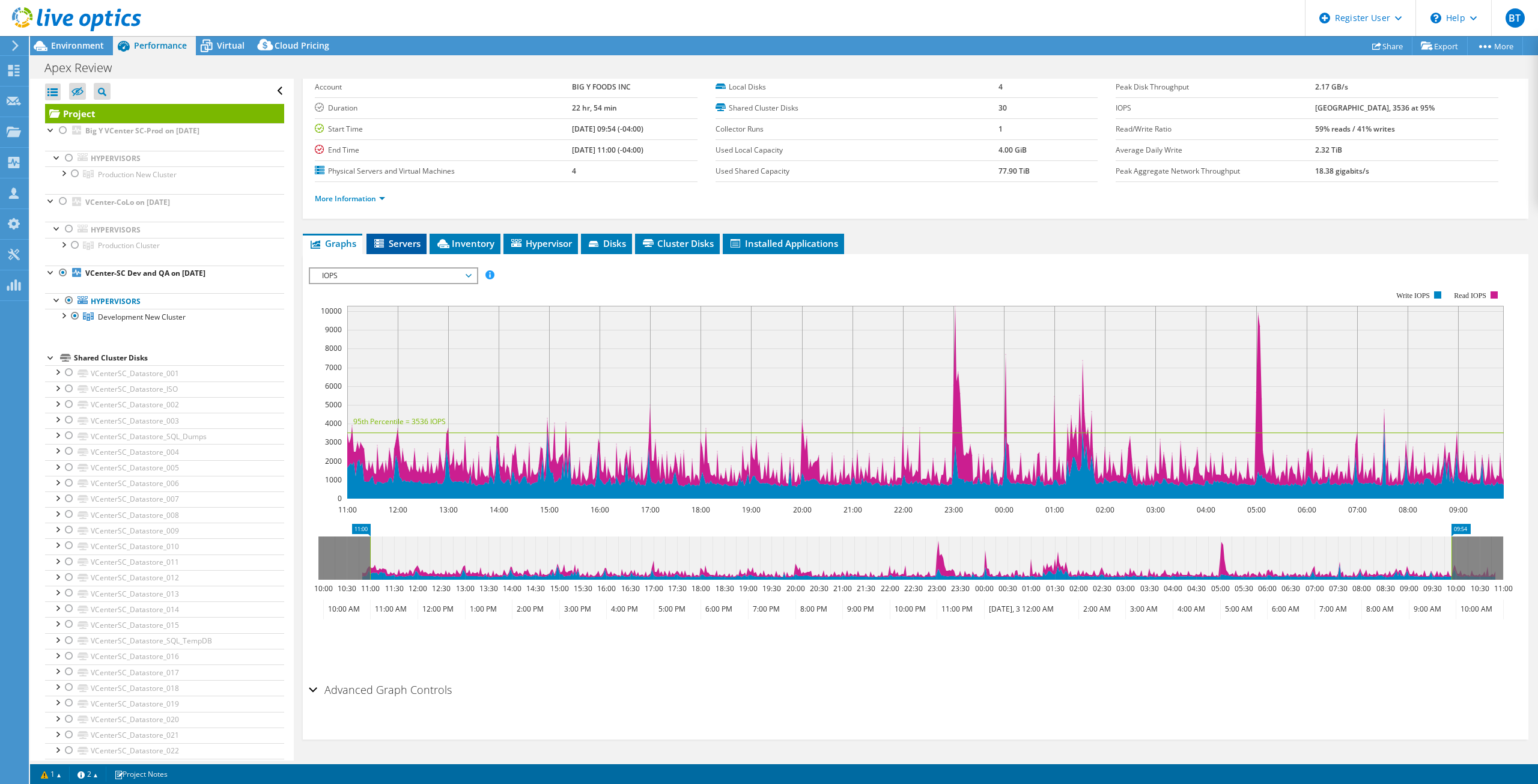
scroll to position [0, 0]
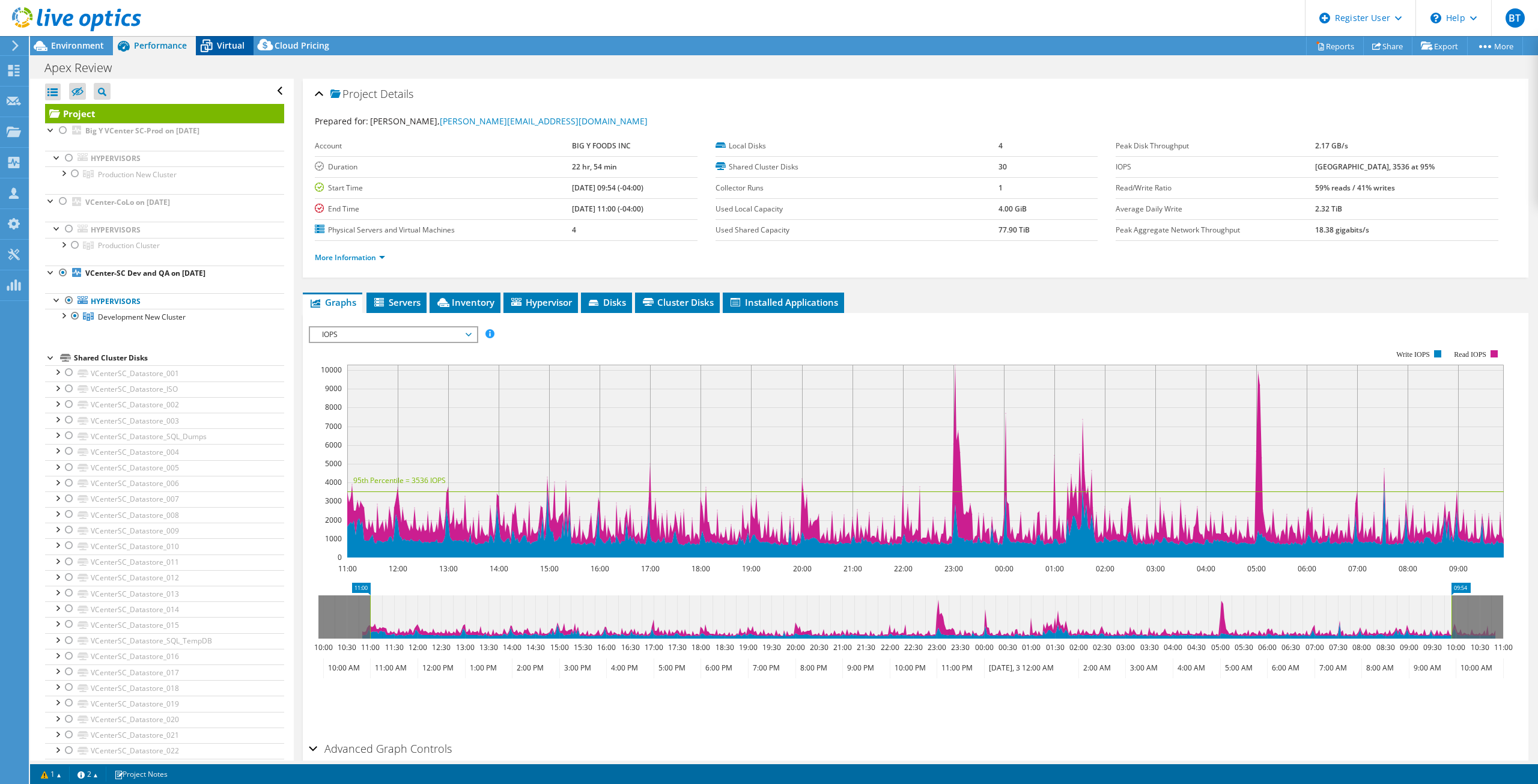
click at [227, 42] on span "Virtual" at bounding box center [230, 45] width 28 height 11
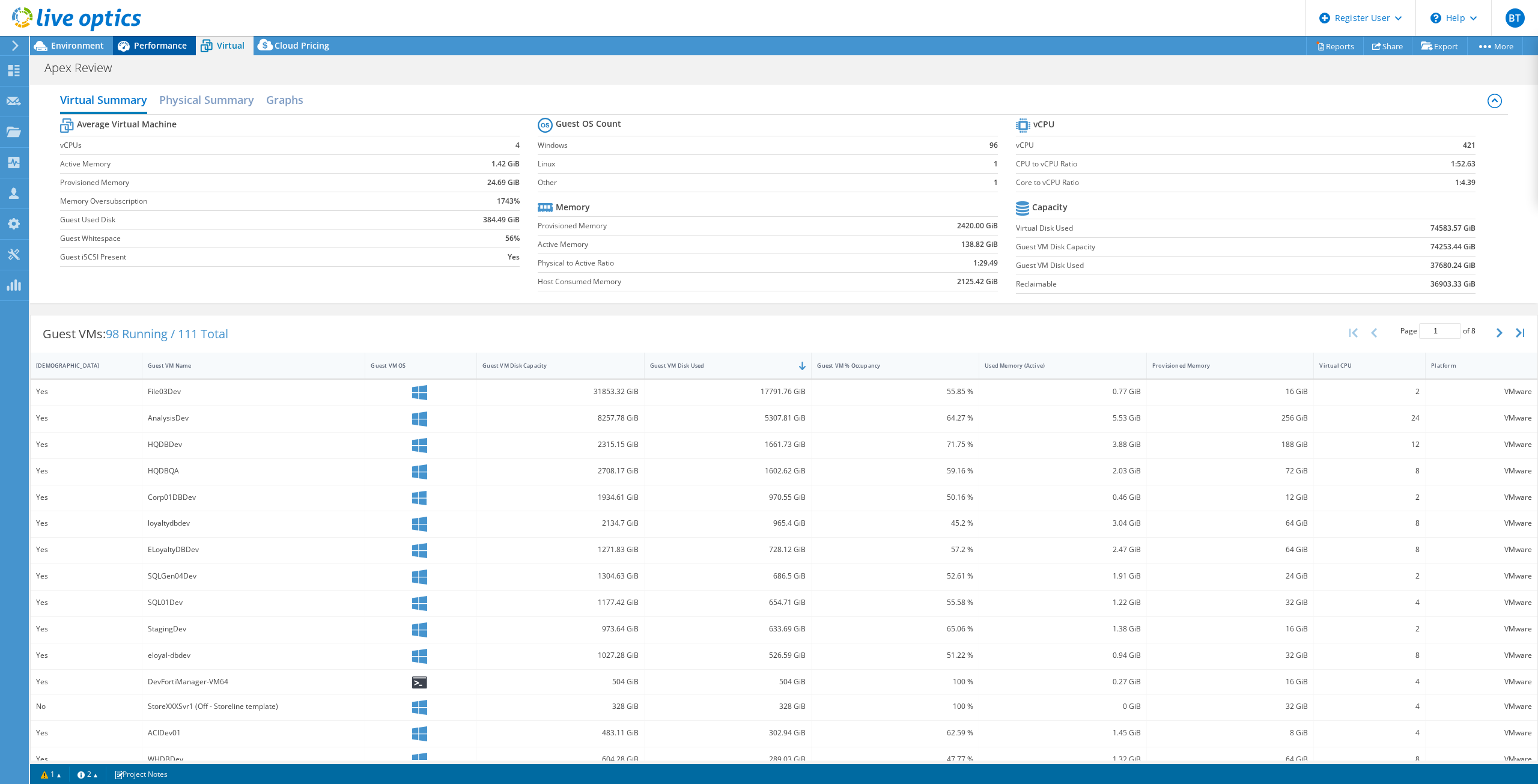
click at [145, 50] on span "Performance" at bounding box center [160, 45] width 53 height 11
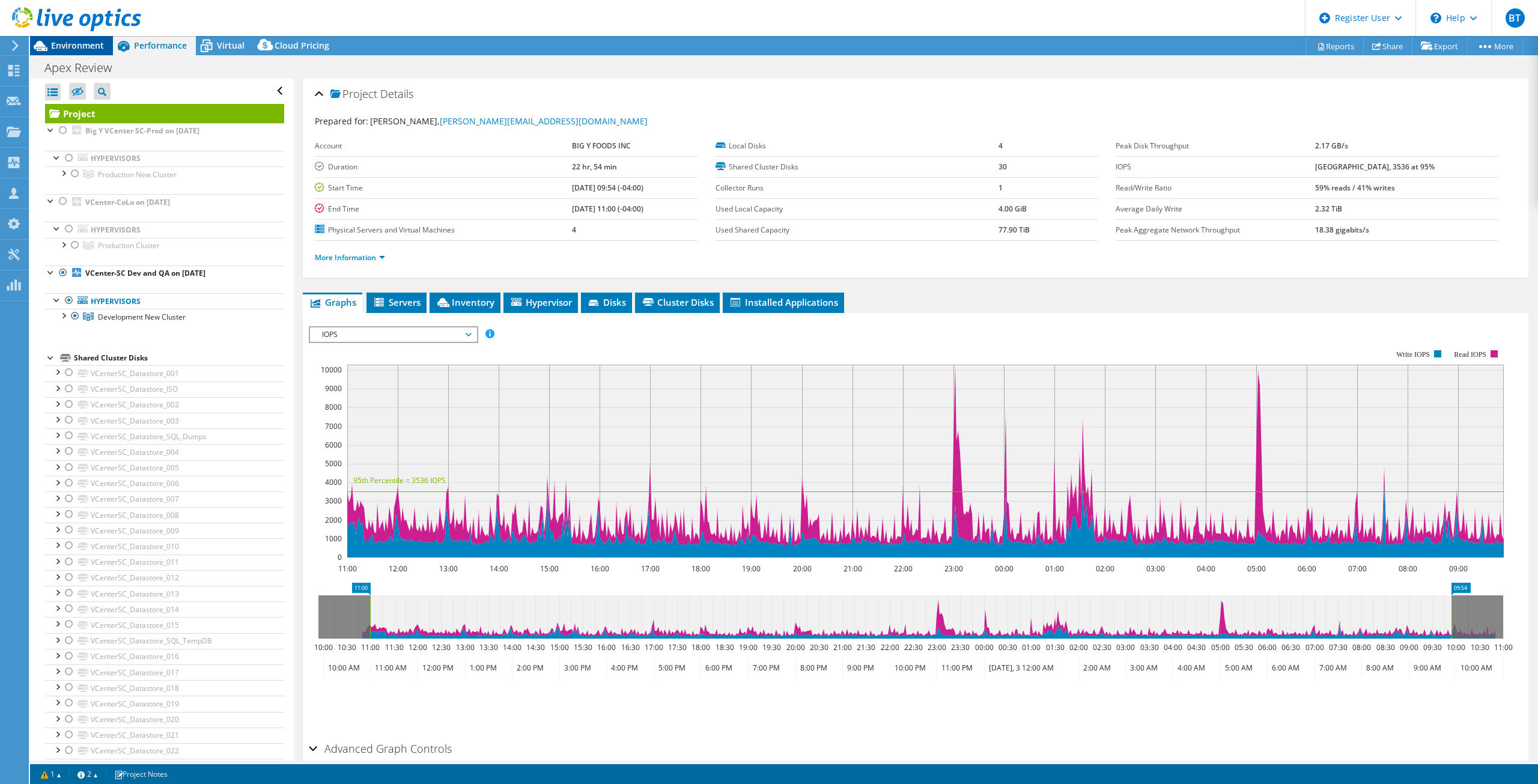
click at [86, 41] on span "Environment" at bounding box center [77, 45] width 53 height 11
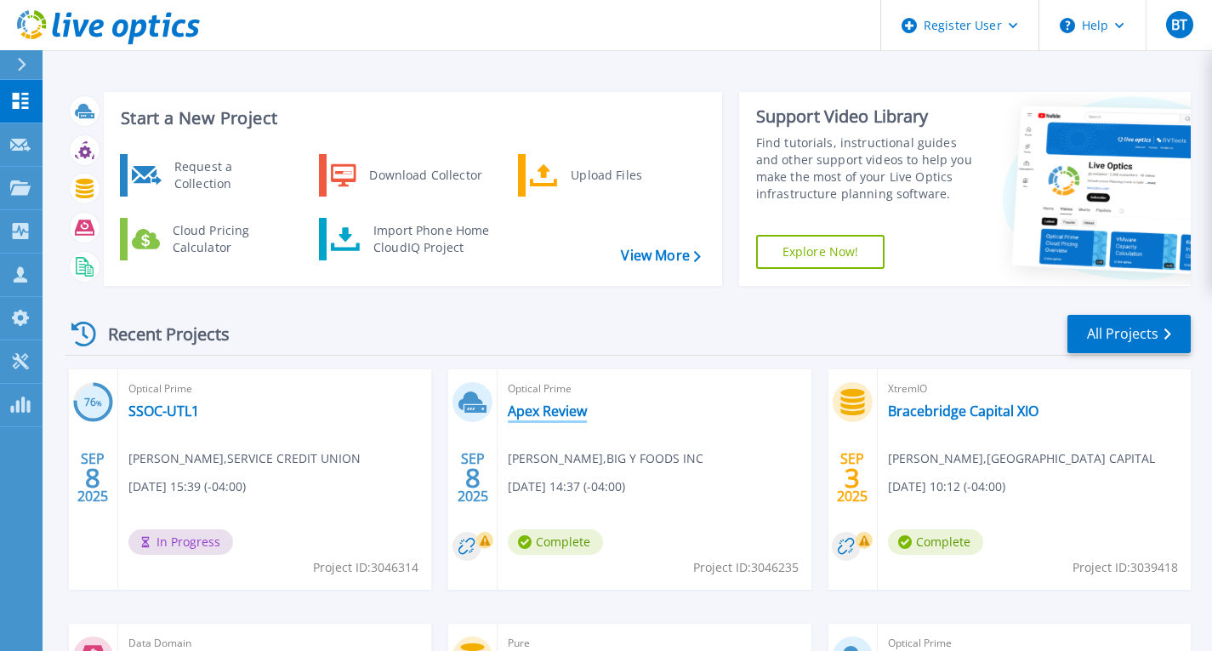
click at [520, 412] on link "Apex Review" at bounding box center [547, 410] width 79 height 17
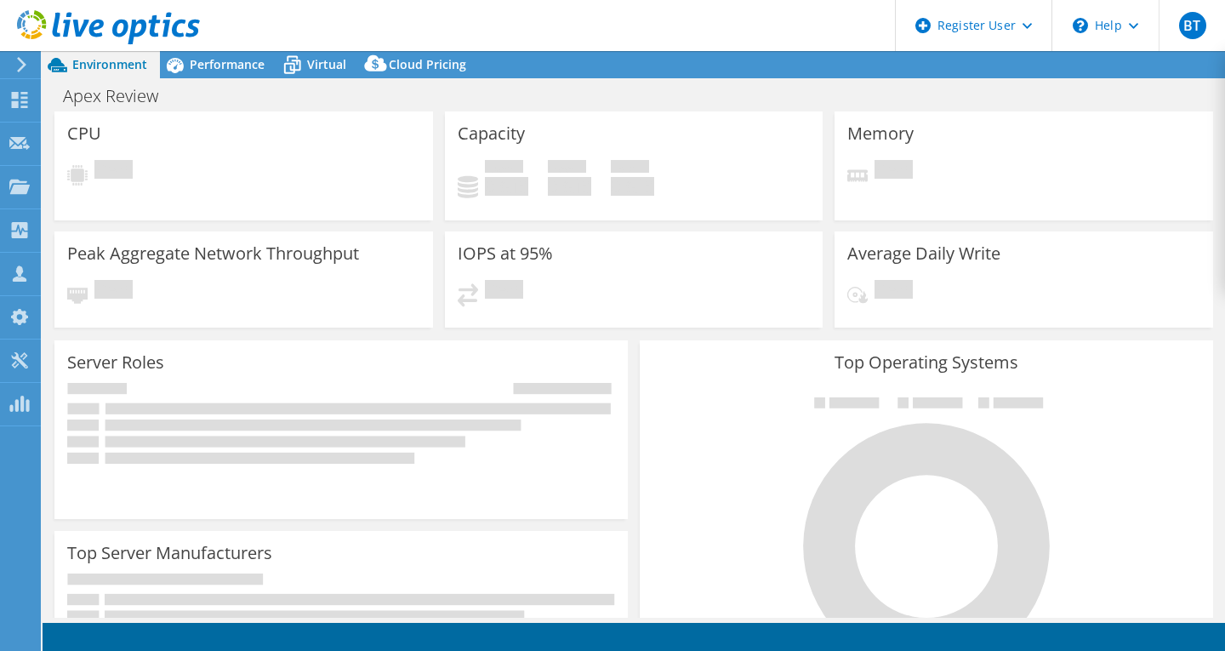
select select "USD"
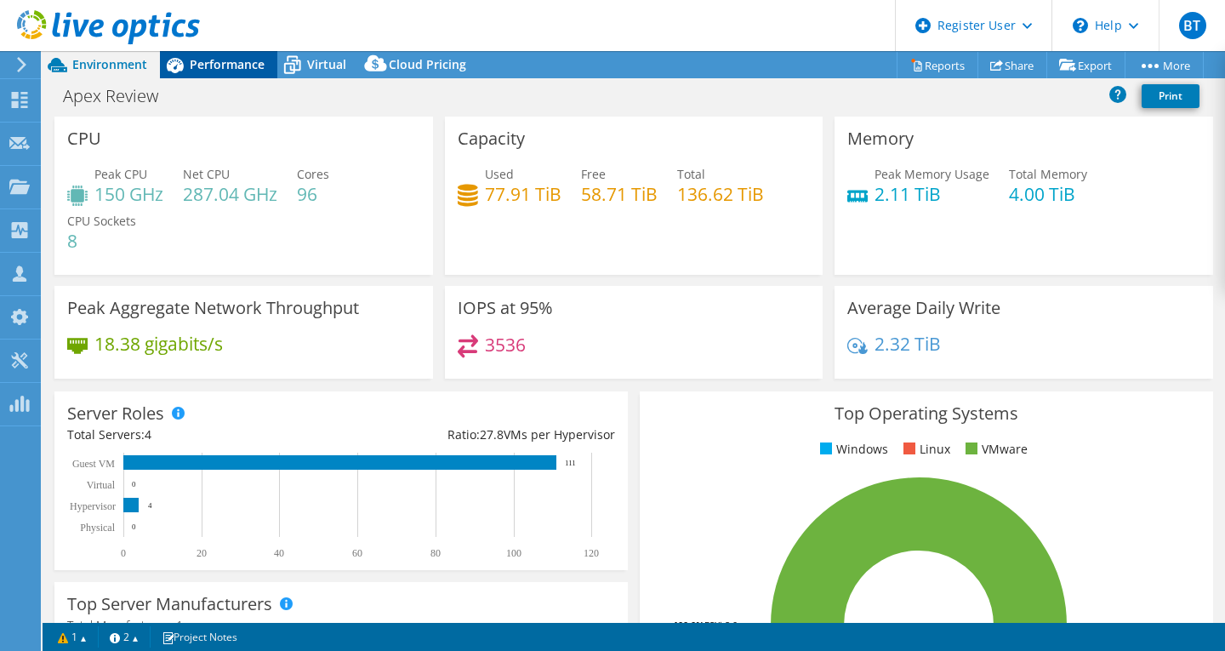
click at [216, 56] on span "Performance" at bounding box center [227, 64] width 75 height 16
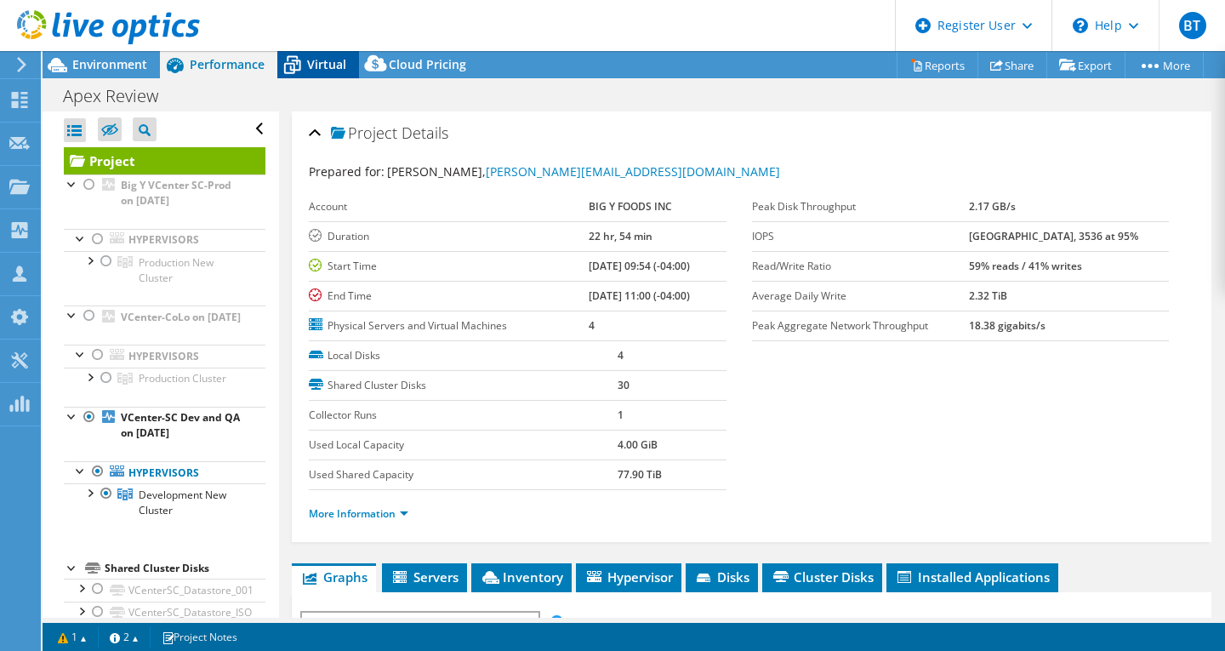
click at [307, 61] on span "Virtual" at bounding box center [326, 64] width 39 height 16
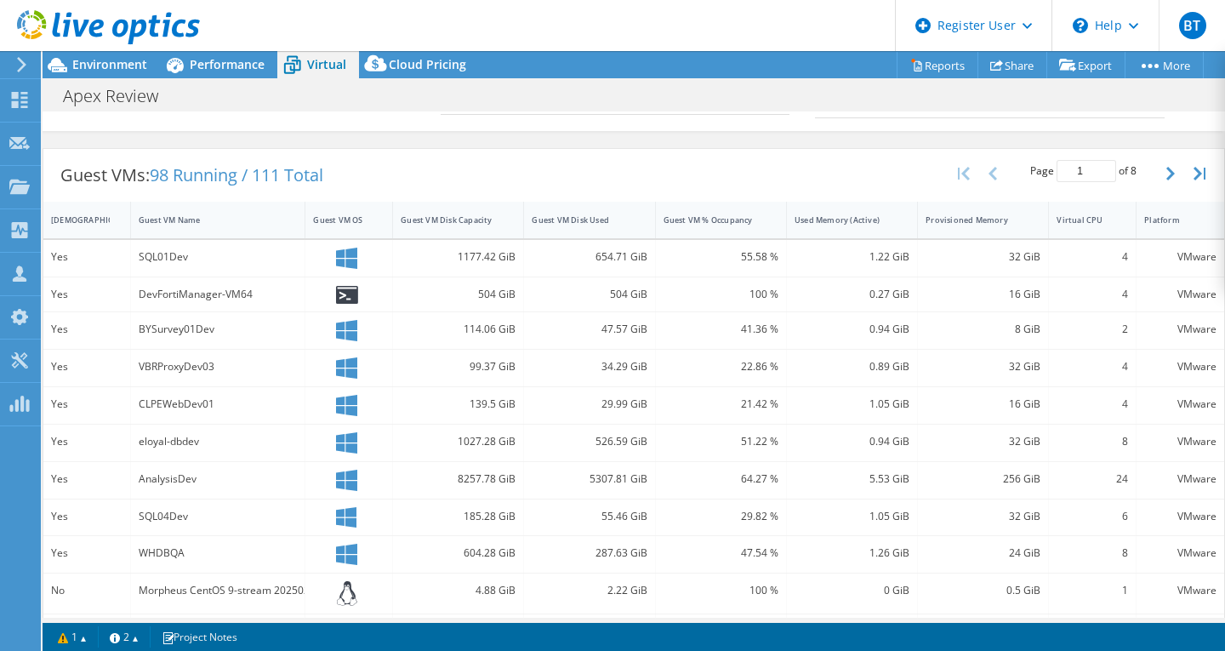
scroll to position [315, 0]
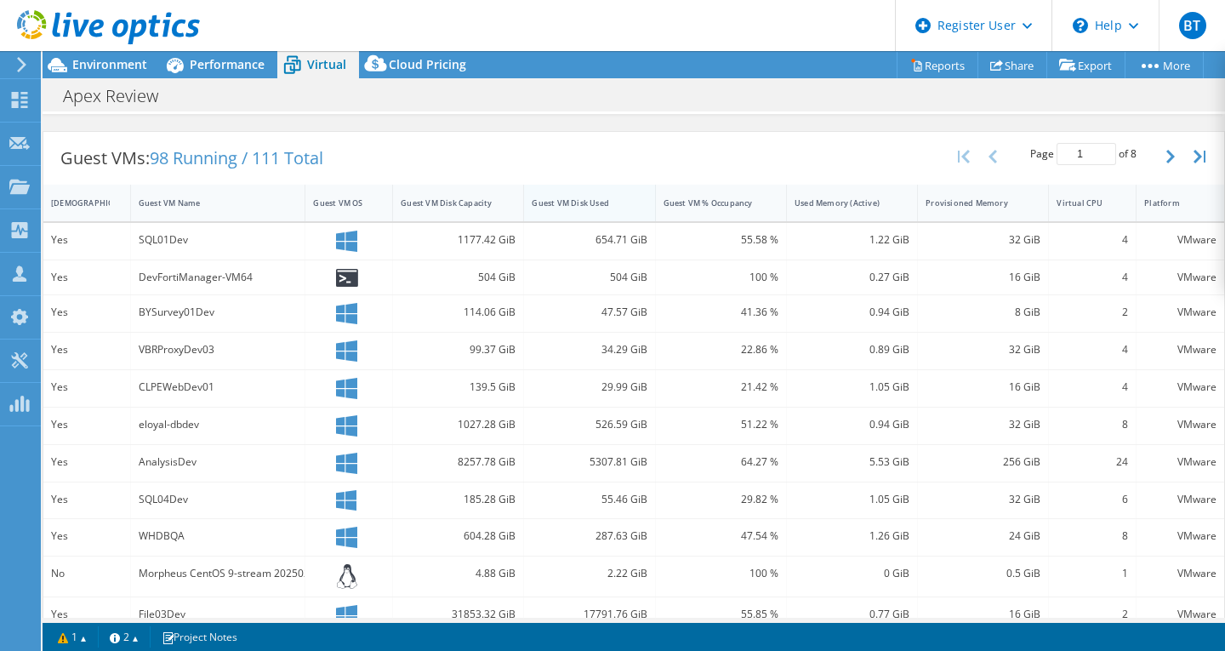
click at [595, 202] on div "Guest VM Disk Used" at bounding box center [579, 202] width 94 height 11
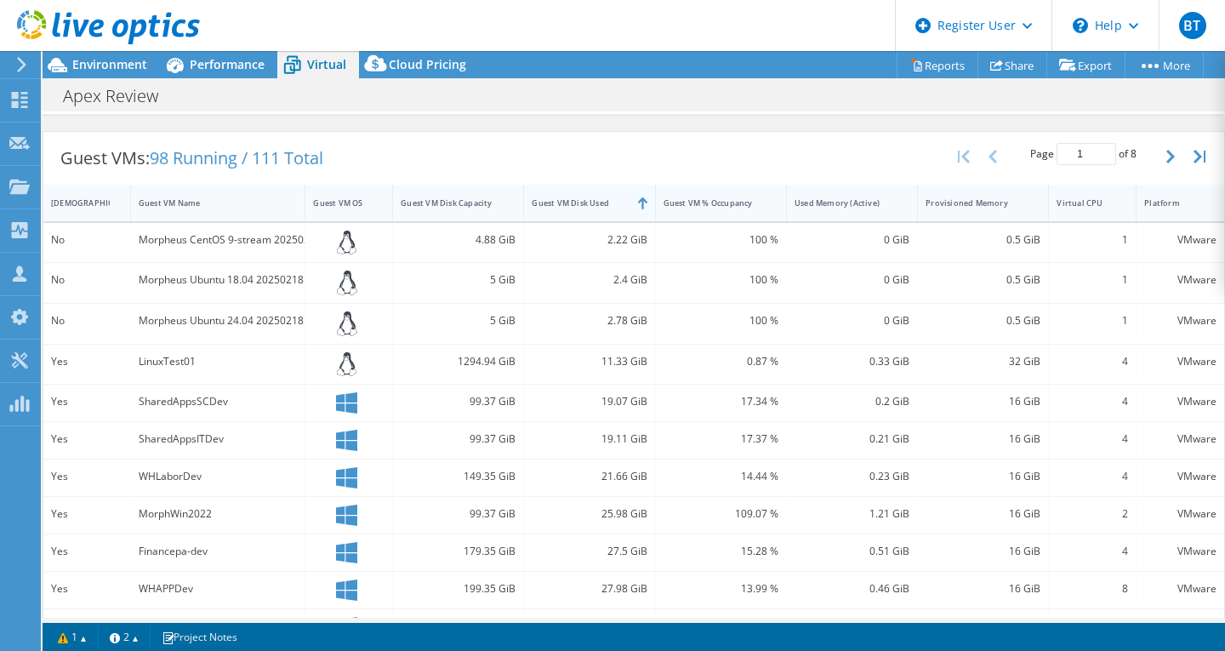
click at [595, 202] on div "Guest VM Disk Used" at bounding box center [579, 202] width 94 height 11
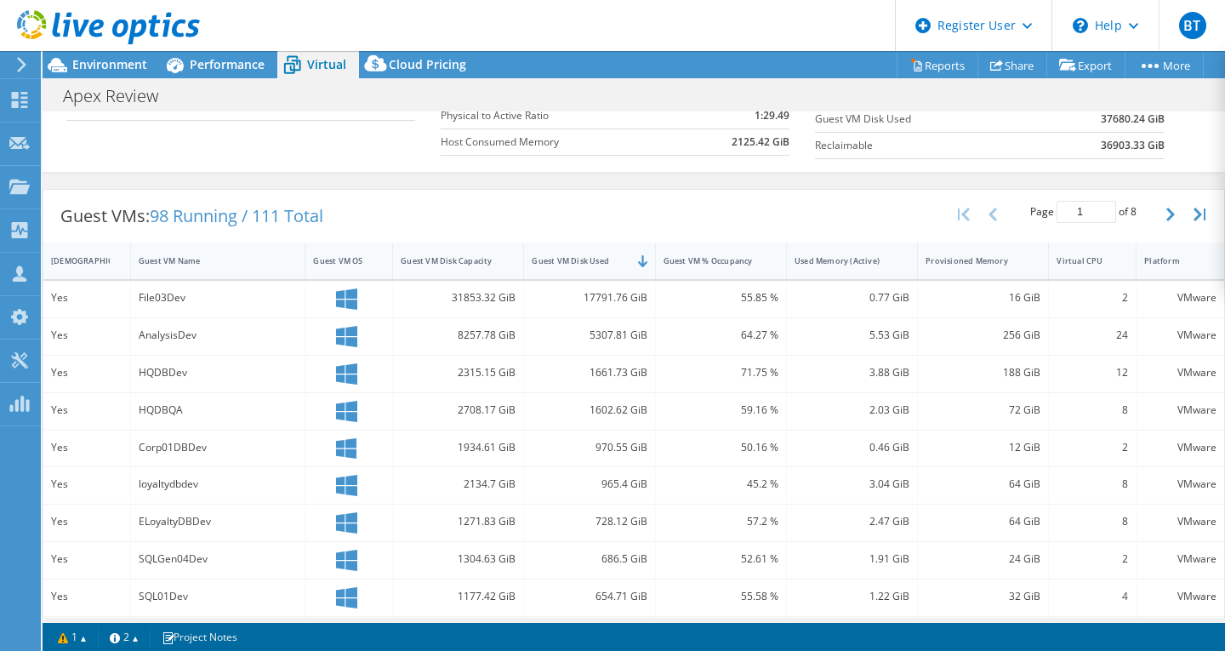
scroll to position [256, 0]
click at [18, 94] on use at bounding box center [20, 100] width 16 height 16
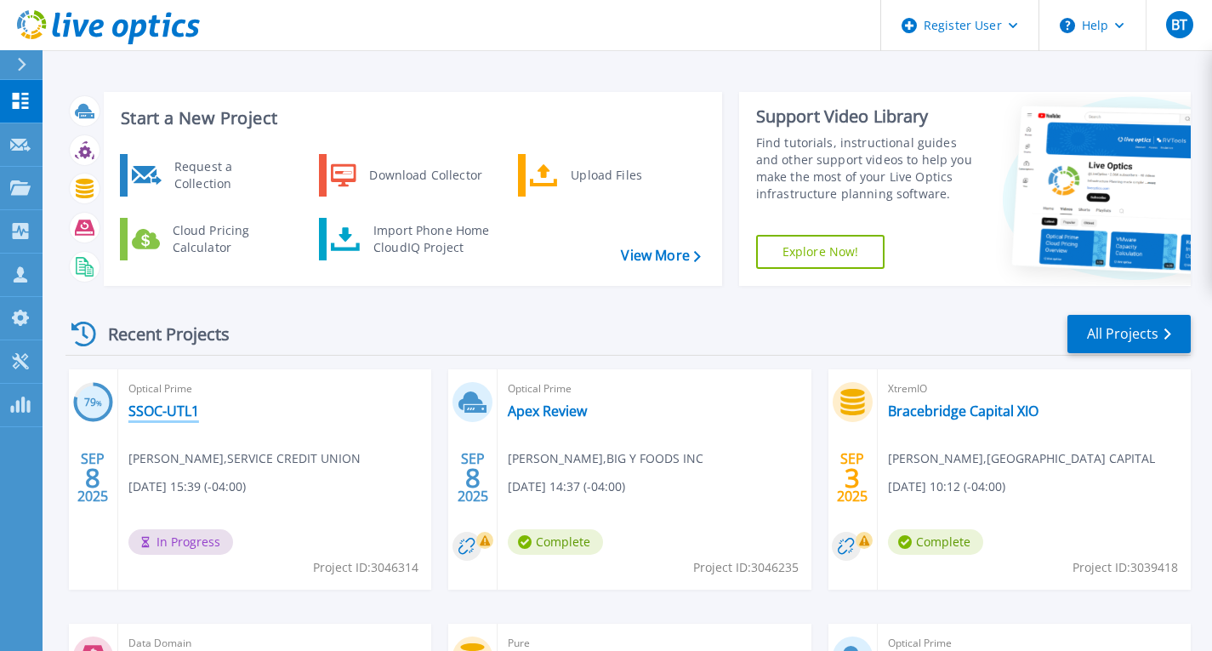
click at [182, 413] on link "SSOC-UTL1" at bounding box center [163, 410] width 71 height 17
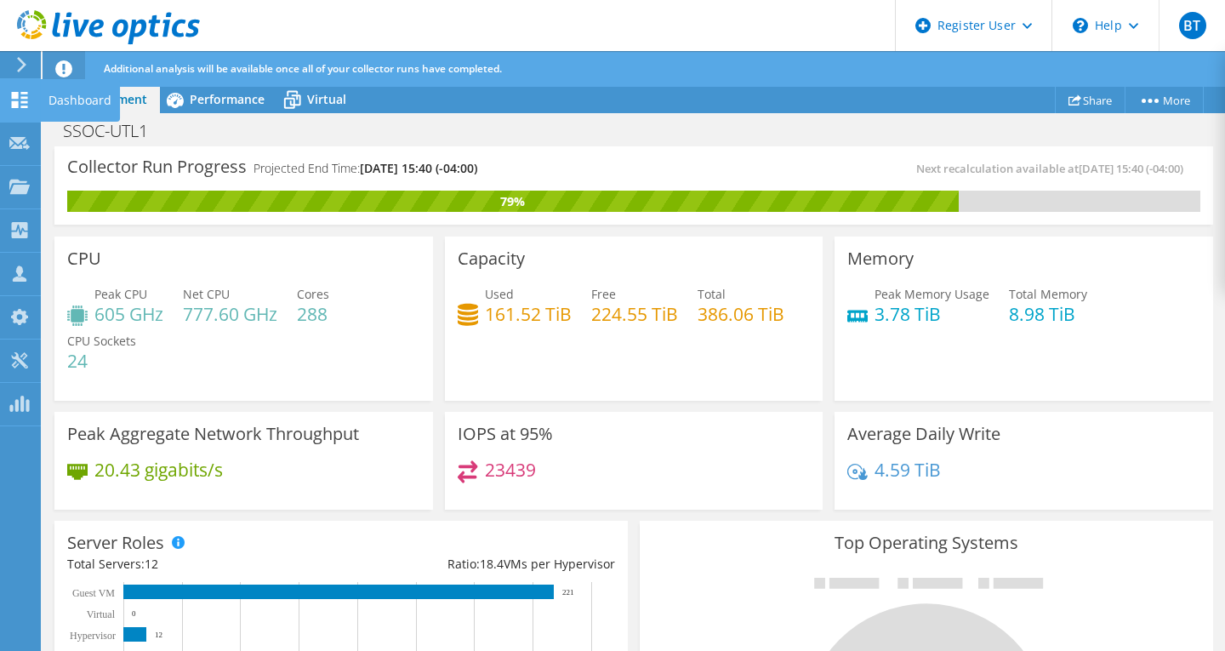
click at [15, 93] on use at bounding box center [20, 100] width 16 height 16
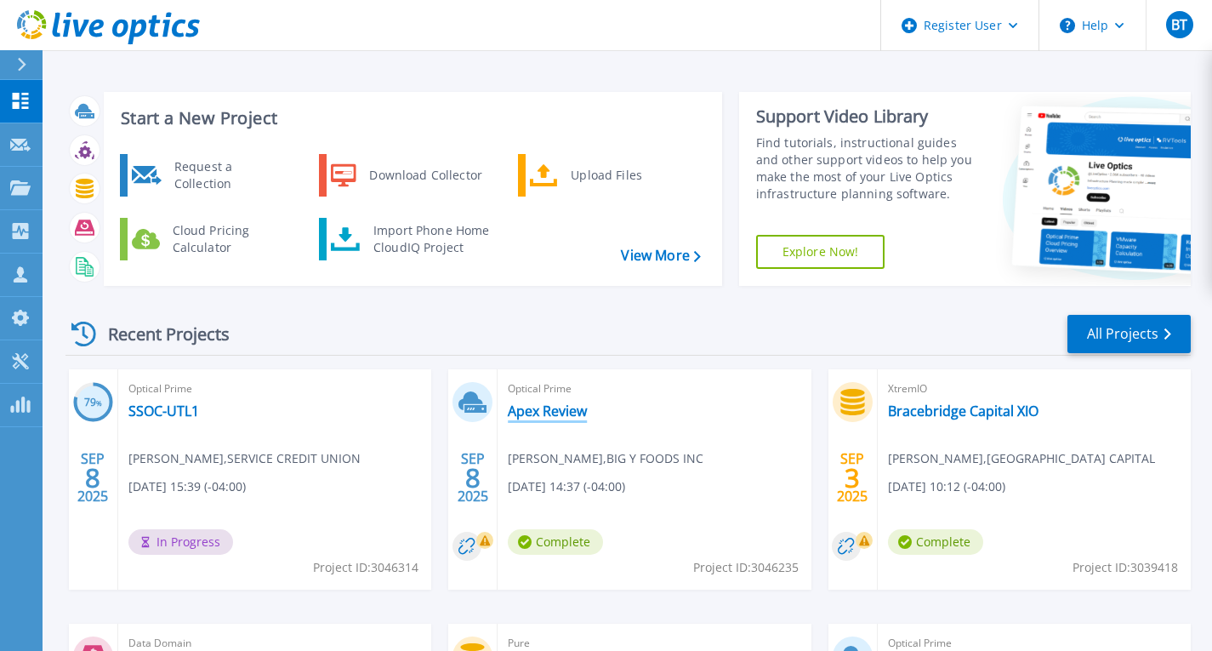
click at [541, 406] on link "Apex Review" at bounding box center [547, 410] width 79 height 17
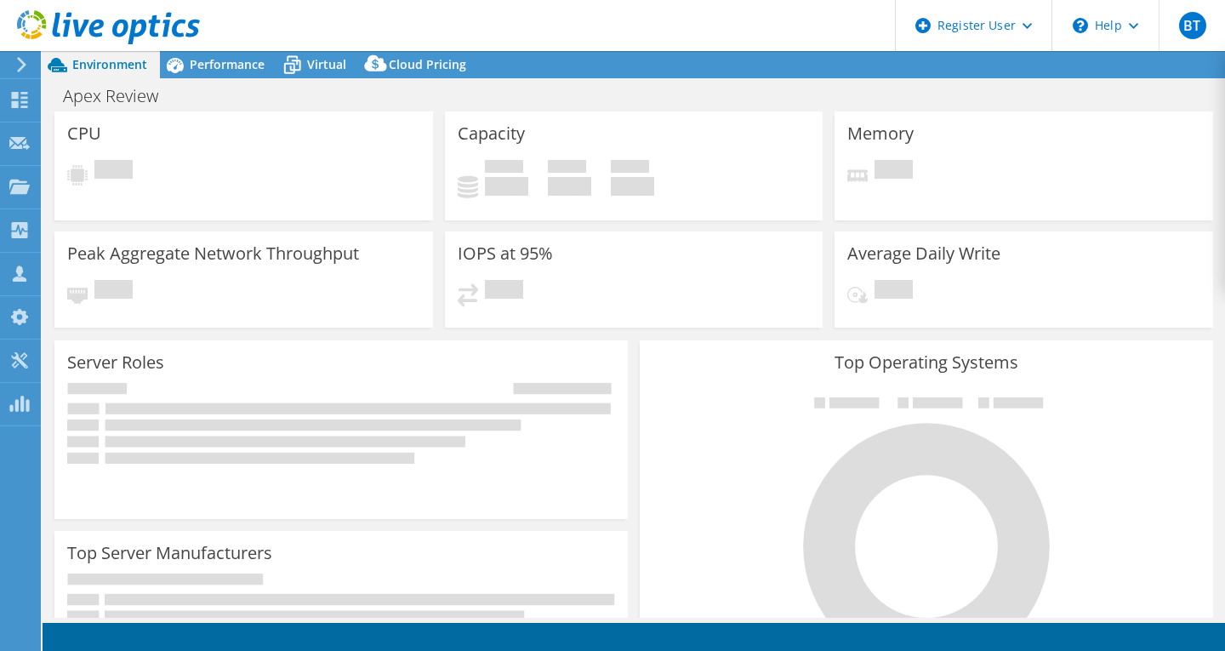
select select "USD"
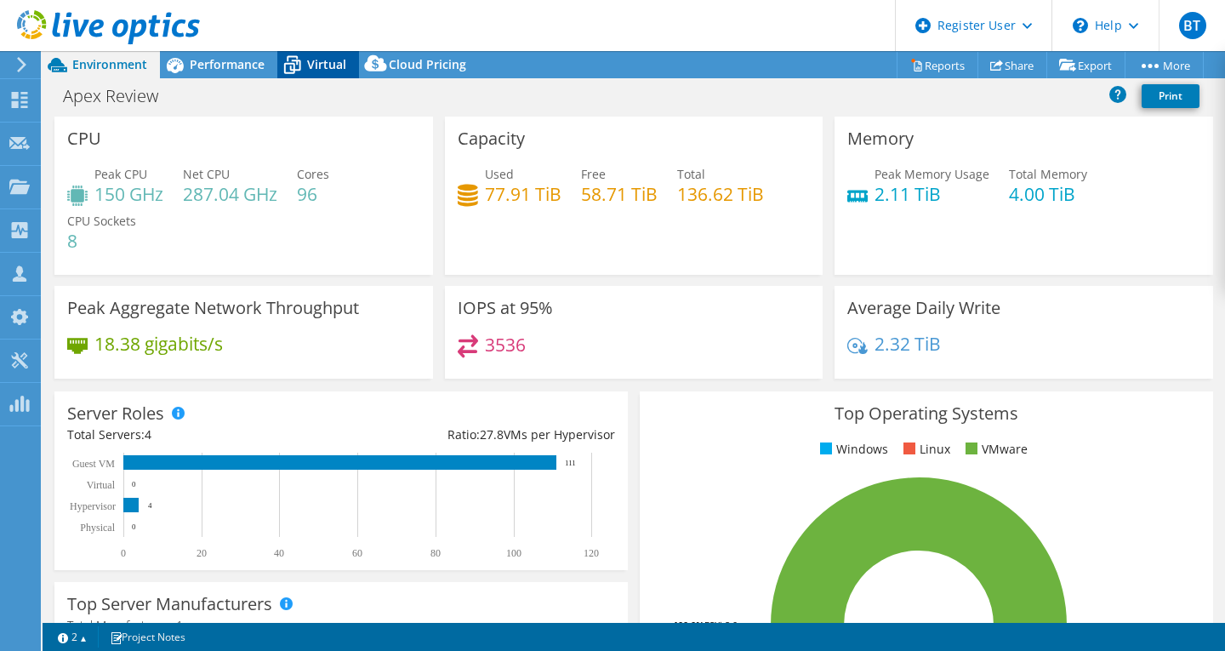
click at [310, 67] on span "Virtual" at bounding box center [326, 64] width 39 height 16
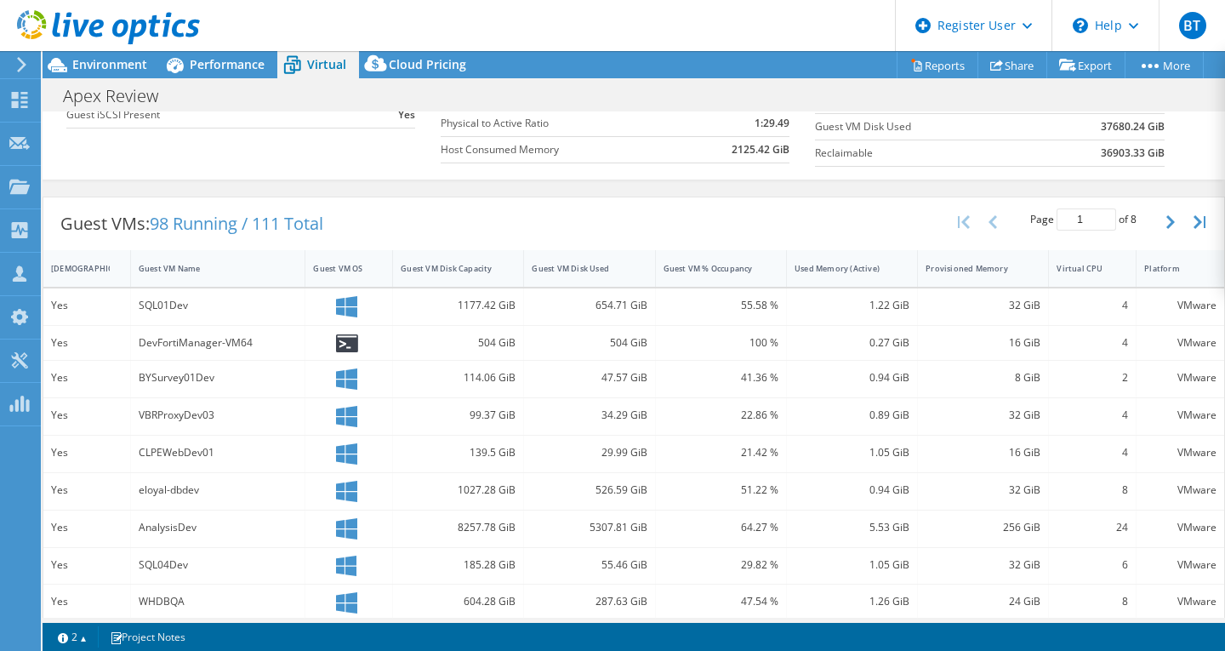
scroll to position [260, 0]
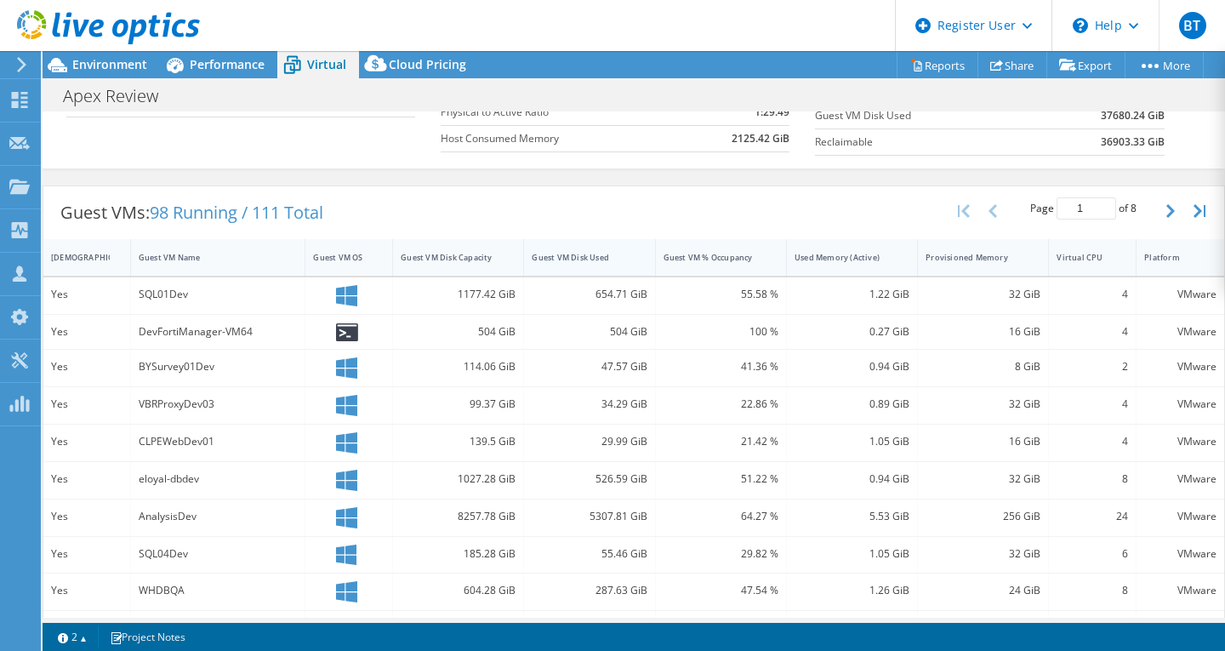
click at [611, 267] on div "Guest VM Disk Used" at bounding box center [579, 257] width 110 height 26
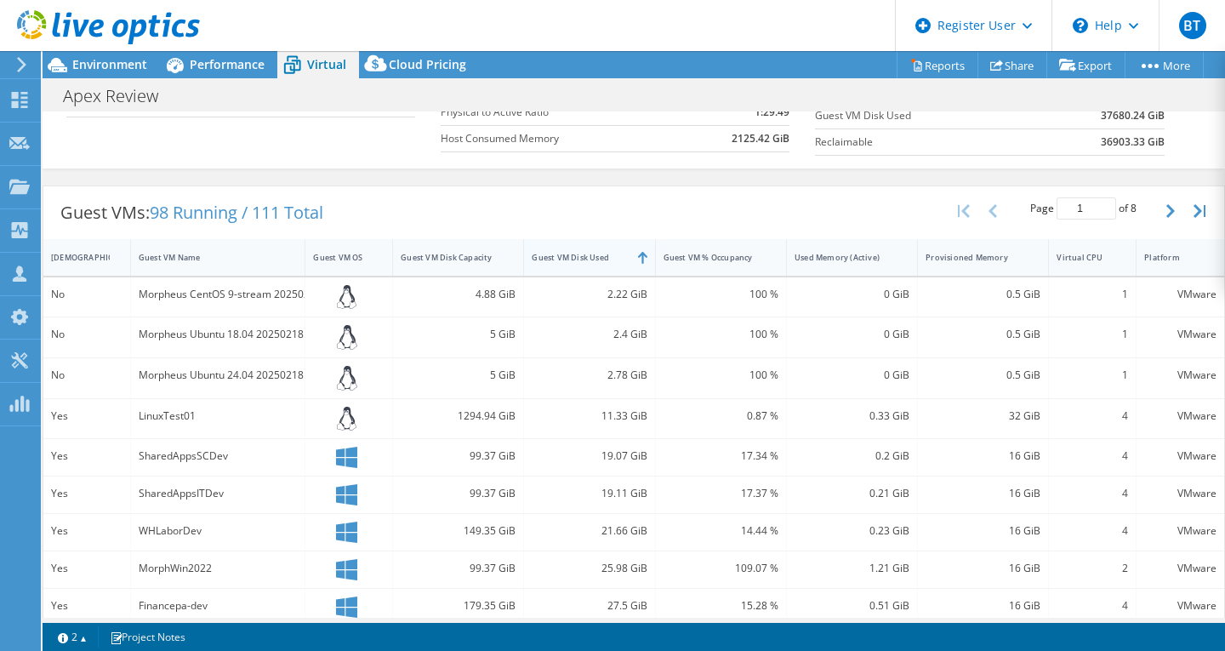
click at [611, 267] on div "Guest VM Disk Used" at bounding box center [579, 257] width 110 height 26
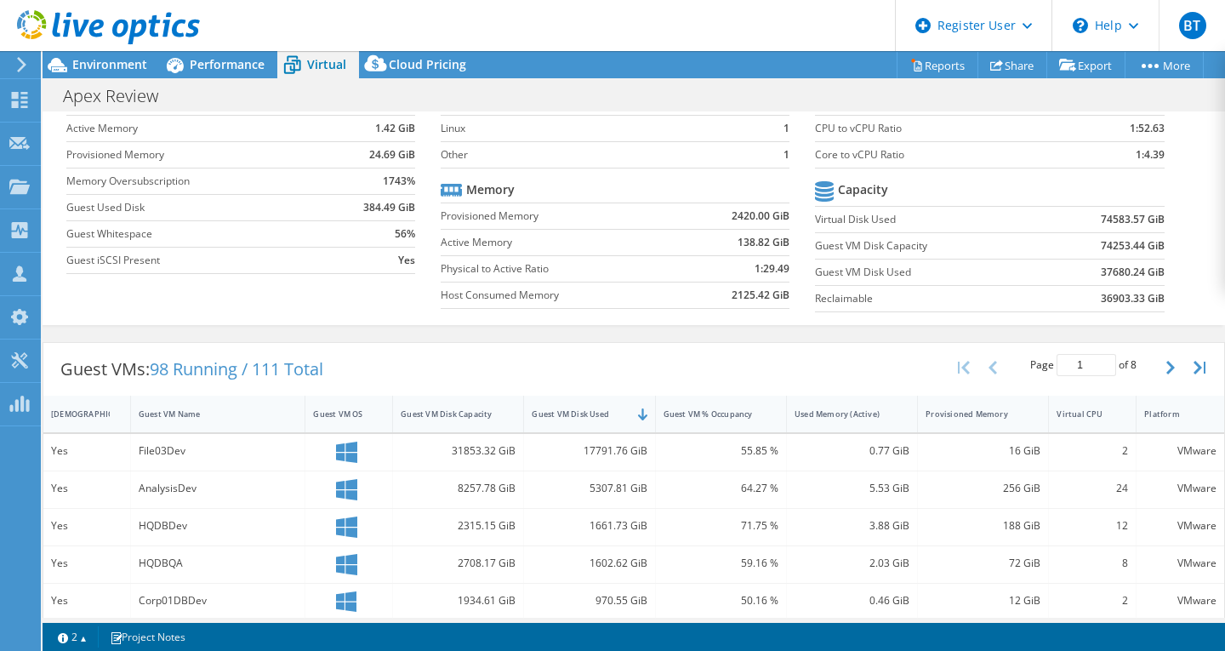
scroll to position [65, 0]
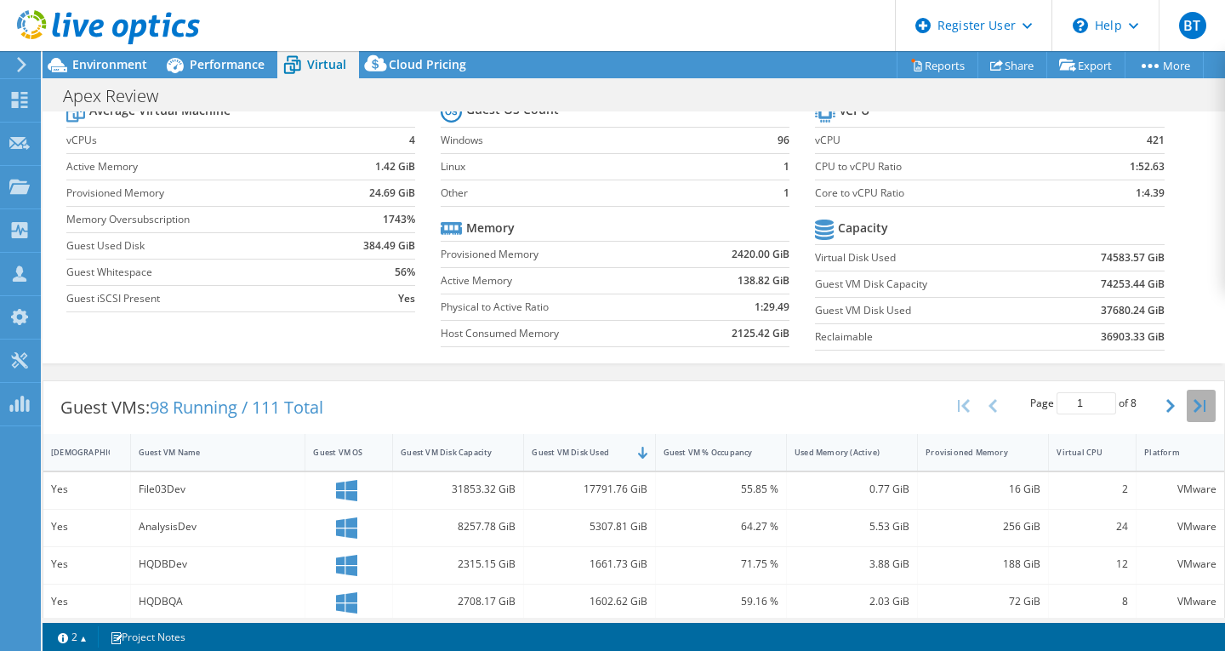
click at [1188, 396] on button "button" at bounding box center [1200, 406] width 29 height 32
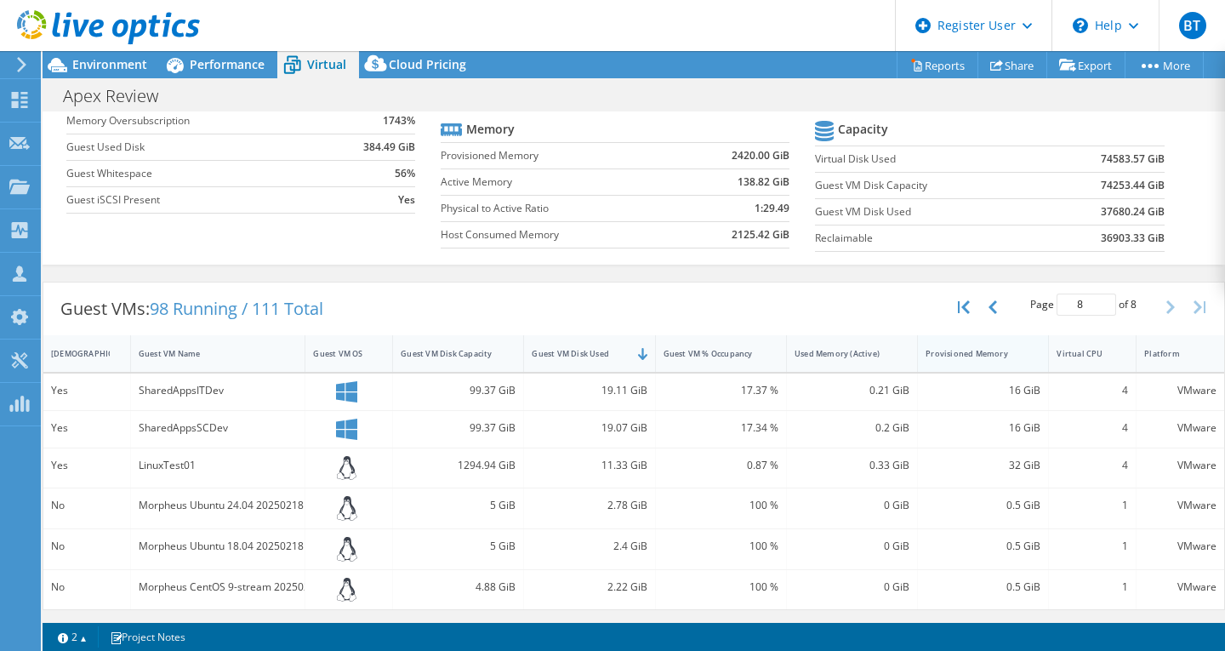
scroll to position [164, 0]
click at [988, 308] on icon "button" at bounding box center [992, 307] width 9 height 14
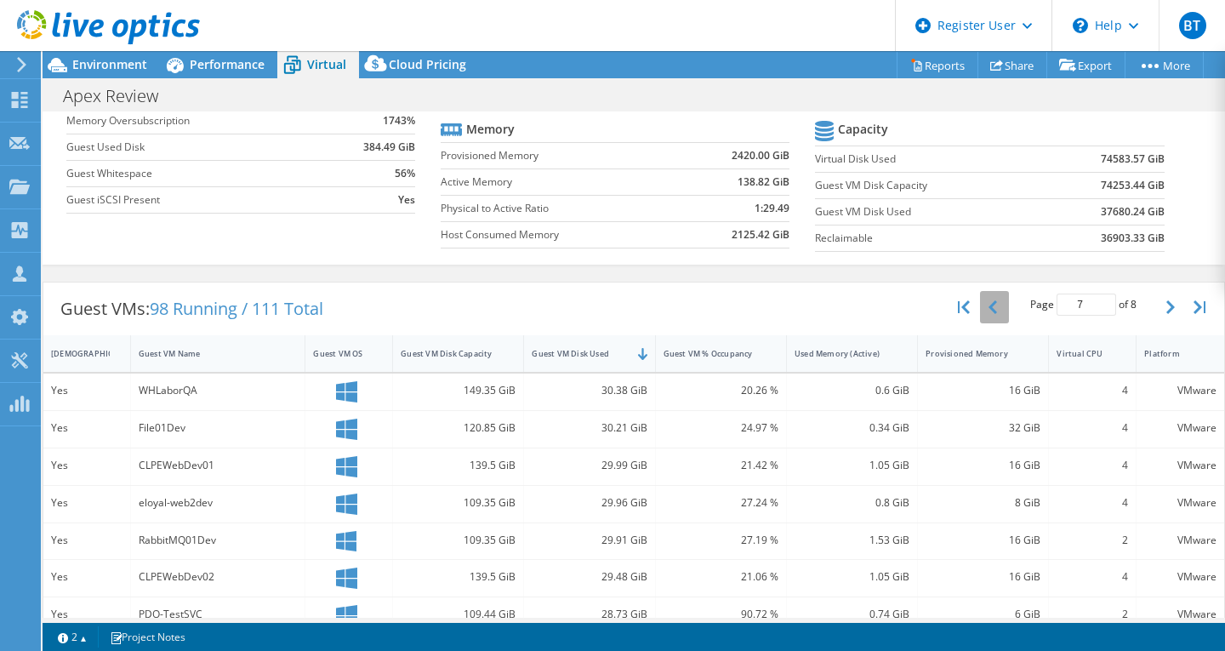
click at [988, 308] on icon "button" at bounding box center [992, 307] width 9 height 14
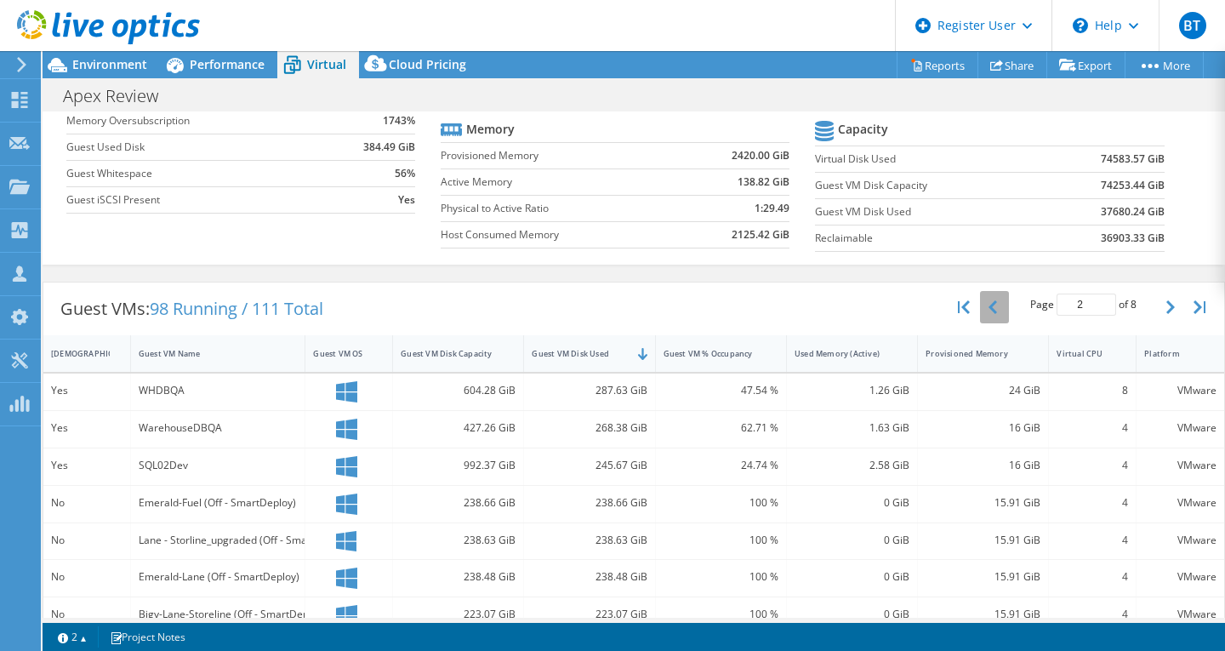
click at [988, 308] on icon "button" at bounding box center [992, 307] width 9 height 14
type input "1"
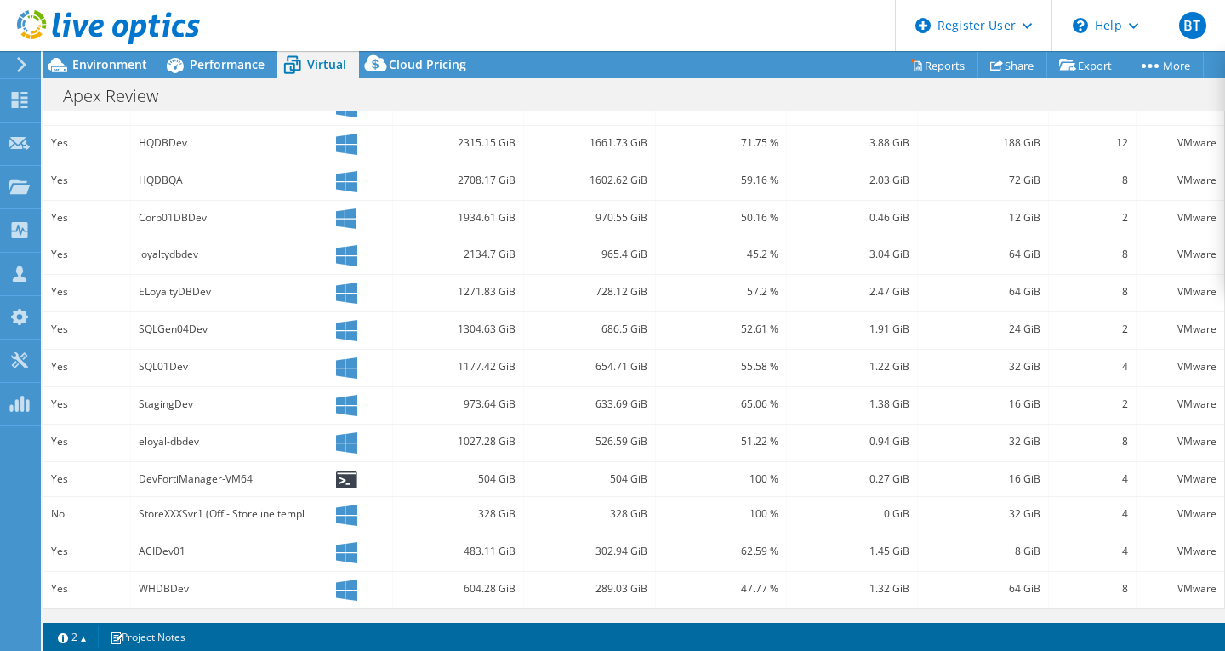
scroll to position [0, 0]
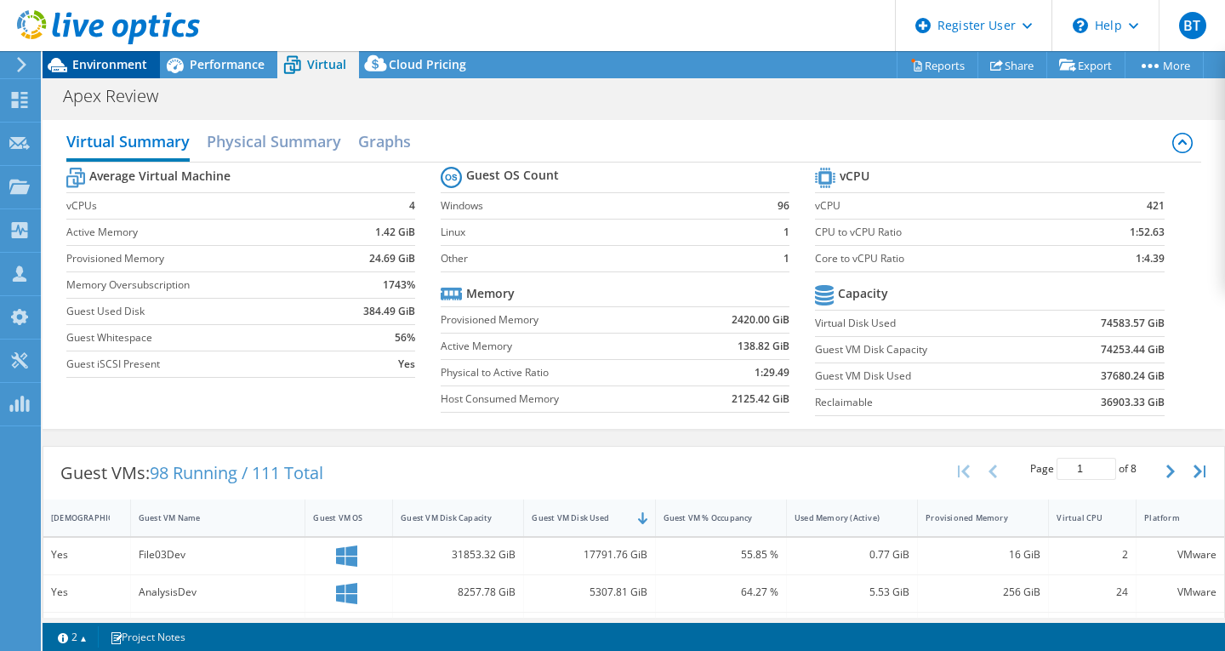
click at [132, 65] on span "Environment" at bounding box center [109, 64] width 75 height 16
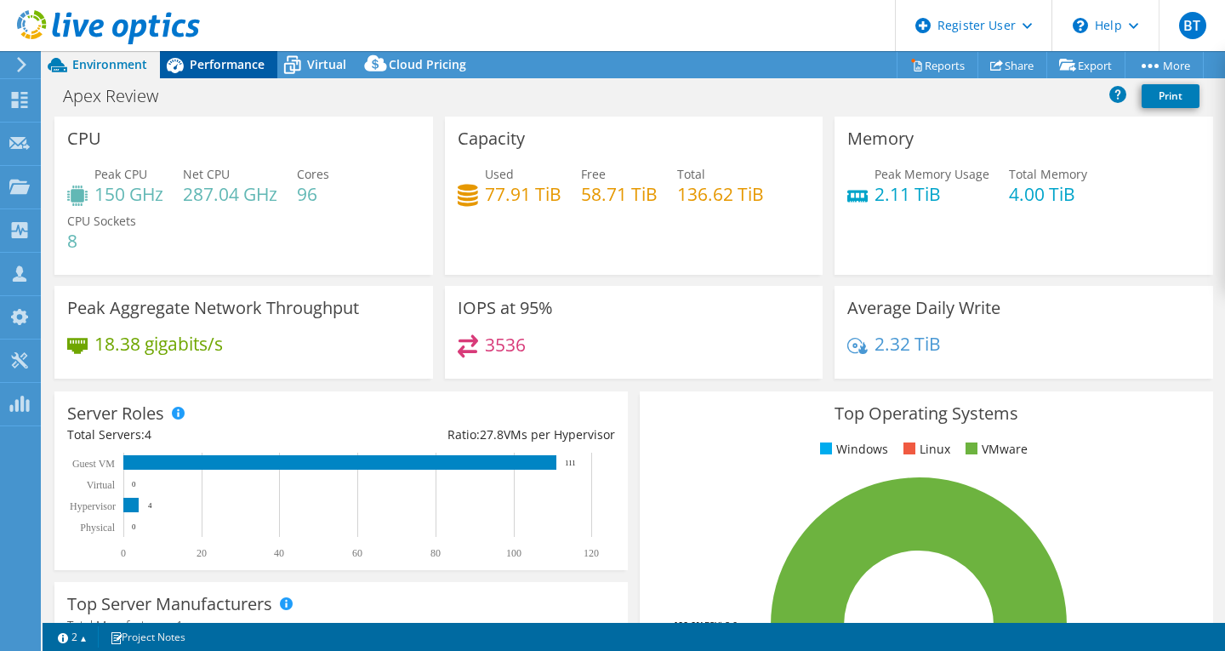
click at [228, 72] on span "Performance" at bounding box center [227, 64] width 75 height 16
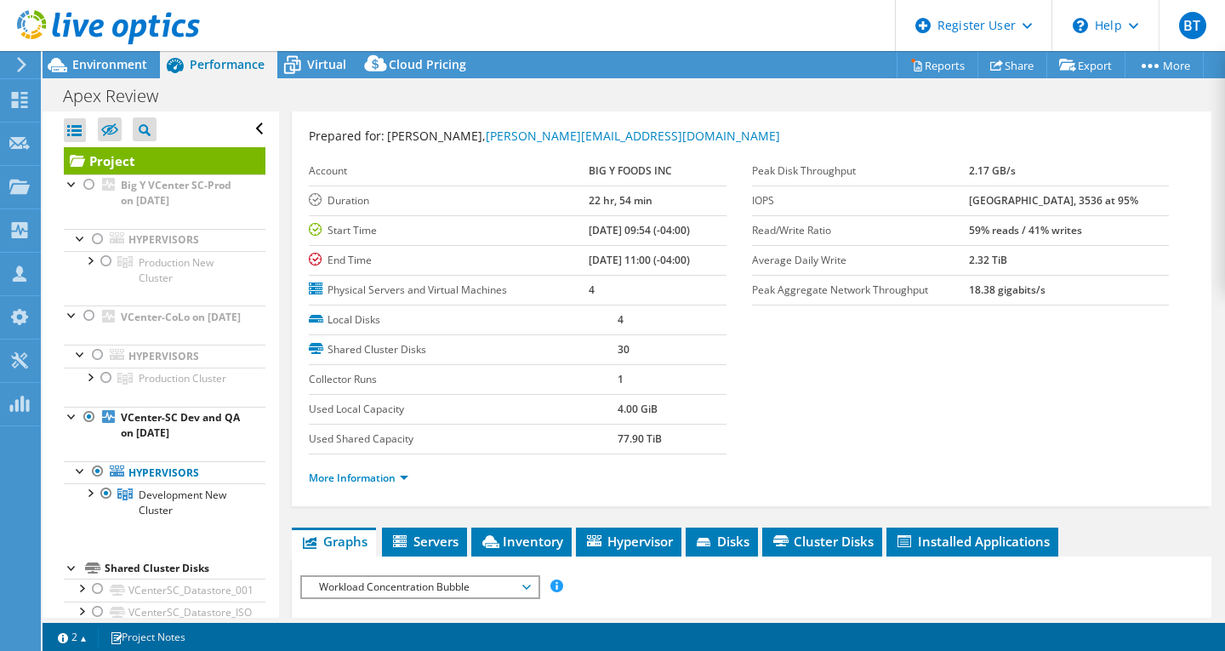
scroll to position [39, 0]
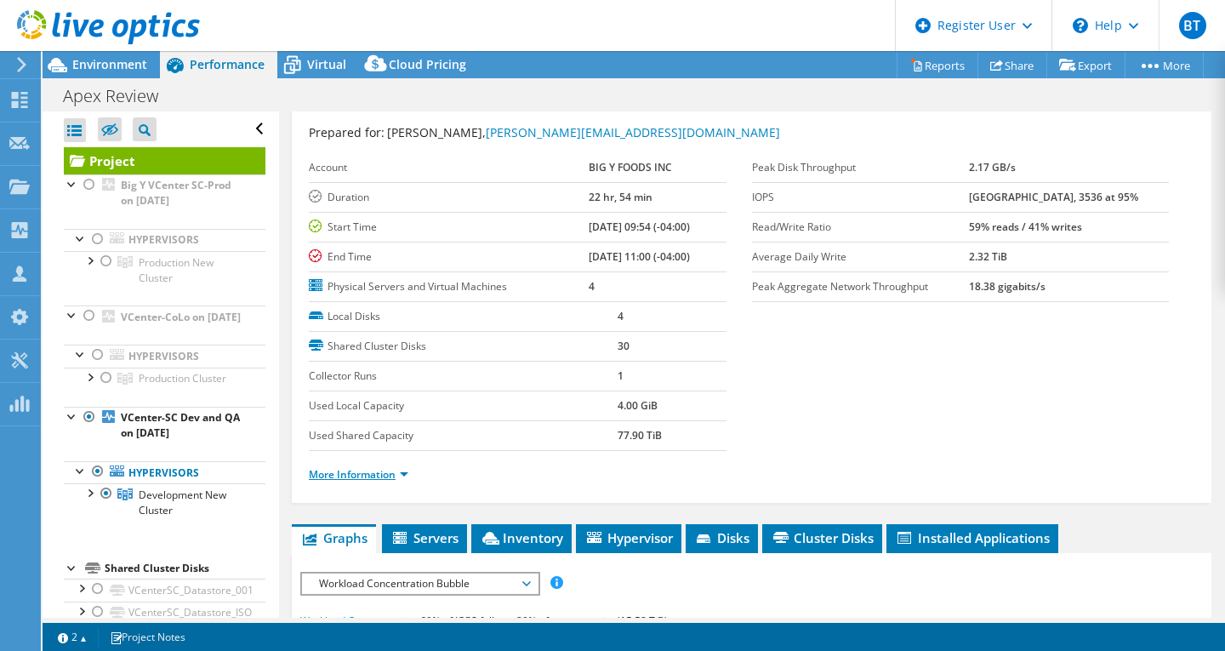
click at [361, 473] on link "More Information" at bounding box center [359, 474] width 100 height 14
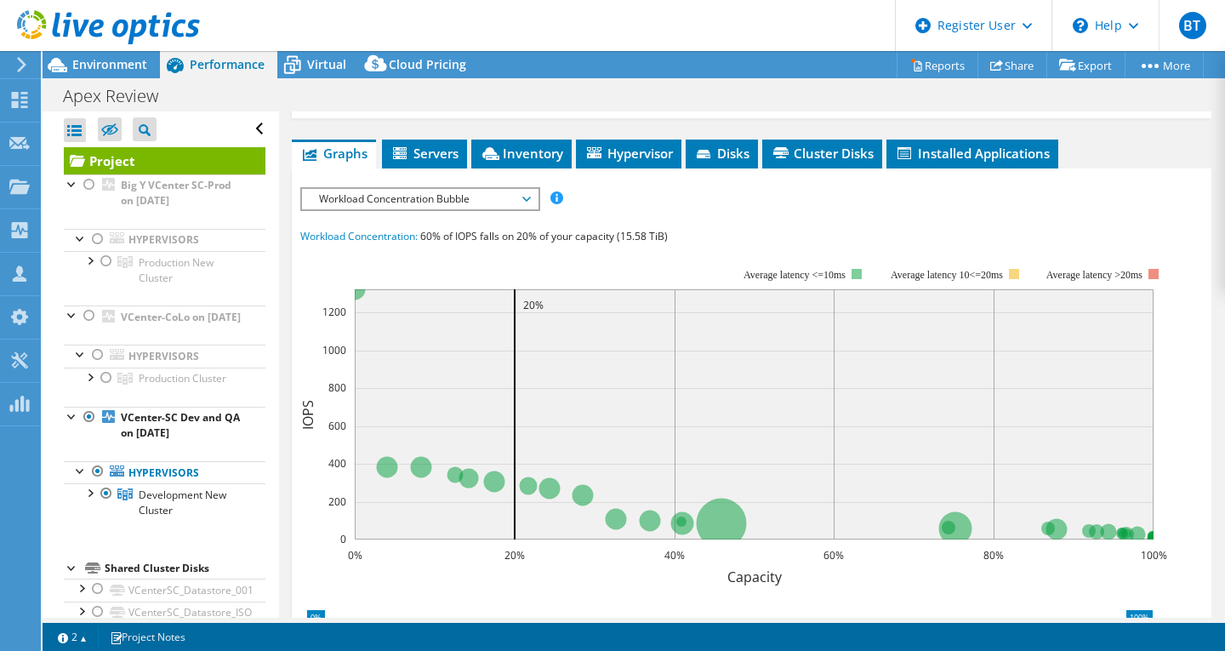
scroll to position [732, 0]
click at [435, 201] on span "Workload Concentration Bubble" at bounding box center [419, 198] width 219 height 20
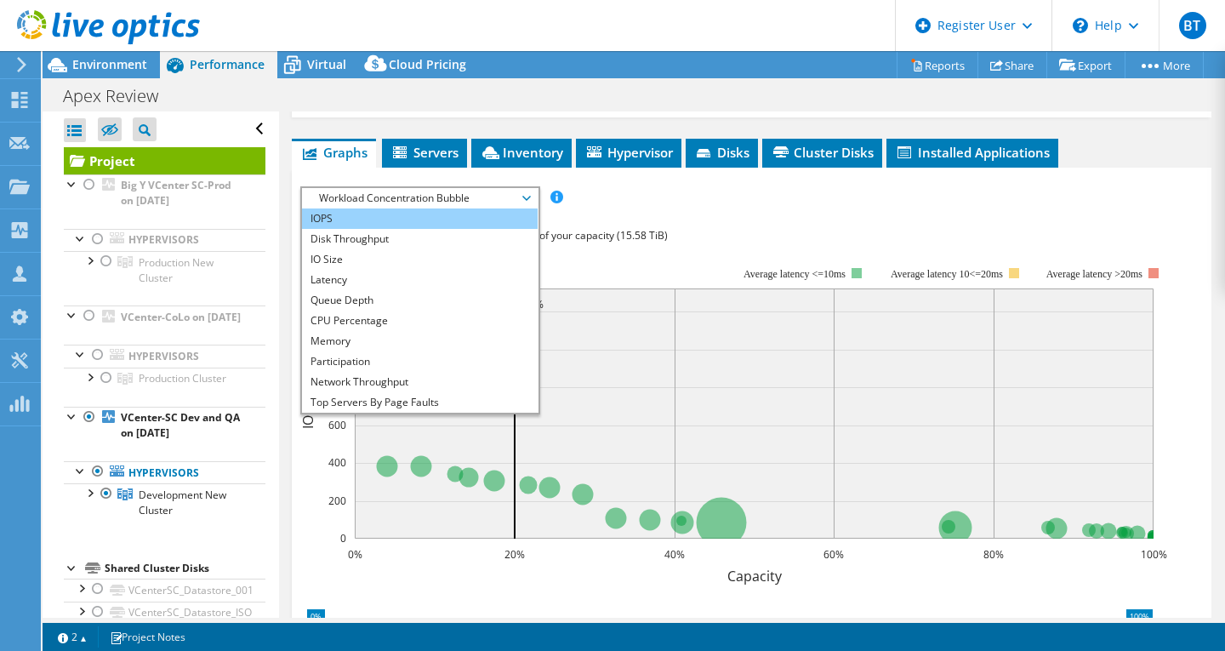
click at [383, 215] on li "IOPS" at bounding box center [420, 218] width 236 height 20
